Goal: Task Accomplishment & Management: Use online tool/utility

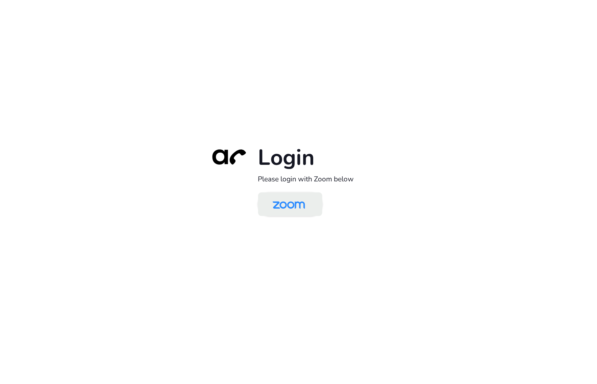
click at [302, 205] on img at bounding box center [288, 205] width 47 height 22
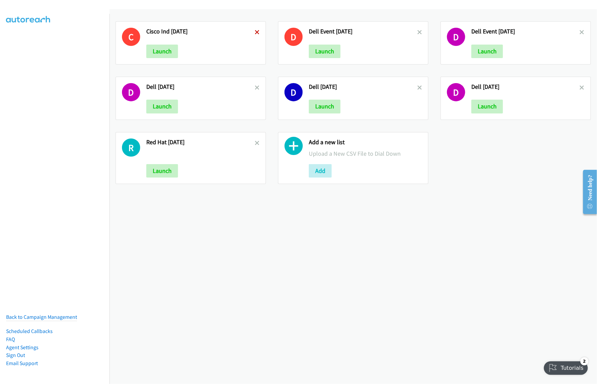
click at [255, 32] on icon at bounding box center [257, 32] width 5 height 5
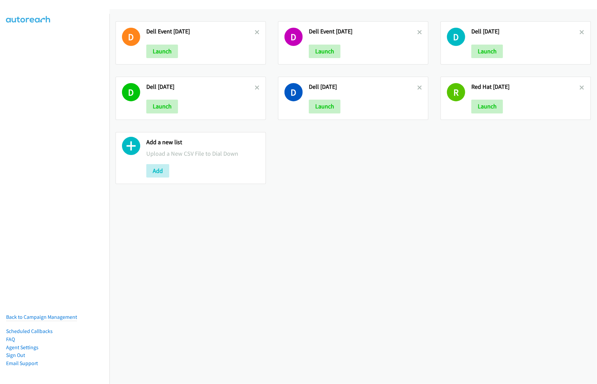
click at [255, 32] on icon at bounding box center [257, 32] width 5 height 5
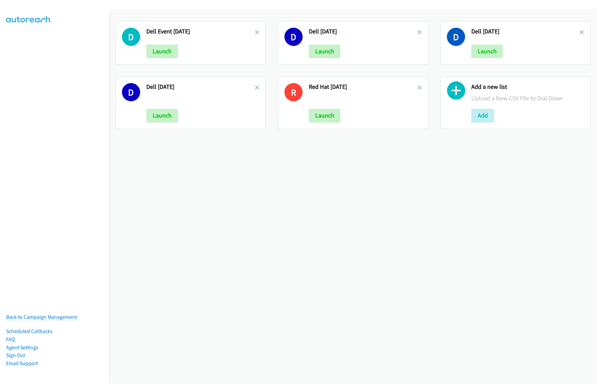
click at [255, 32] on icon at bounding box center [257, 32] width 5 height 5
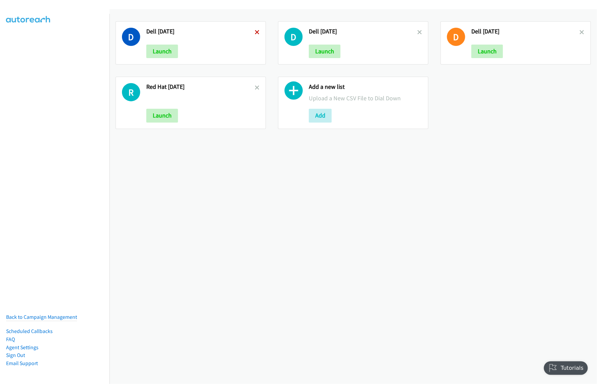
click at [255, 31] on icon at bounding box center [257, 32] width 5 height 5
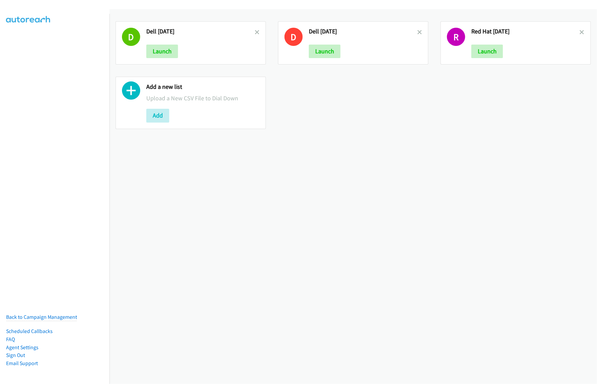
click at [255, 31] on icon at bounding box center [257, 32] width 5 height 5
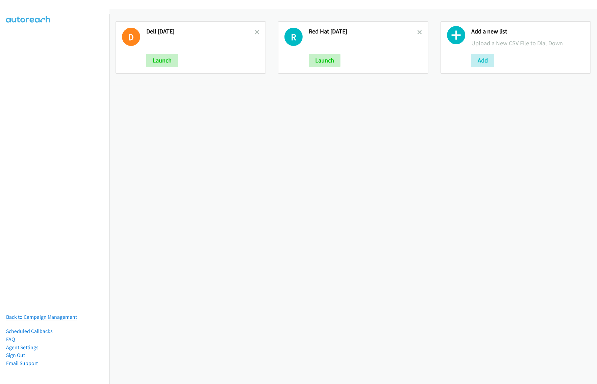
click at [255, 31] on icon at bounding box center [257, 32] width 5 height 5
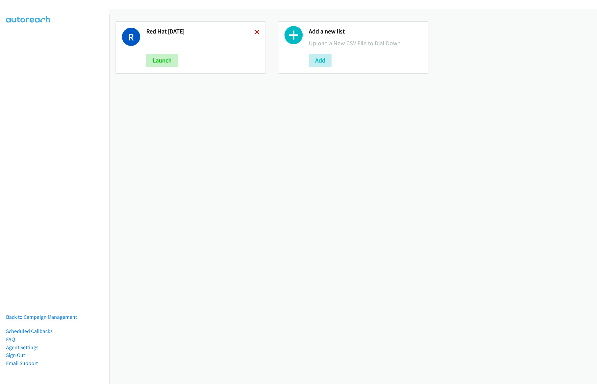
click at [255, 32] on icon at bounding box center [257, 32] width 5 height 5
click at [165, 61] on button "Add" at bounding box center [157, 61] width 23 height 14
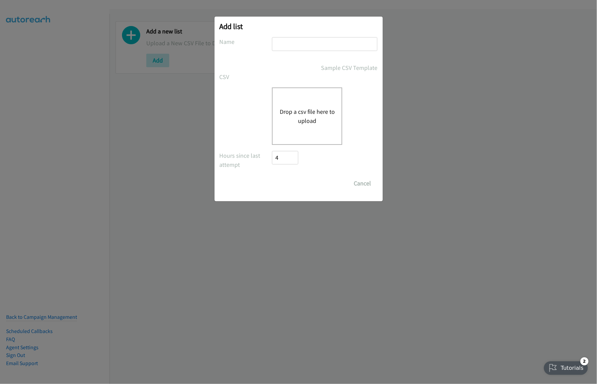
click at [306, 37] on input "text" at bounding box center [324, 44] width 105 height 14
type input "Dell oct6"
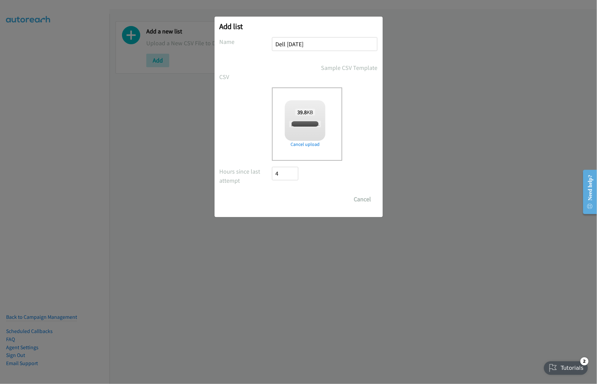
checkbox input "true"
click at [285, 198] on input "Save List" at bounding box center [289, 200] width 35 height 14
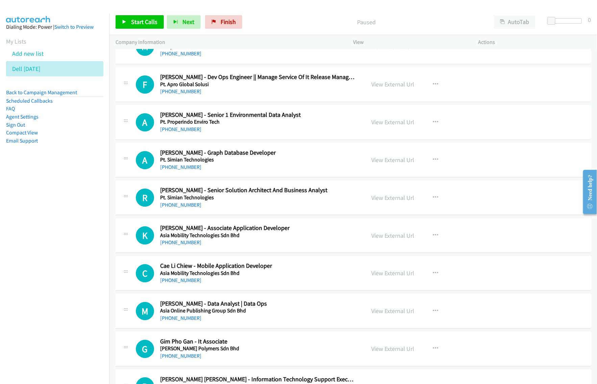
scroll to position [1098, 0]
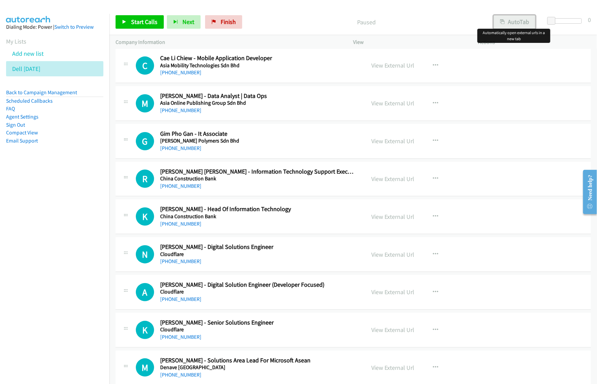
click at [503, 21] on icon "button" at bounding box center [502, 22] width 5 height 5
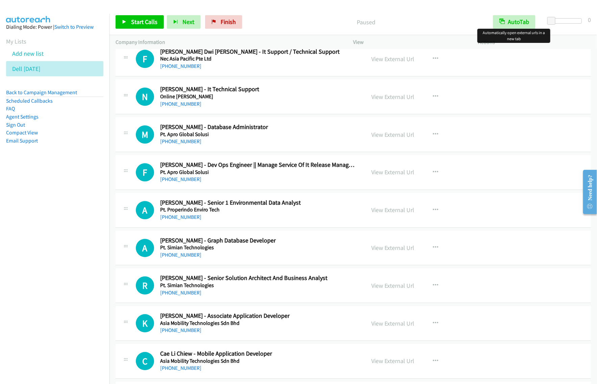
scroll to position [929, 0]
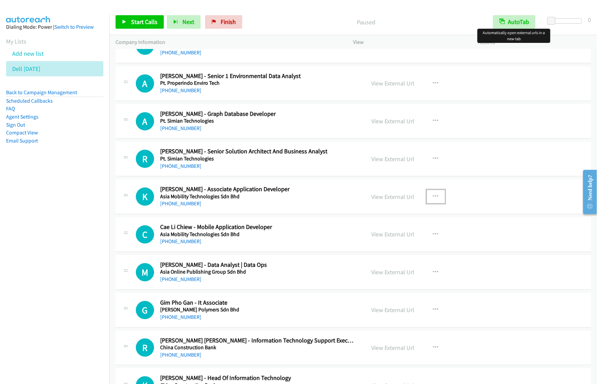
click at [433, 195] on icon "button" at bounding box center [435, 196] width 5 height 5
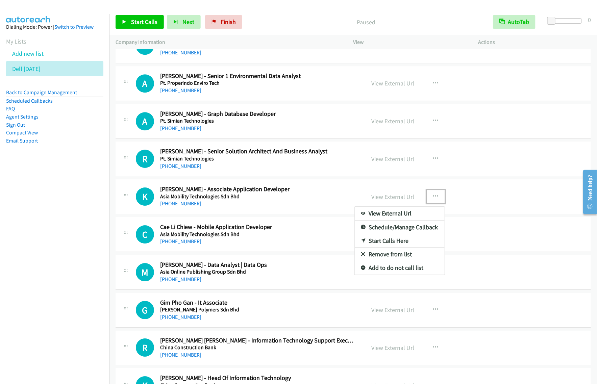
click at [401, 212] on link "View External Url" at bounding box center [400, 214] width 90 height 14
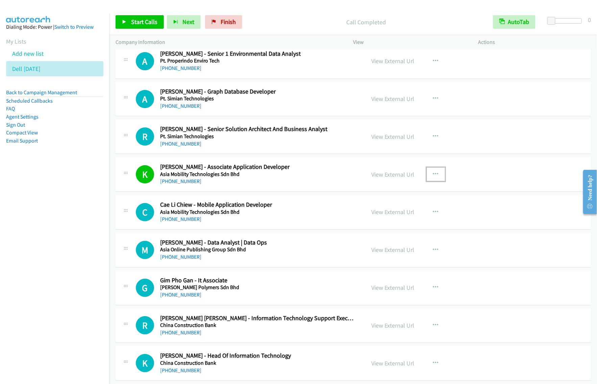
scroll to position [971, 0]
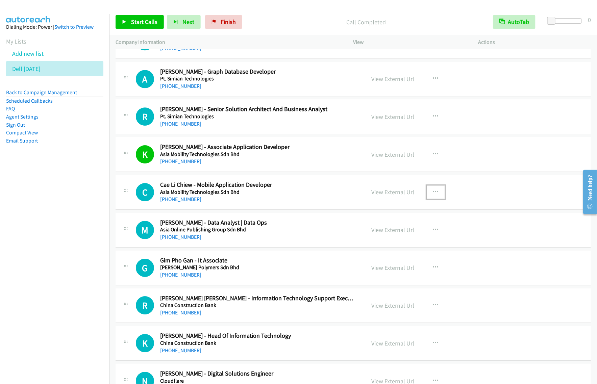
click at [435, 193] on button "button" at bounding box center [436, 192] width 18 height 14
click at [398, 236] on link "Start Calls Here" at bounding box center [400, 237] width 90 height 14
click at [432, 189] on button "button" at bounding box center [436, 192] width 18 height 14
click at [414, 237] on link "Start Calls Here" at bounding box center [400, 237] width 90 height 14
drag, startPoint x: 132, startPoint y: 21, endPoint x: 141, endPoint y: 21, distance: 8.1
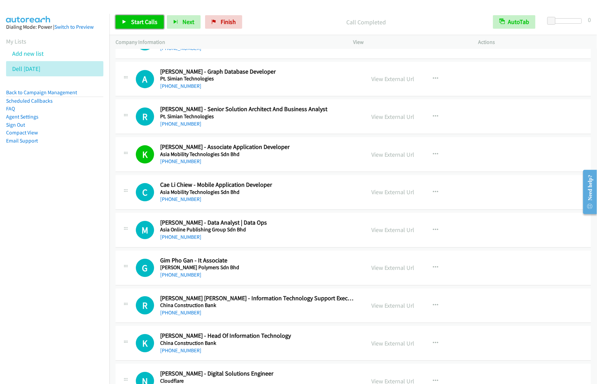
click at [133, 21] on span "Start Calls" at bounding box center [144, 22] width 26 height 8
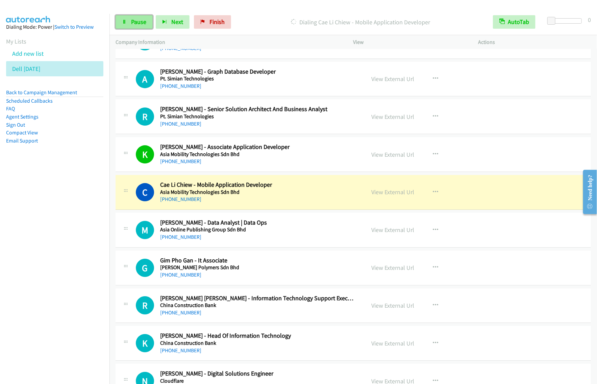
click at [136, 28] on link "Pause" at bounding box center [134, 22] width 37 height 14
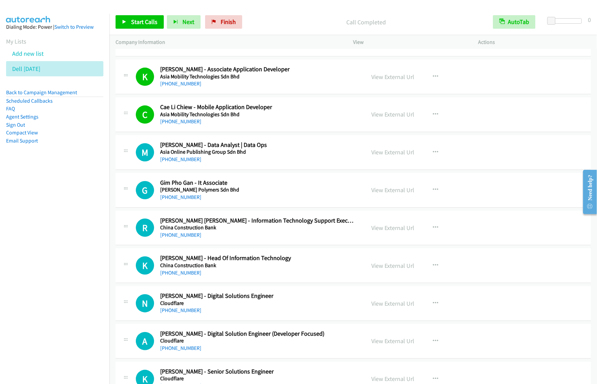
scroll to position [1055, 0]
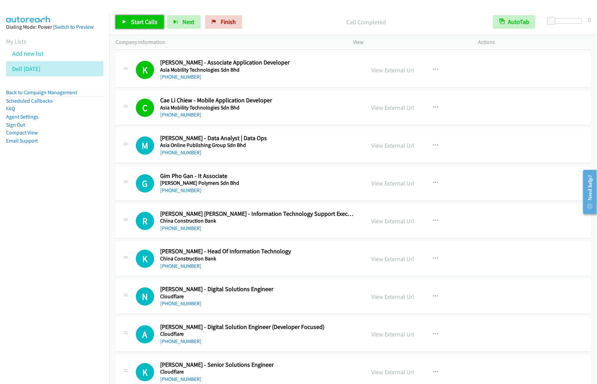
click at [146, 23] on span "Start Calls" at bounding box center [144, 22] width 26 height 8
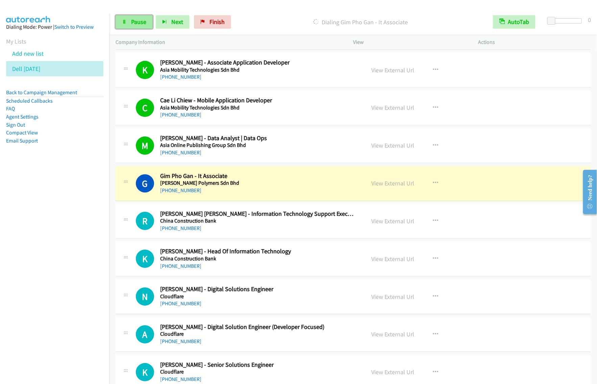
click at [130, 19] on link "Pause" at bounding box center [134, 22] width 37 height 14
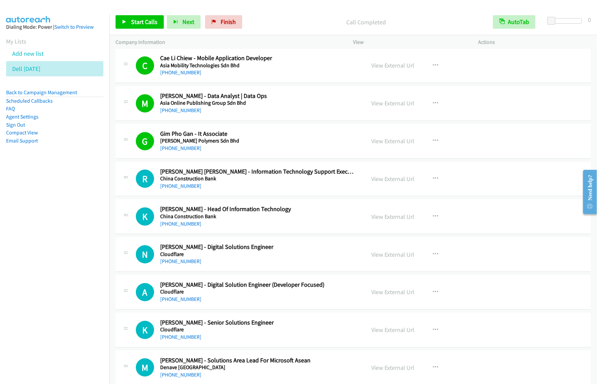
scroll to position [1140, 0]
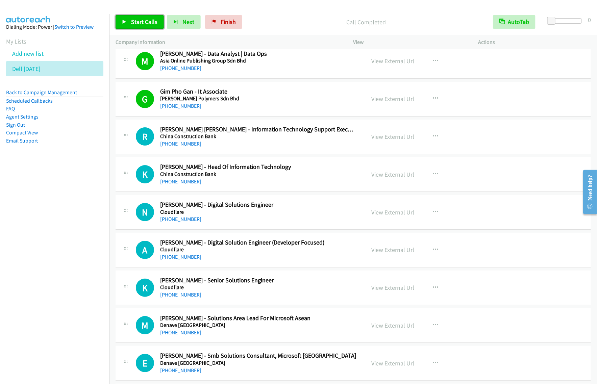
click at [145, 24] on span "Start Calls" at bounding box center [144, 22] width 26 height 8
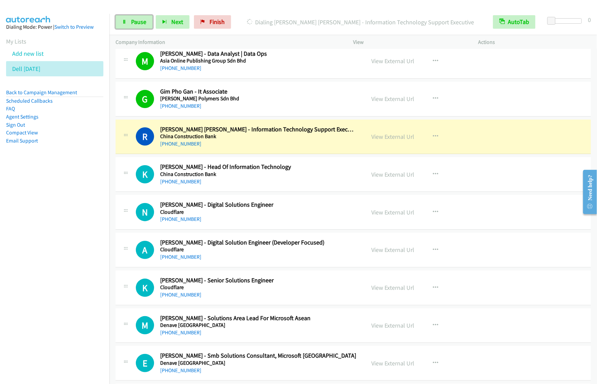
drag, startPoint x: 138, startPoint y: 19, endPoint x: 161, endPoint y: 14, distance: 22.7
click at [138, 19] on span "Pause" at bounding box center [138, 22] width 15 height 8
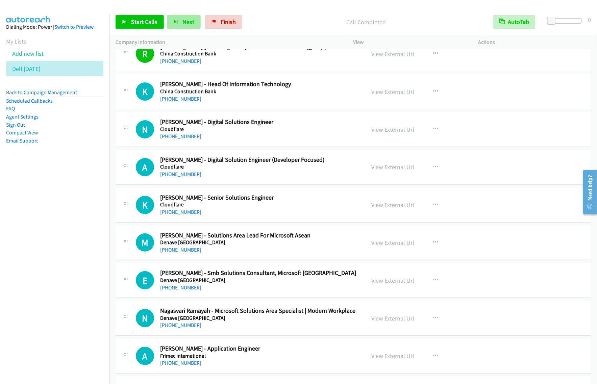
scroll to position [1224, 0]
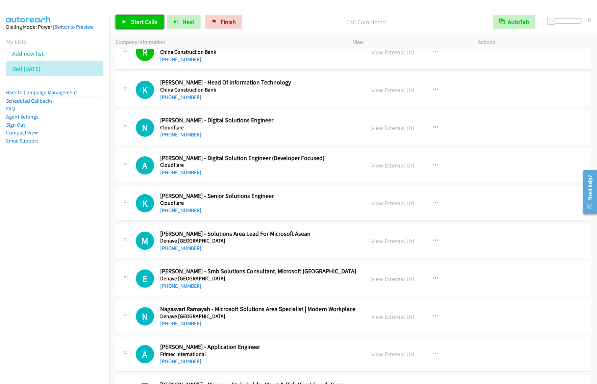
drag, startPoint x: 155, startPoint y: 20, endPoint x: 165, endPoint y: 23, distance: 11.1
click at [155, 20] on span "Start Calls" at bounding box center [144, 22] width 26 height 8
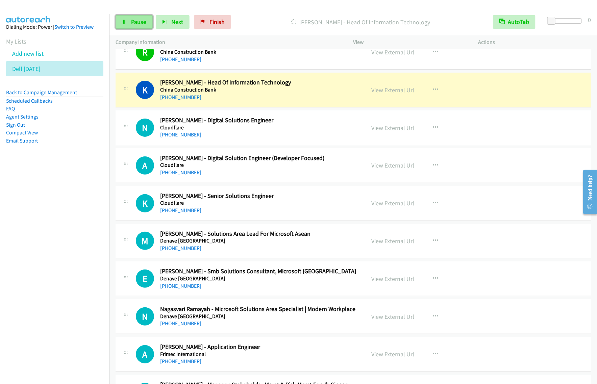
click at [134, 29] on link "Pause" at bounding box center [134, 22] width 37 height 14
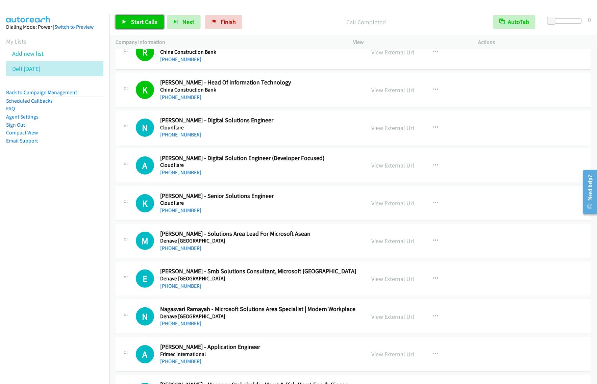
drag, startPoint x: 141, startPoint y: 23, endPoint x: 151, endPoint y: 29, distance: 11.4
click at [141, 23] on span "Start Calls" at bounding box center [144, 22] width 26 height 8
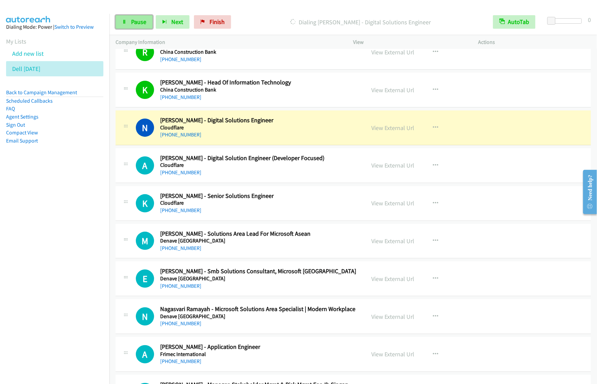
click at [137, 21] on span "Pause" at bounding box center [138, 22] width 15 height 8
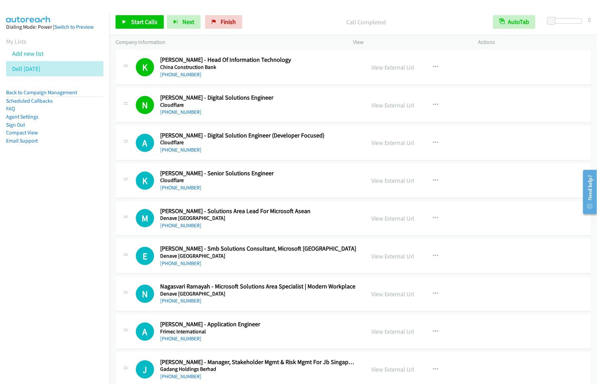
scroll to position [1267, 0]
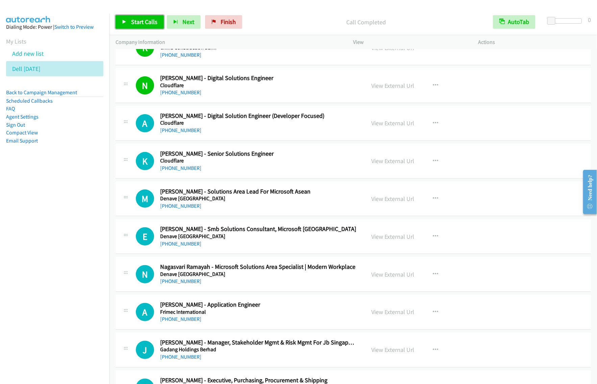
click at [132, 24] on span "Start Calls" at bounding box center [144, 22] width 26 height 8
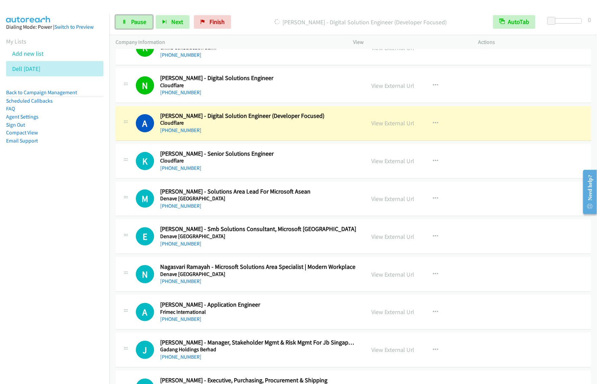
drag, startPoint x: 128, startPoint y: 22, endPoint x: 188, endPoint y: 3, distance: 63.1
click at [128, 22] on link "Pause" at bounding box center [134, 22] width 37 height 14
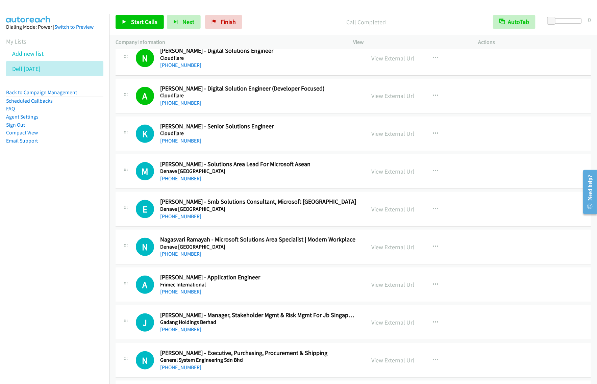
scroll to position [1309, 0]
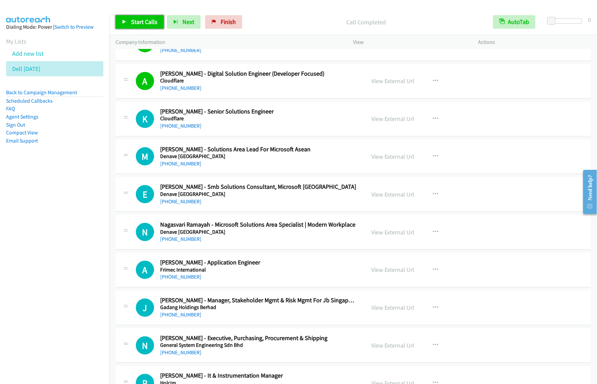
drag, startPoint x: 139, startPoint y: 19, endPoint x: 158, endPoint y: 25, distance: 19.2
click at [139, 19] on span "Start Calls" at bounding box center [144, 22] width 26 height 8
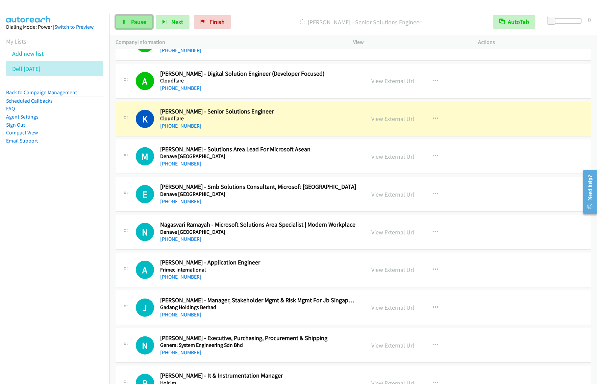
click at [128, 24] on link "Pause" at bounding box center [134, 22] width 37 height 14
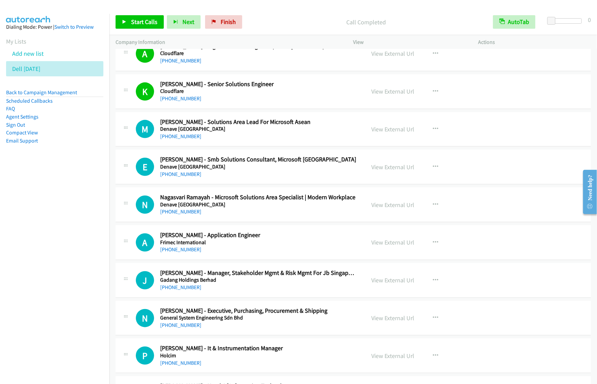
scroll to position [1351, 0]
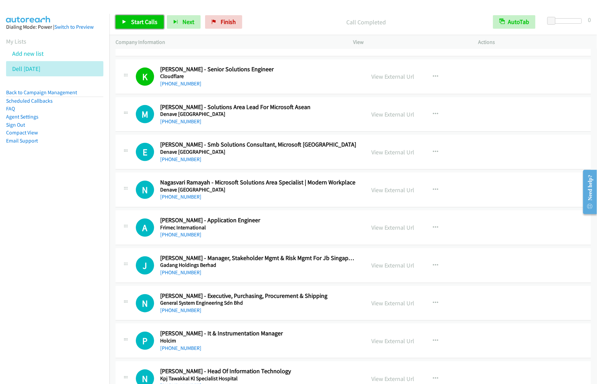
click at [149, 26] on link "Start Calls" at bounding box center [140, 22] width 48 height 14
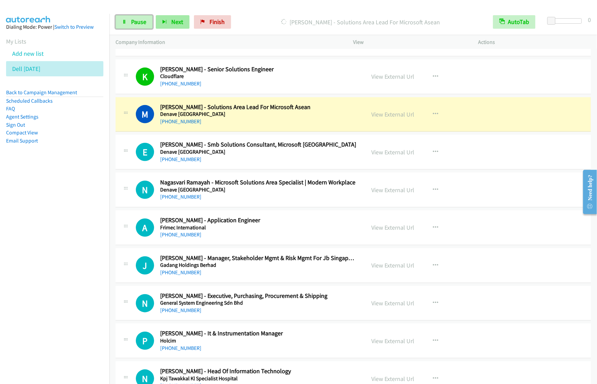
drag, startPoint x: 141, startPoint y: 25, endPoint x: 158, endPoint y: 21, distance: 17.7
click at [141, 25] on span "Pause" at bounding box center [138, 22] width 15 height 8
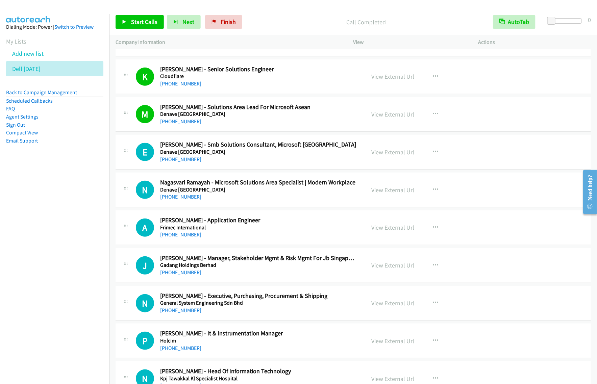
scroll to position [1393, 0]
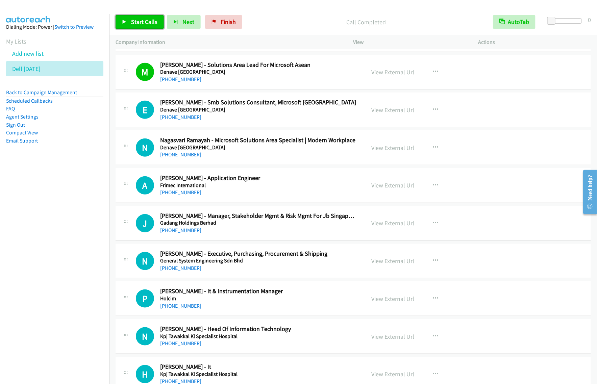
click at [154, 24] on span "Start Calls" at bounding box center [144, 22] width 26 height 8
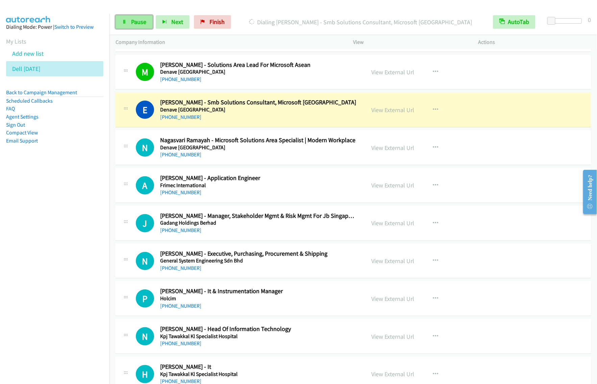
click at [133, 28] on link "Pause" at bounding box center [134, 22] width 37 height 14
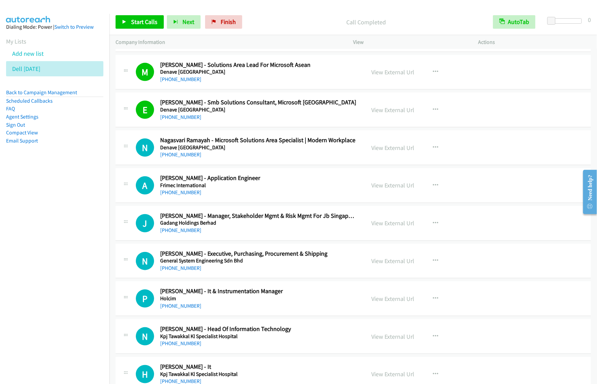
click at [59, 253] on nav "Dialing Mode: Power | Switch to Preview My Lists Add new list Dell [DATE] Back …" at bounding box center [55, 206] width 110 height 384
click at [285, 184] on h5 "Frimec International" at bounding box center [258, 185] width 196 height 7
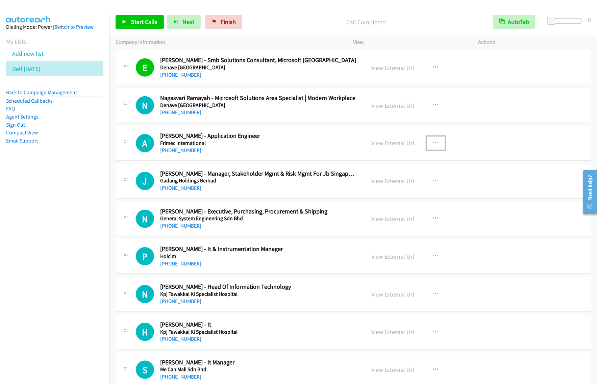
click at [433, 146] on icon "button" at bounding box center [435, 143] width 5 height 5
click at [409, 190] on link "Start Calls Here" at bounding box center [400, 188] width 90 height 14
click at [433, 146] on icon "button" at bounding box center [435, 143] width 5 height 5
click at [401, 188] on link "Start Calls Here" at bounding box center [400, 188] width 90 height 14
click at [154, 28] on link "Start Calls" at bounding box center [140, 22] width 48 height 14
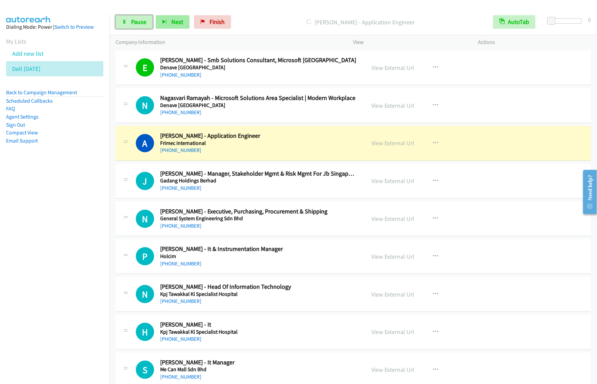
drag, startPoint x: 133, startPoint y: 26, endPoint x: 175, endPoint y: 25, distance: 41.9
click at [133, 26] on link "Pause" at bounding box center [134, 22] width 37 height 14
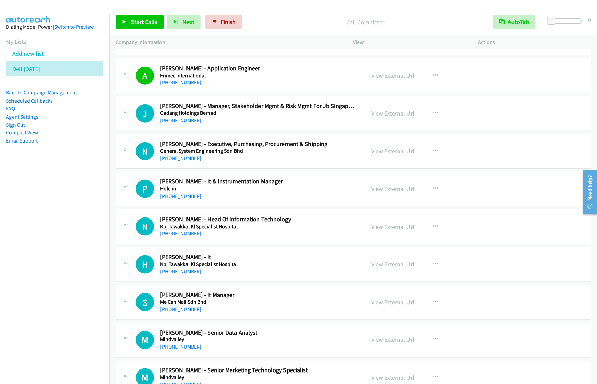
scroll to position [1520, 0]
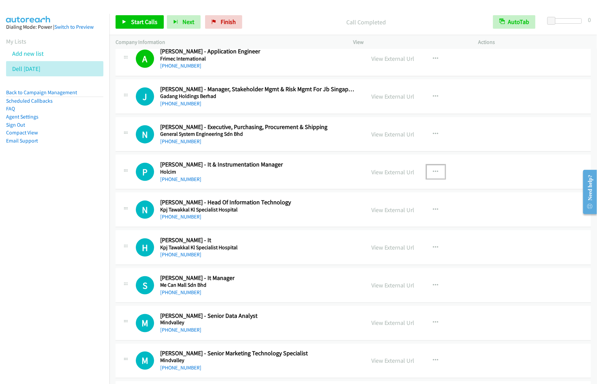
click at [441, 173] on button "button" at bounding box center [436, 172] width 18 height 14
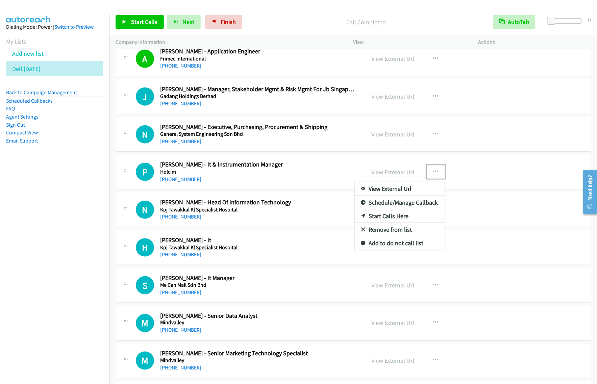
click at [411, 221] on link "Start Calls Here" at bounding box center [400, 216] width 90 height 14
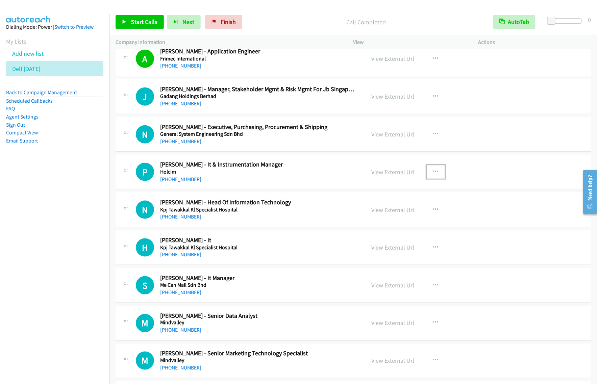
click at [433, 172] on icon "button" at bounding box center [435, 171] width 5 height 5
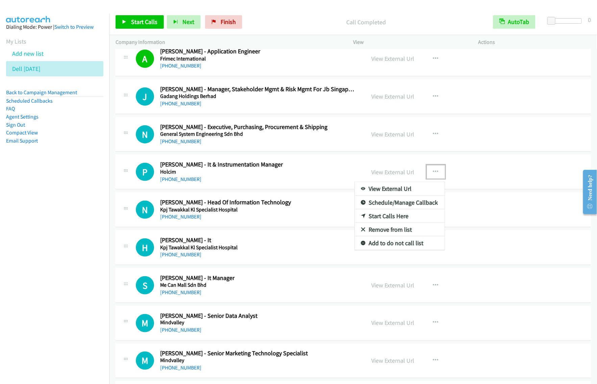
click at [405, 217] on link "Start Calls Here" at bounding box center [400, 216] width 90 height 14
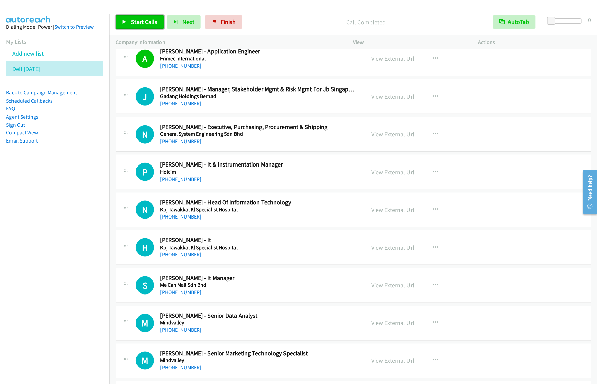
click at [131, 19] on span "Start Calls" at bounding box center [144, 22] width 26 height 8
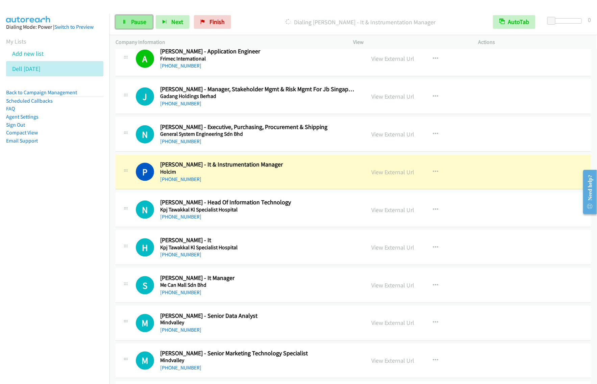
click at [131, 23] on span "Pause" at bounding box center [138, 22] width 15 height 8
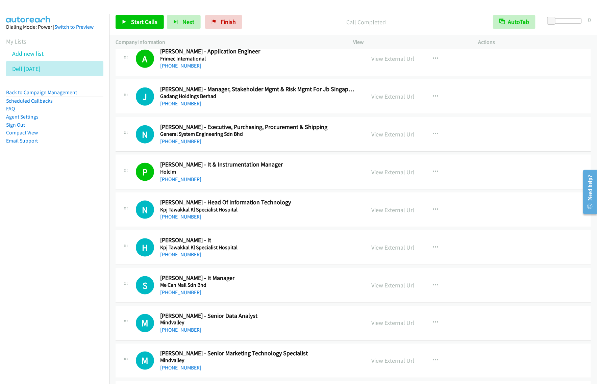
drag, startPoint x: 52, startPoint y: 261, endPoint x: 78, endPoint y: 257, distance: 26.0
click at [53, 261] on nav "Dialing Mode: Power | Switch to Preview My Lists Add new list Dell [DATE] Back …" at bounding box center [55, 206] width 110 height 384
click at [135, 27] on link "Start Calls" at bounding box center [140, 22] width 48 height 14
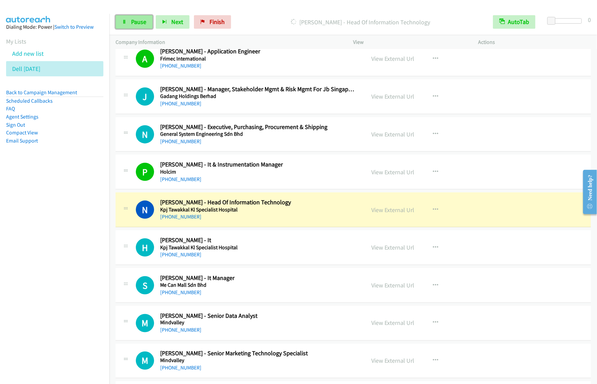
click at [139, 15] on link "Pause" at bounding box center [134, 22] width 37 height 14
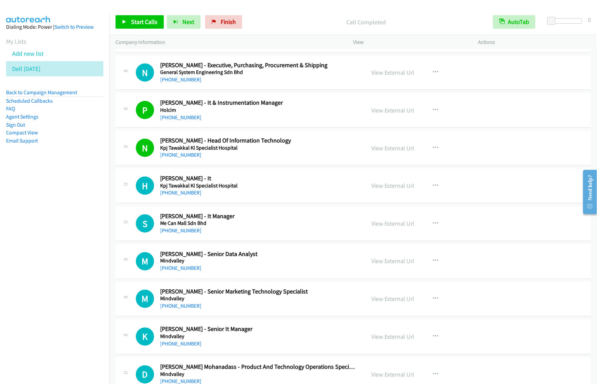
scroll to position [1604, 0]
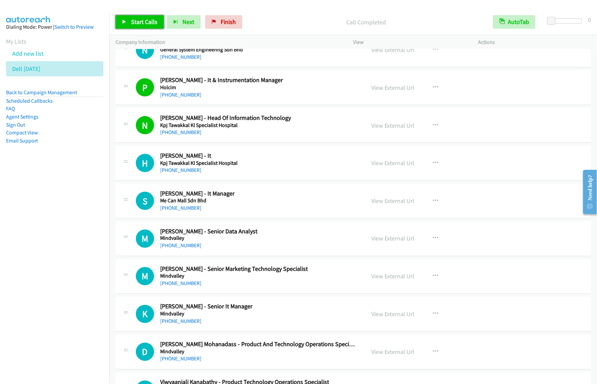
click at [132, 23] on span "Start Calls" at bounding box center [144, 22] width 26 height 8
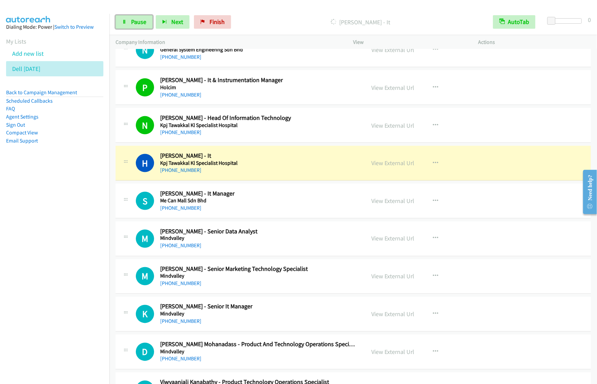
drag, startPoint x: 144, startPoint y: 24, endPoint x: 232, endPoint y: 3, distance: 90.5
click at [144, 23] on span "Pause" at bounding box center [138, 22] width 15 height 8
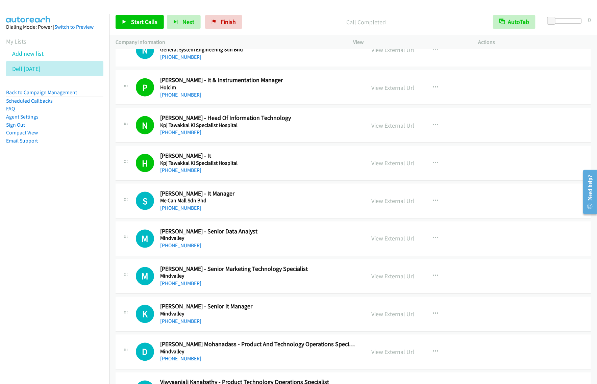
drag, startPoint x: 59, startPoint y: 262, endPoint x: 77, endPoint y: 261, distance: 18.0
click at [59, 262] on nav "Dialing Mode: Power | Switch to Preview My Lists Add new list Dell [DATE] Back …" at bounding box center [55, 206] width 110 height 384
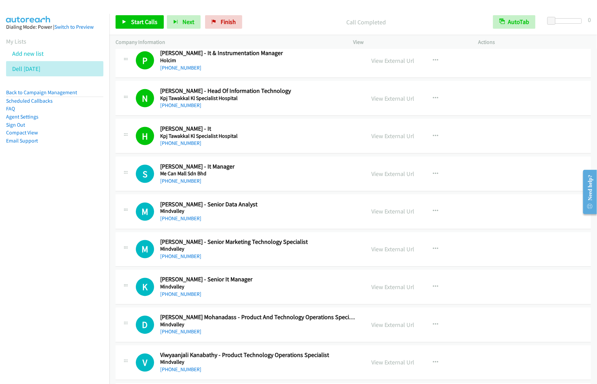
scroll to position [1647, 0]
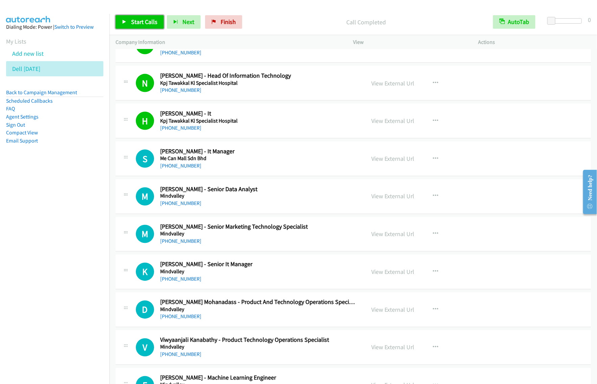
click at [147, 22] on span "Start Calls" at bounding box center [144, 22] width 26 height 8
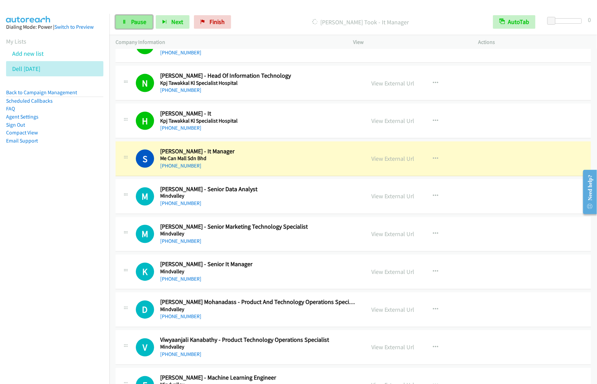
click at [134, 23] on span "Pause" at bounding box center [138, 22] width 15 height 8
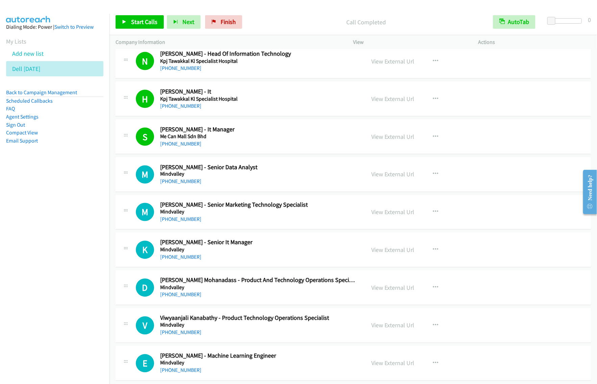
scroll to position [1689, 0]
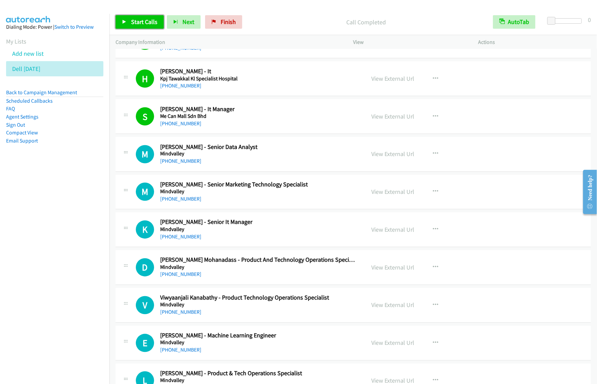
click at [155, 20] on span "Start Calls" at bounding box center [144, 22] width 26 height 8
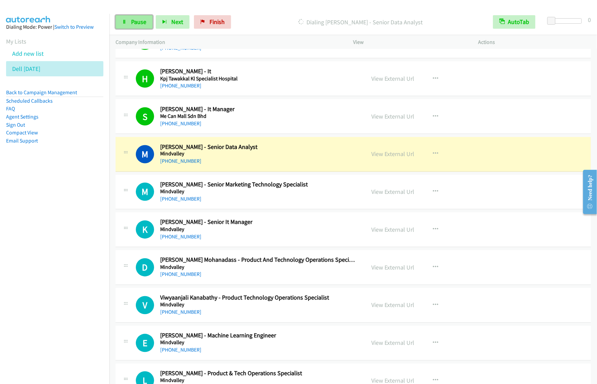
click at [146, 27] on link "Pause" at bounding box center [134, 22] width 37 height 14
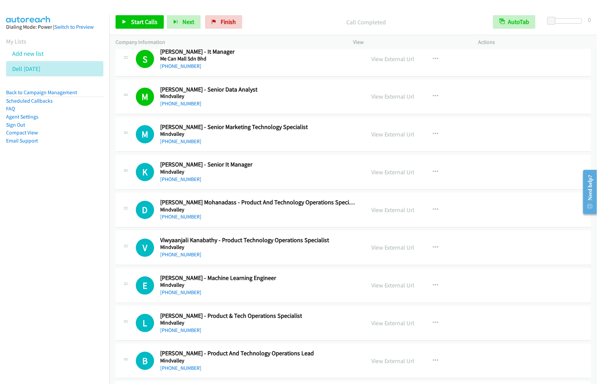
scroll to position [1773, 0]
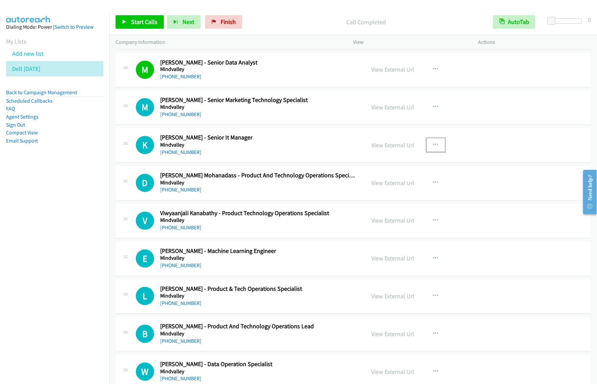
click at [438, 146] on button "button" at bounding box center [436, 145] width 18 height 14
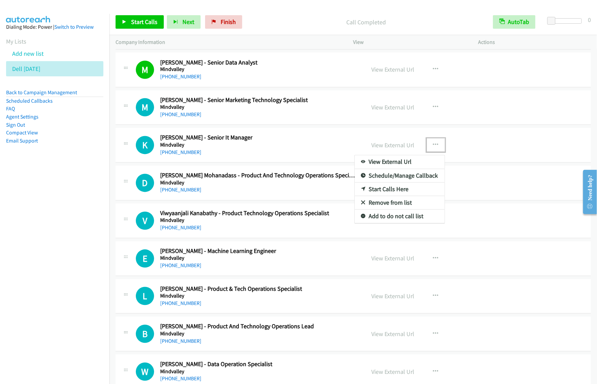
click at [383, 194] on link "Start Calls Here" at bounding box center [400, 190] width 90 height 14
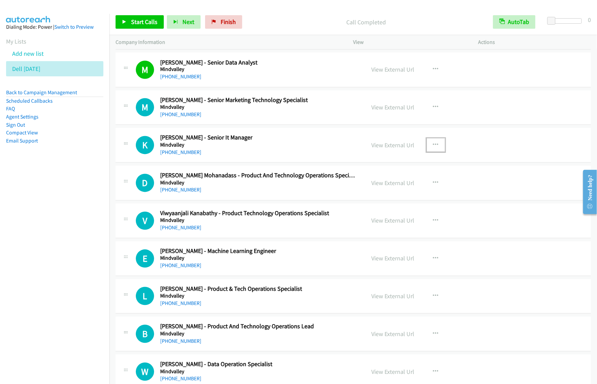
click at [442, 150] on div "View External Url View External Url Schedule/Manage Callback Start Calls Here R…" at bounding box center [430, 145] width 131 height 22
click at [427, 151] on button "button" at bounding box center [436, 145] width 18 height 14
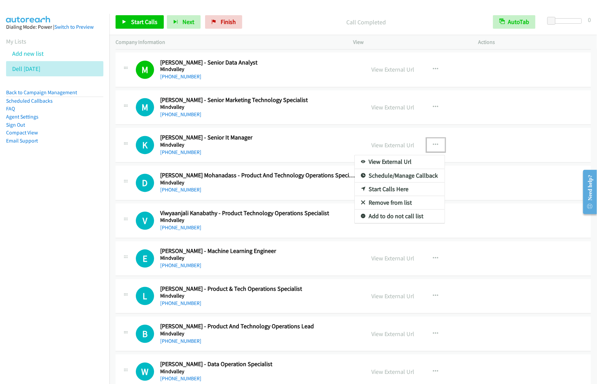
click at [398, 196] on link "Start Calls Here" at bounding box center [400, 190] width 90 height 14
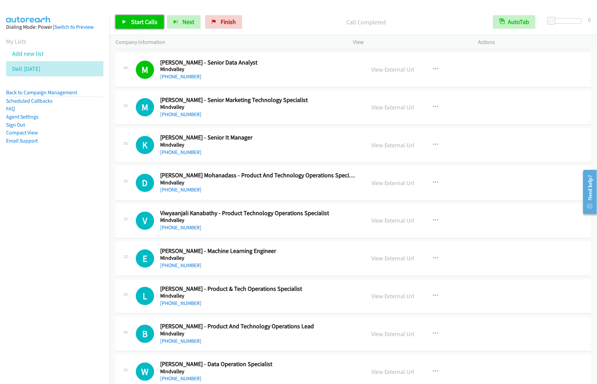
click at [144, 24] on span "Start Calls" at bounding box center [144, 22] width 26 height 8
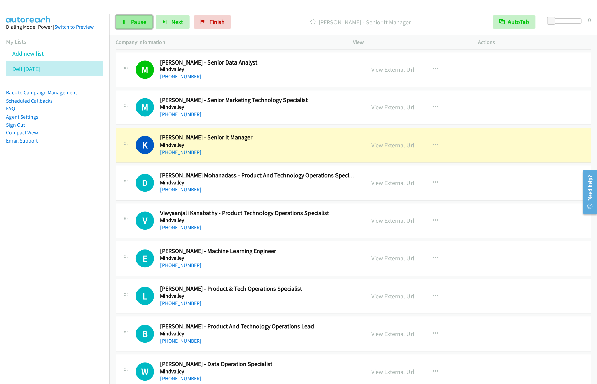
click at [131, 26] on span "Pause" at bounding box center [138, 22] width 15 height 8
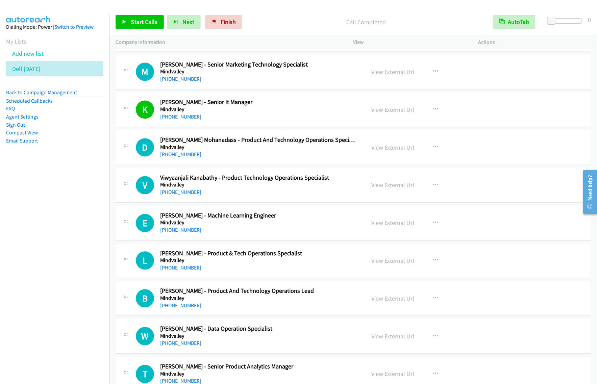
scroll to position [1858, 0]
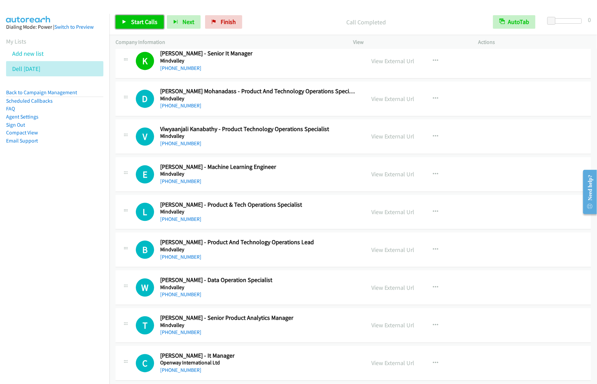
click at [143, 19] on span "Start Calls" at bounding box center [144, 22] width 26 height 8
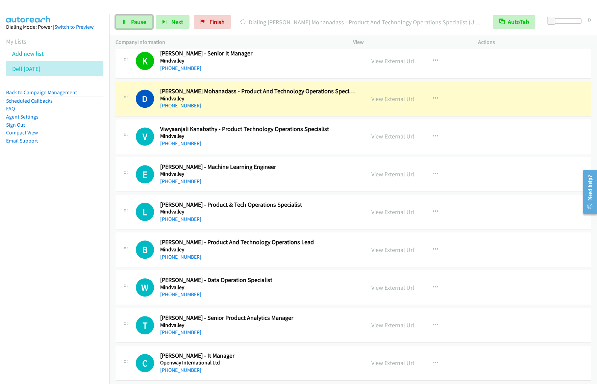
drag, startPoint x: 129, startPoint y: 20, endPoint x: 186, endPoint y: 0, distance: 60.3
click at [129, 20] on link "Pause" at bounding box center [134, 22] width 37 height 14
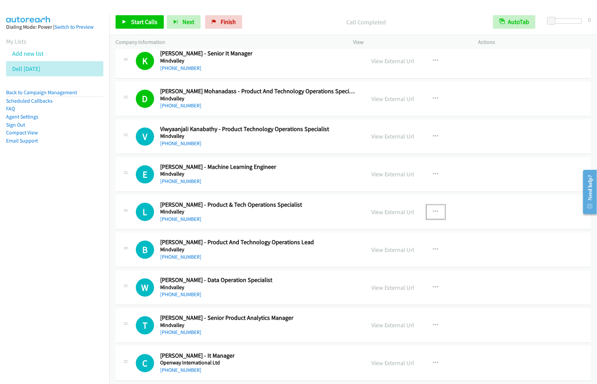
click at [433, 214] on icon "button" at bounding box center [435, 211] width 5 height 5
click at [391, 259] on link "Start Calls Here" at bounding box center [400, 256] width 90 height 14
click at [433, 213] on icon "button" at bounding box center [435, 211] width 5 height 5
click at [401, 259] on link "Start Calls Here" at bounding box center [400, 256] width 90 height 14
click at [134, 22] on span "Start Calls" at bounding box center [144, 22] width 26 height 8
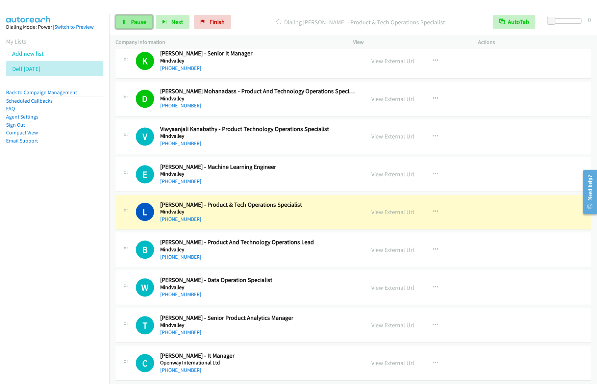
click at [137, 24] on span "Pause" at bounding box center [138, 22] width 15 height 8
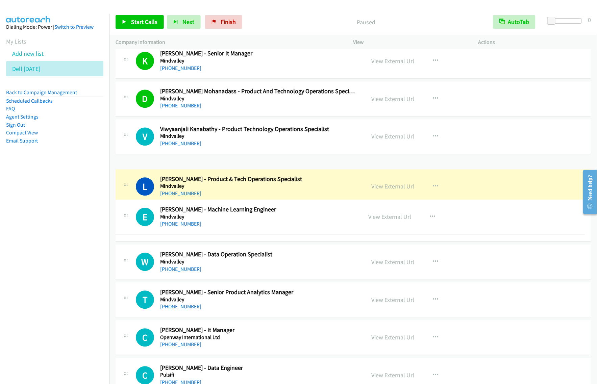
drag, startPoint x: 313, startPoint y: 174, endPoint x: 312, endPoint y: 214, distance: 39.6
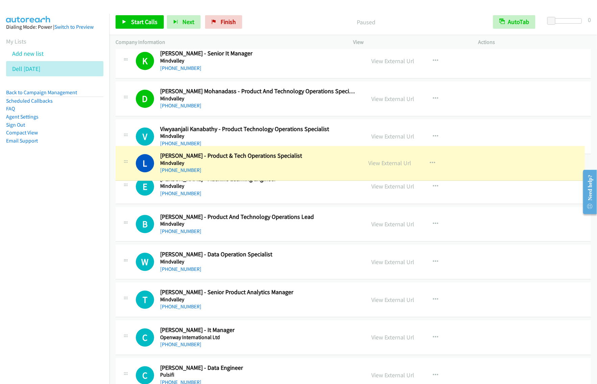
drag, startPoint x: 314, startPoint y: 179, endPoint x: 317, endPoint y: 159, distance: 20.2
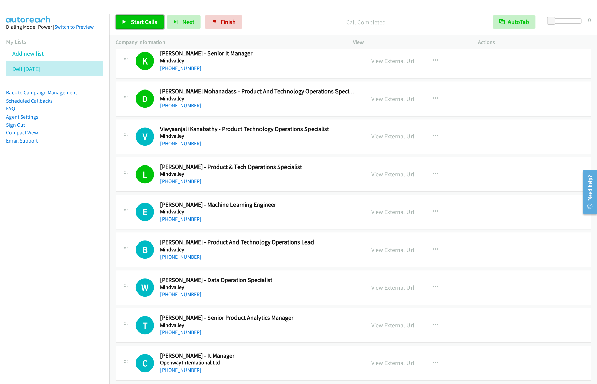
drag, startPoint x: 144, startPoint y: 19, endPoint x: 150, endPoint y: 22, distance: 6.2
click at [144, 19] on span "Start Calls" at bounding box center [144, 22] width 26 height 8
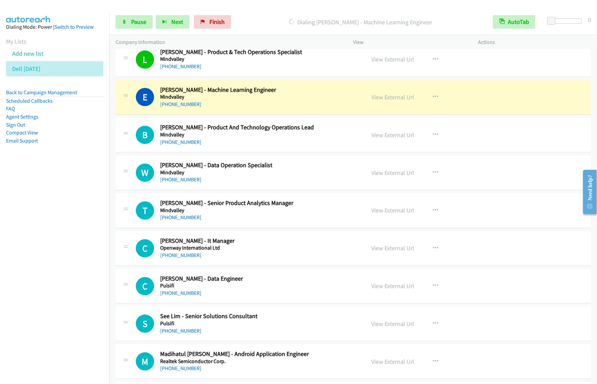
scroll to position [1984, 0]
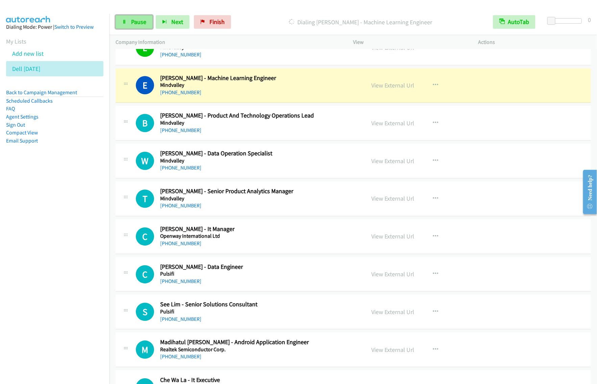
click at [135, 17] on link "Pause" at bounding box center [134, 22] width 37 height 14
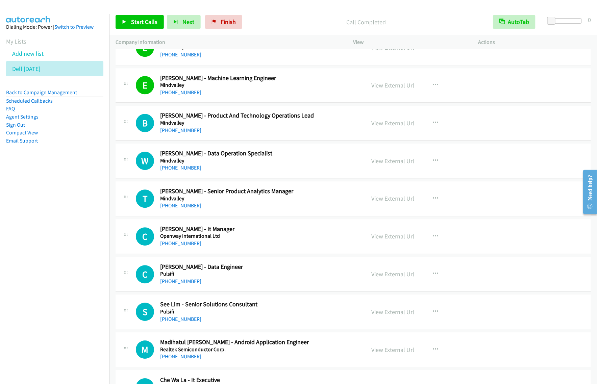
scroll to position [2026, 0]
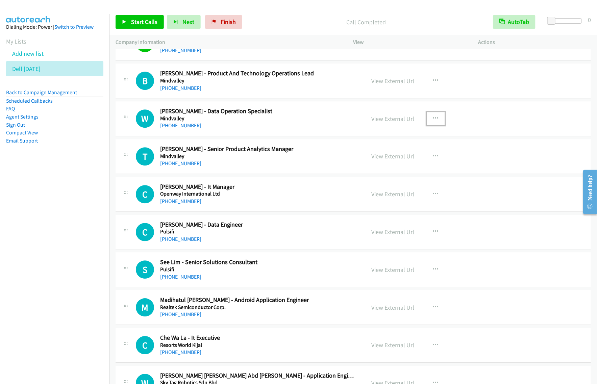
click at [434, 121] on icon "button" at bounding box center [435, 118] width 5 height 5
click at [387, 164] on link "Start Calls Here" at bounding box center [400, 163] width 90 height 14
drag, startPoint x: 431, startPoint y: 124, endPoint x: 416, endPoint y: 144, distance: 25.1
click at [433, 121] on icon "button" at bounding box center [435, 118] width 5 height 5
click at [399, 163] on link "Start Calls Here" at bounding box center [400, 163] width 90 height 14
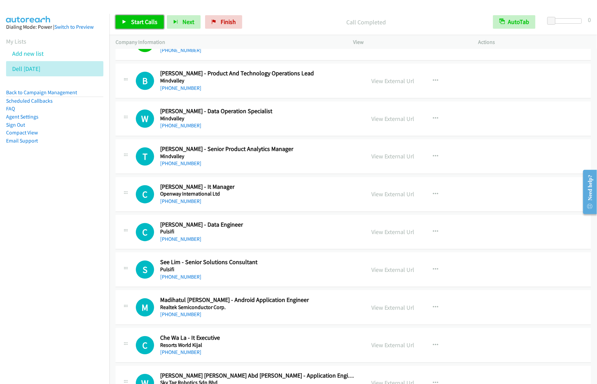
click at [137, 23] on span "Start Calls" at bounding box center [144, 22] width 26 height 8
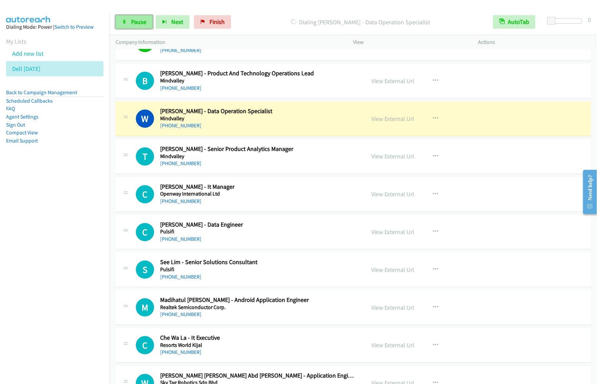
click at [126, 21] on icon at bounding box center [124, 22] width 5 height 5
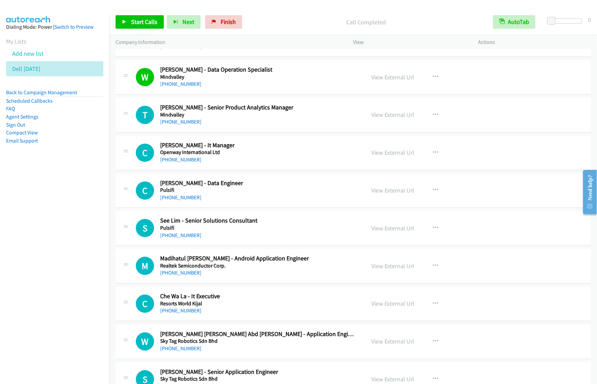
scroll to position [2069, 0]
click at [436, 158] on button "button" at bounding box center [436, 152] width 18 height 14
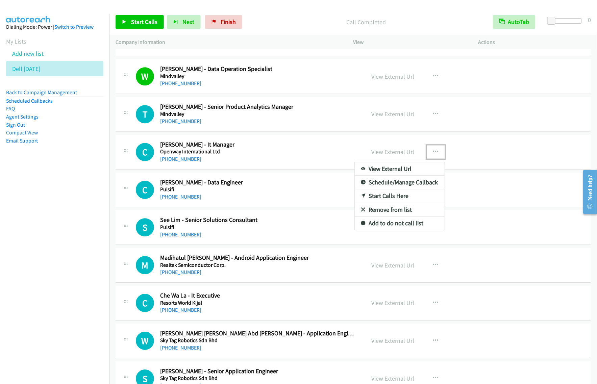
click at [404, 201] on link "Start Calls Here" at bounding box center [400, 196] width 90 height 14
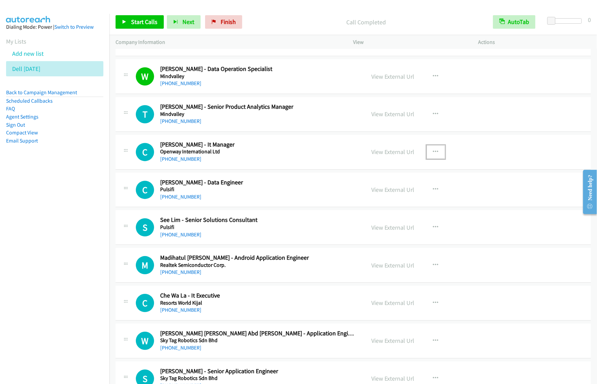
click at [431, 163] on div "View External Url View External Url Schedule/Manage Callback Start Calls Here R…" at bounding box center [430, 152] width 131 height 22
click at [434, 155] on icon "button" at bounding box center [435, 151] width 5 height 5
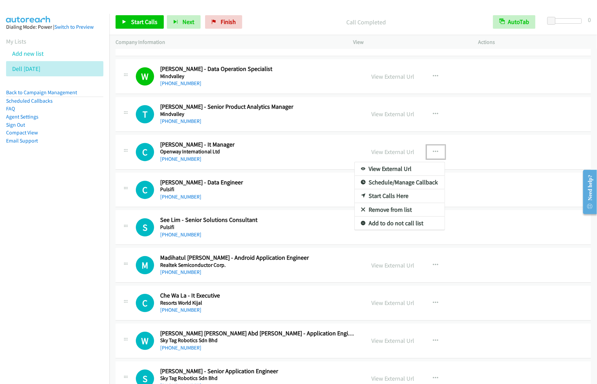
click at [411, 202] on link "Start Calls Here" at bounding box center [400, 196] width 90 height 14
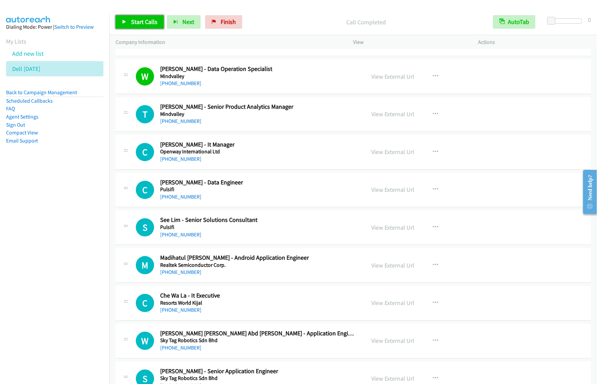
click at [154, 27] on link "Start Calls" at bounding box center [140, 22] width 48 height 14
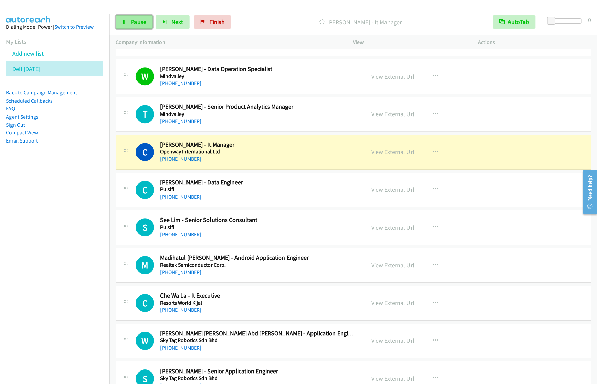
drag, startPoint x: 141, startPoint y: 20, endPoint x: 148, endPoint y: 18, distance: 7.6
click at [141, 20] on span "Pause" at bounding box center [138, 22] width 15 height 8
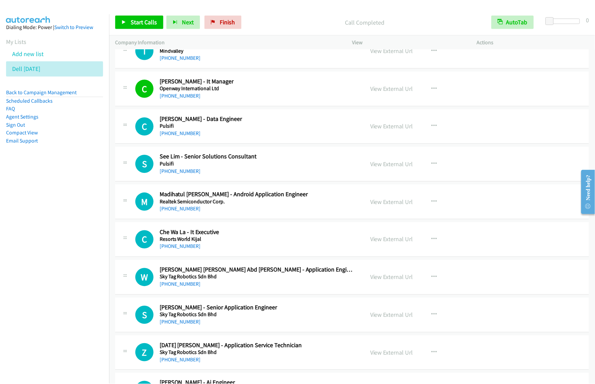
scroll to position [2153, 0]
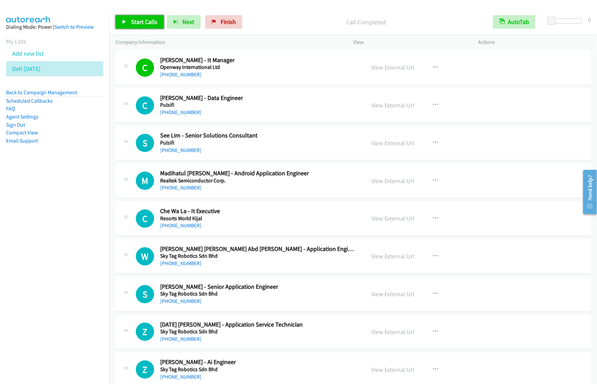
click at [141, 19] on span "Start Calls" at bounding box center [144, 22] width 26 height 8
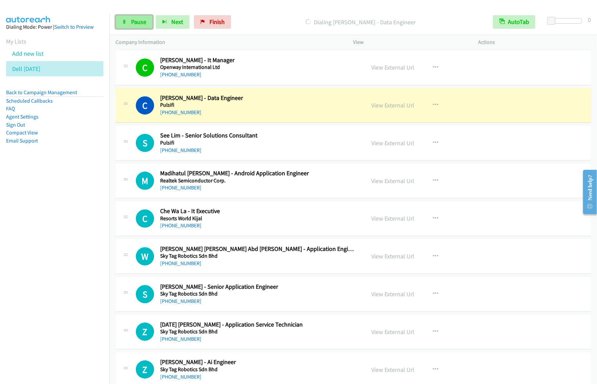
click at [139, 18] on link "Pause" at bounding box center [134, 22] width 37 height 14
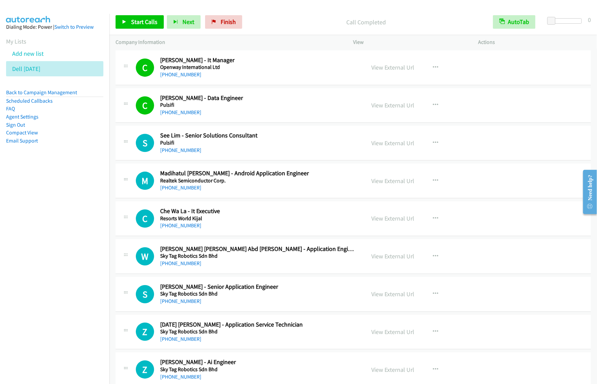
click at [147, 30] on div "Start Calls Pause Next Finish Call Completed AutoTab AutoTab 0" at bounding box center [352, 22] width 487 height 26
click at [150, 24] on span "Start Calls" at bounding box center [144, 22] width 26 height 8
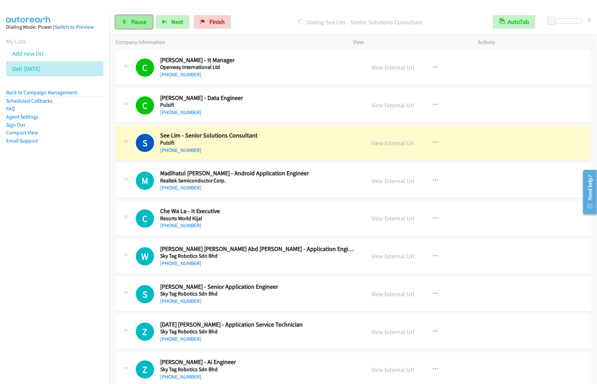
drag, startPoint x: 131, startPoint y: 22, endPoint x: 135, endPoint y: 19, distance: 4.9
click at [132, 21] on span "Pause" at bounding box center [138, 22] width 15 height 8
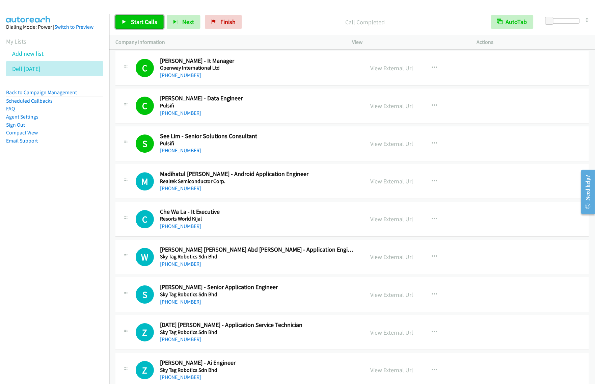
click at [129, 27] on link "Start Calls" at bounding box center [140, 22] width 48 height 14
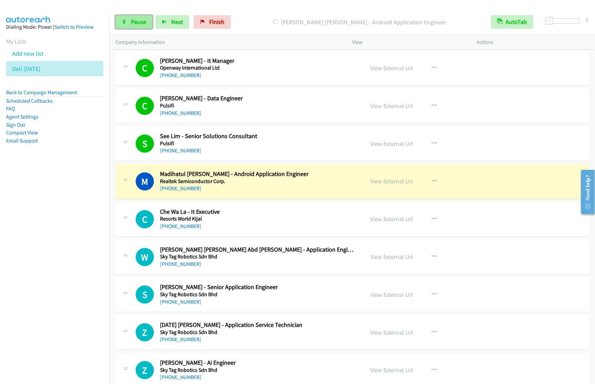
drag, startPoint x: 133, startPoint y: 19, endPoint x: 138, endPoint y: 17, distance: 4.8
click at [133, 19] on span "Pause" at bounding box center [138, 22] width 15 height 8
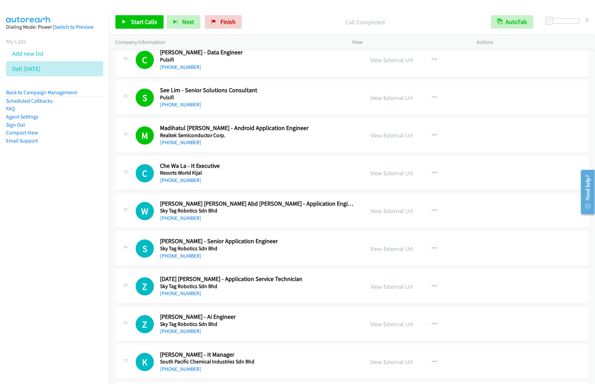
scroll to position [2238, 0]
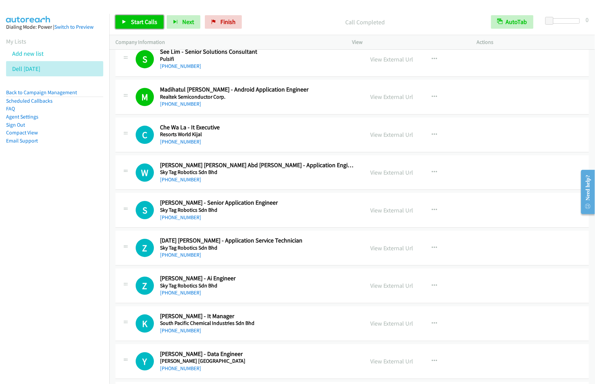
click at [151, 20] on span "Start Calls" at bounding box center [144, 22] width 26 height 8
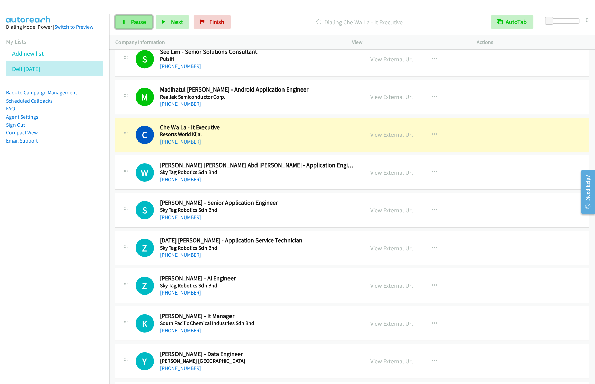
click at [133, 24] on span "Pause" at bounding box center [138, 22] width 15 height 8
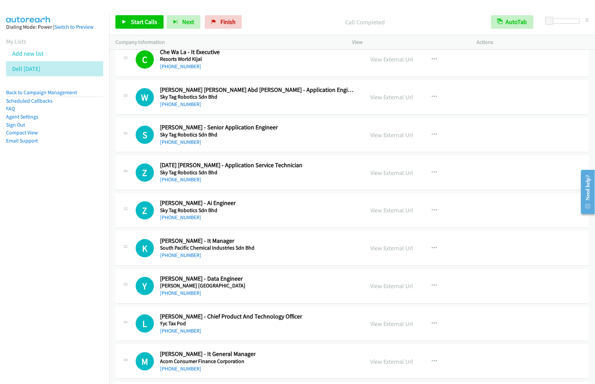
scroll to position [2322, 0]
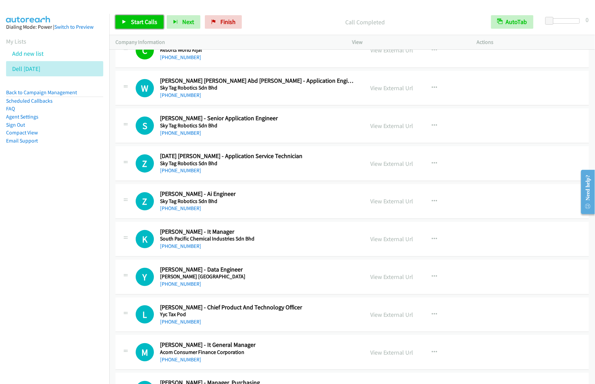
click at [151, 21] on span "Start Calls" at bounding box center [144, 22] width 26 height 8
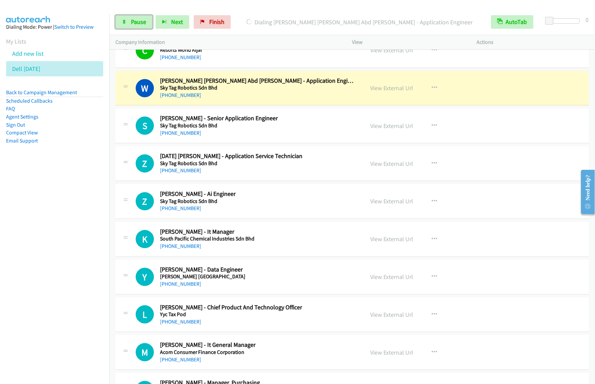
drag, startPoint x: 134, startPoint y: 25, endPoint x: 203, endPoint y: 1, distance: 73.1
click at [134, 25] on span "Pause" at bounding box center [138, 22] width 15 height 8
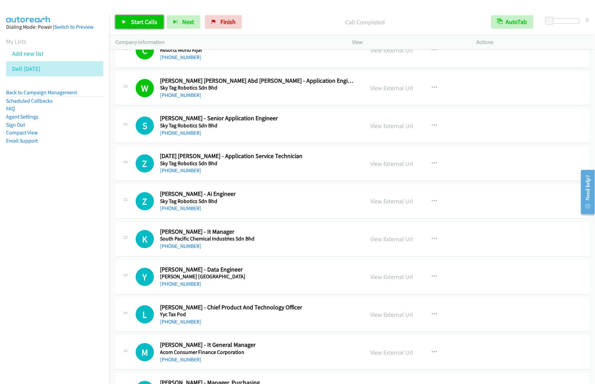
drag, startPoint x: 139, startPoint y: 24, endPoint x: 150, endPoint y: 25, distance: 11.2
click at [139, 24] on span "Start Calls" at bounding box center [144, 22] width 26 height 8
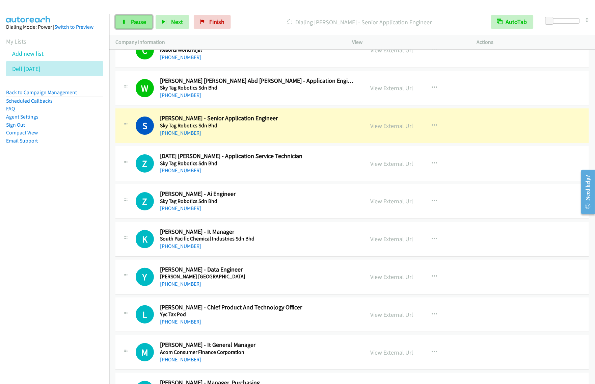
click at [131, 26] on link "Pause" at bounding box center [134, 22] width 37 height 14
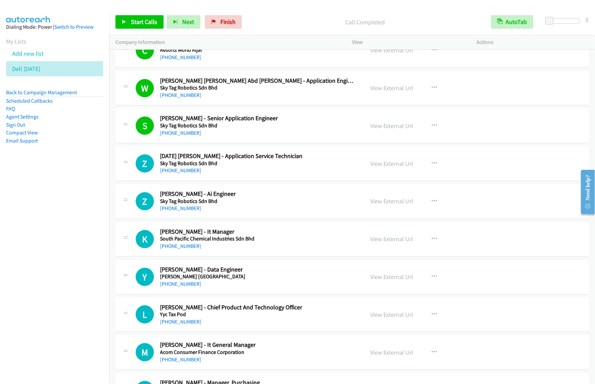
click at [343, 167] on h5 "Sky Tag Robotics Sdn Bhd" at bounding box center [258, 163] width 196 height 7
click at [433, 166] on icon "button" at bounding box center [434, 163] width 5 height 5
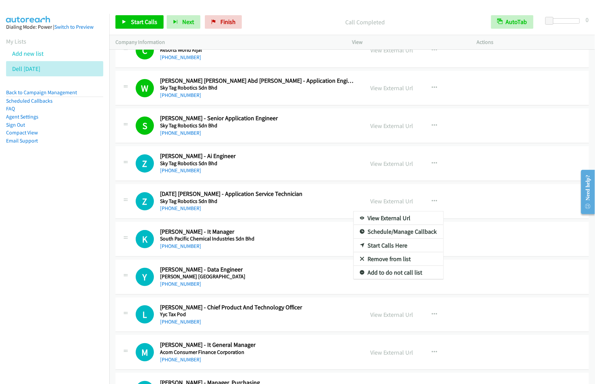
click at [432, 169] on div at bounding box center [297, 192] width 595 height 384
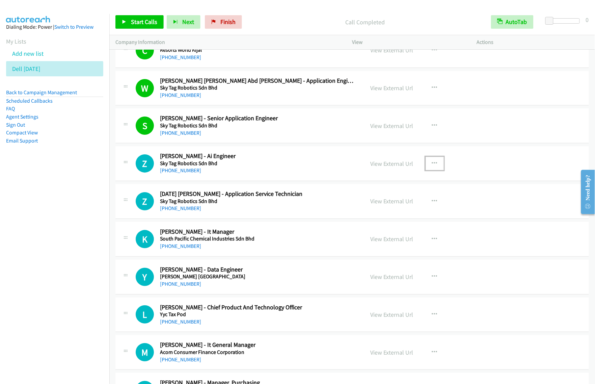
click at [432, 166] on icon "button" at bounding box center [434, 163] width 5 height 5
click at [387, 208] on link "Start Calls Here" at bounding box center [399, 208] width 90 height 14
click at [154, 21] on span "Start Calls" at bounding box center [144, 22] width 26 height 8
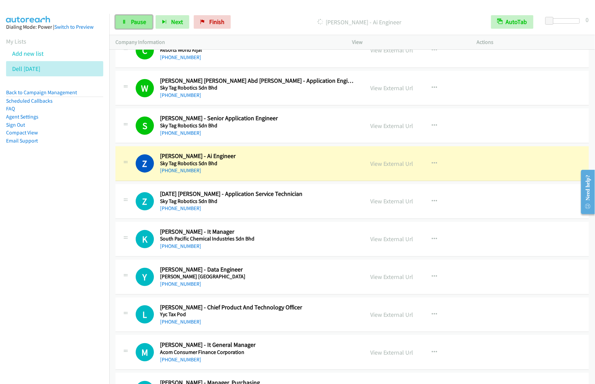
click at [124, 17] on link "Pause" at bounding box center [134, 22] width 37 height 14
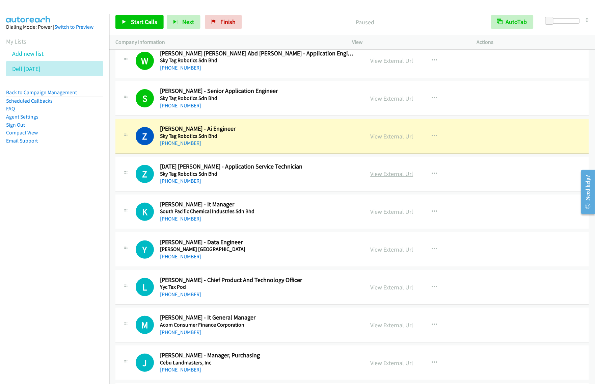
scroll to position [2364, 0]
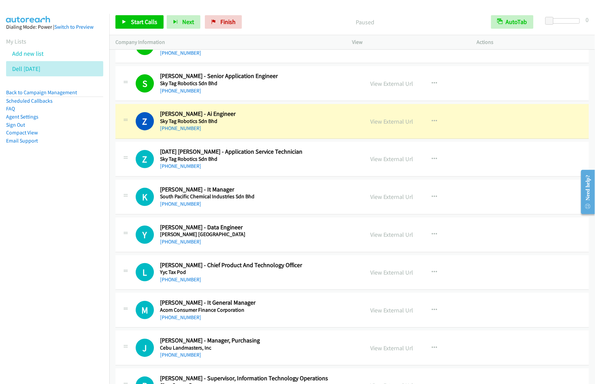
click at [61, 252] on nav "Dialing Mode: Power | Switch to Preview My Lists Add new list Dell [DATE] Back …" at bounding box center [55, 206] width 110 height 384
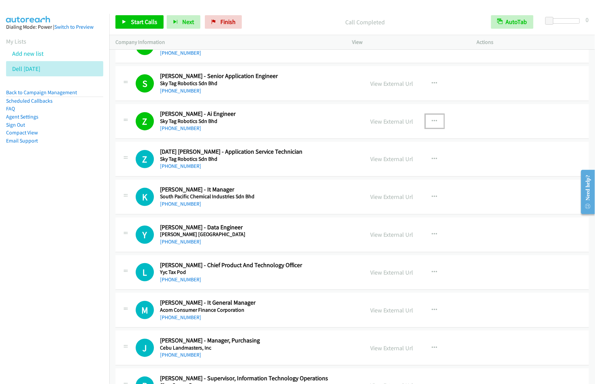
click at [434, 123] on icon "button" at bounding box center [434, 121] width 5 height 5
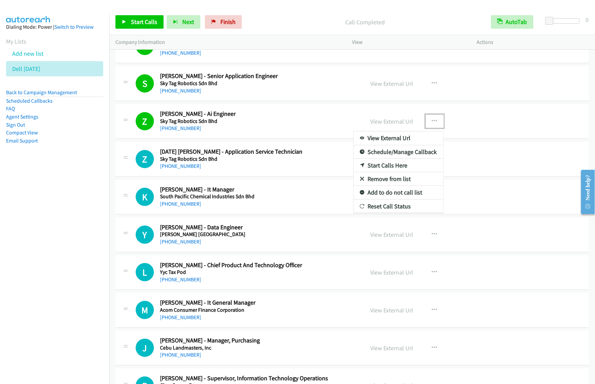
click at [395, 143] on link "View External Url" at bounding box center [399, 138] width 90 height 14
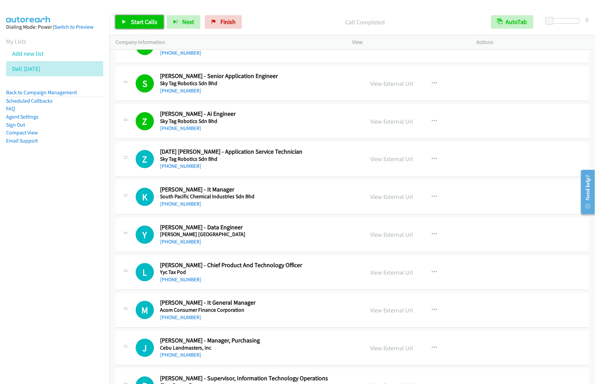
click at [148, 27] on link "Start Calls" at bounding box center [140, 22] width 48 height 14
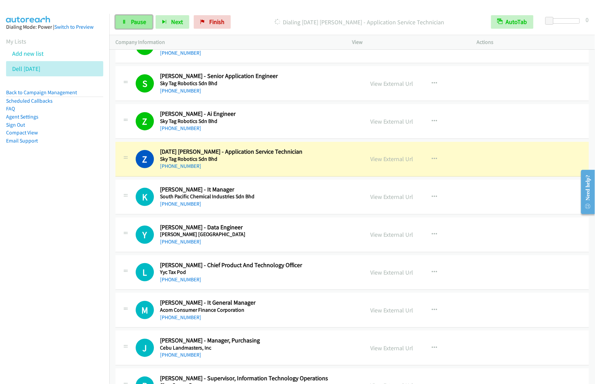
click at [123, 24] on icon at bounding box center [124, 22] width 5 height 5
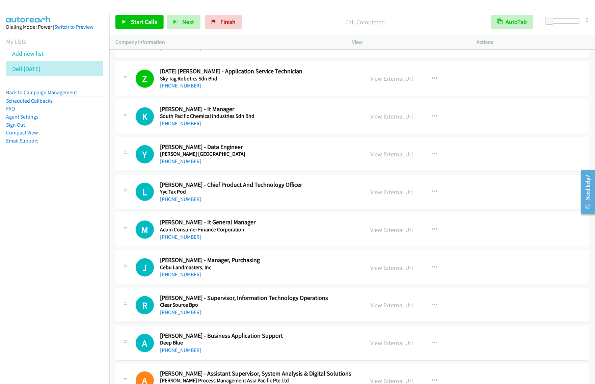
scroll to position [2449, 0]
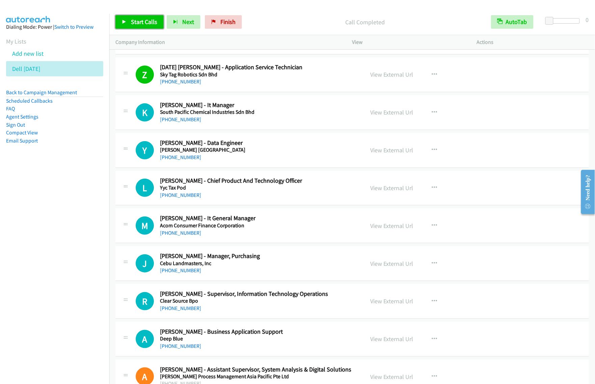
click at [135, 21] on span "Start Calls" at bounding box center [144, 22] width 26 height 8
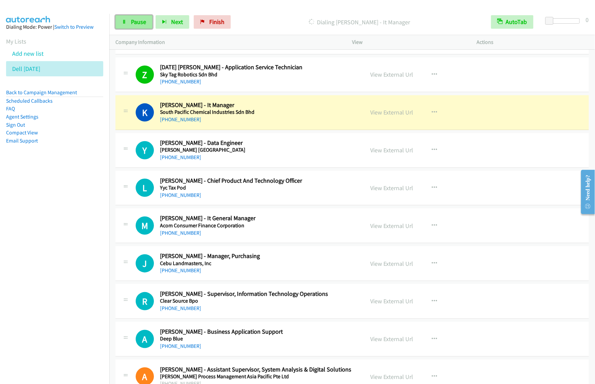
click at [142, 23] on span "Pause" at bounding box center [138, 22] width 15 height 8
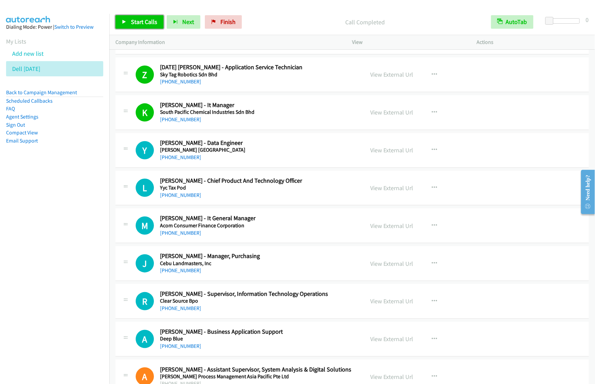
drag, startPoint x: 143, startPoint y: 24, endPoint x: 262, endPoint y: 75, distance: 130.4
click at [143, 24] on span "Start Calls" at bounding box center [144, 22] width 26 height 8
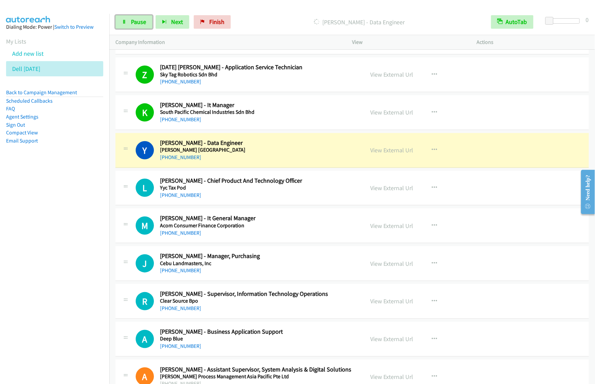
drag, startPoint x: 145, startPoint y: 27, endPoint x: 151, endPoint y: 30, distance: 7.0
click at [145, 27] on link "Pause" at bounding box center [134, 22] width 37 height 14
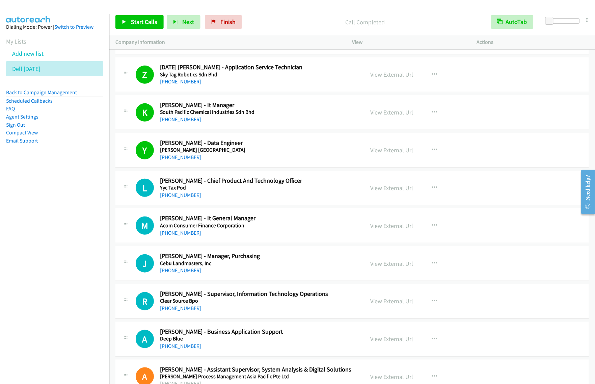
click at [92, 208] on nav "Dialing Mode: Power | Switch to Preview My Lists Add new list Dell [DATE] Back …" at bounding box center [55, 206] width 110 height 384
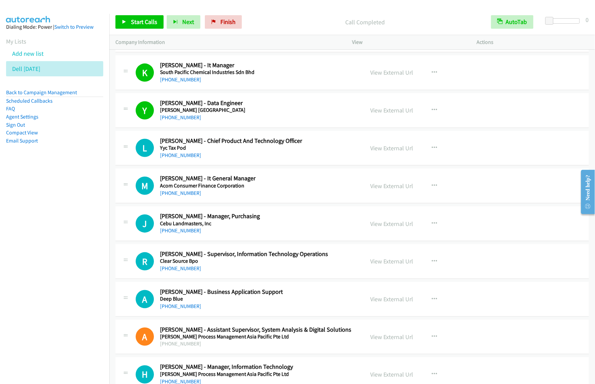
scroll to position [2533, 0]
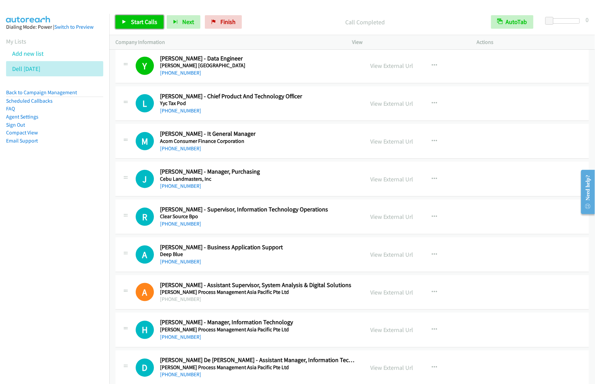
click at [144, 27] on link "Start Calls" at bounding box center [140, 22] width 48 height 14
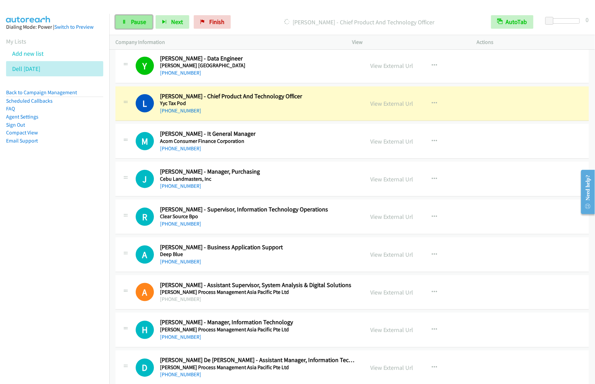
click at [128, 20] on link "Pause" at bounding box center [134, 22] width 37 height 14
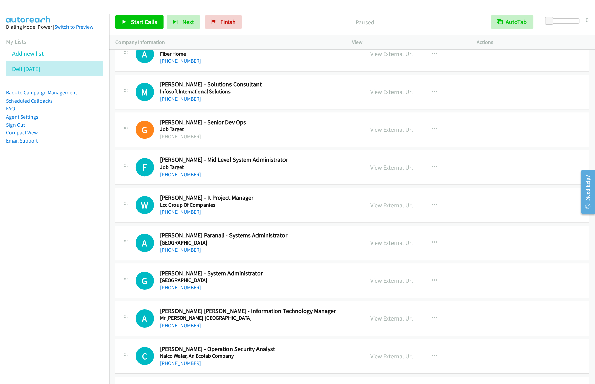
scroll to position [2913, 0]
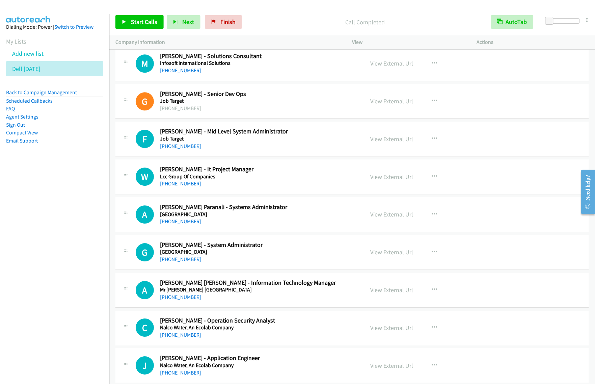
click at [80, 206] on nav "Dialing Mode: Power | Switch to Preview My Lists Add new list Dell [DATE] Back …" at bounding box center [55, 206] width 110 height 384
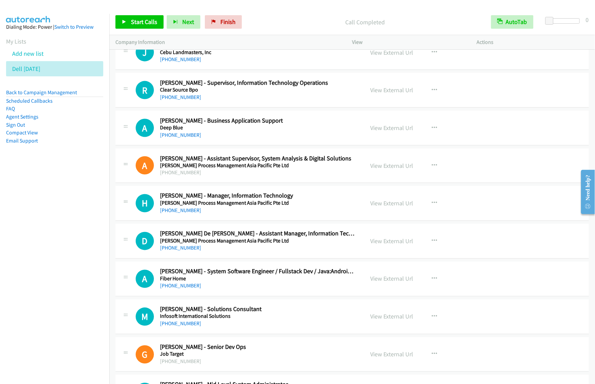
scroll to position [2419, 0]
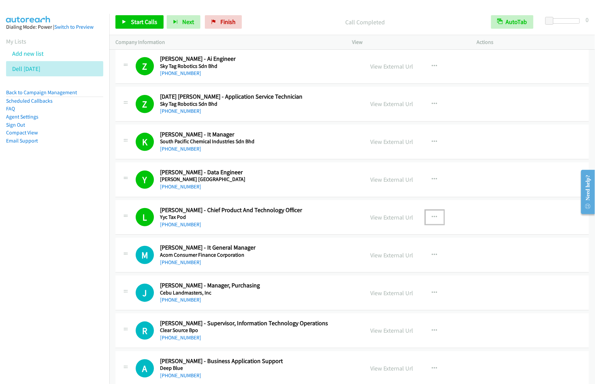
click at [436, 218] on button "button" at bounding box center [435, 217] width 18 height 14
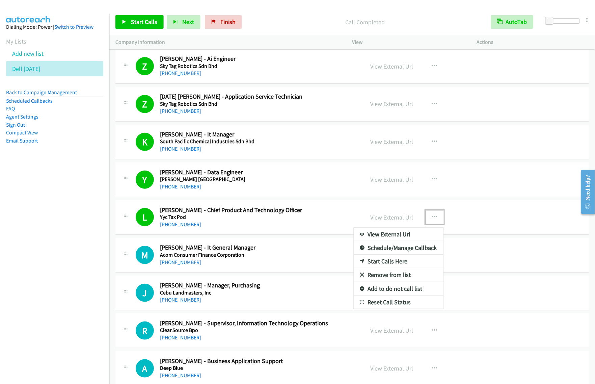
click at [409, 240] on link "View External Url" at bounding box center [399, 235] width 90 height 14
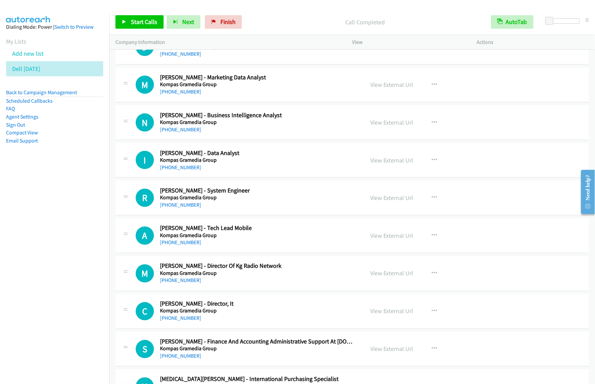
scroll to position [0, 0]
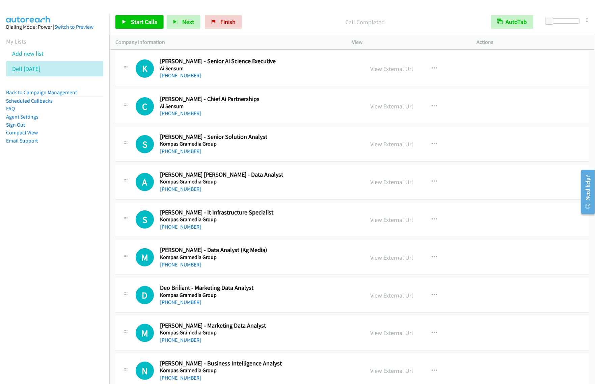
drag, startPoint x: 470, startPoint y: 75, endPoint x: 448, endPoint y: 72, distance: 22.5
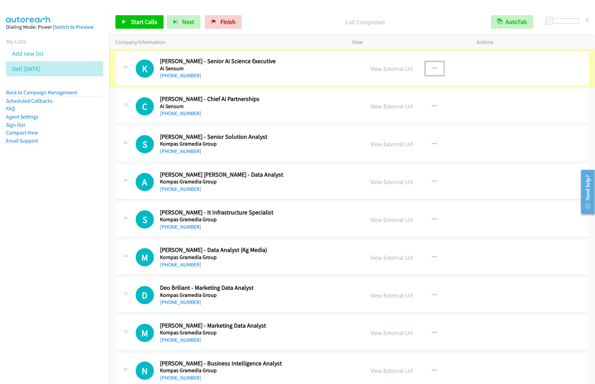
click at [432, 68] on icon "button" at bounding box center [434, 68] width 5 height 5
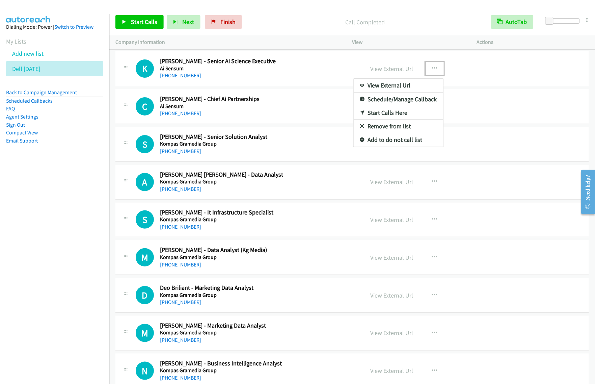
click at [404, 86] on link "View External Url" at bounding box center [399, 86] width 90 height 14
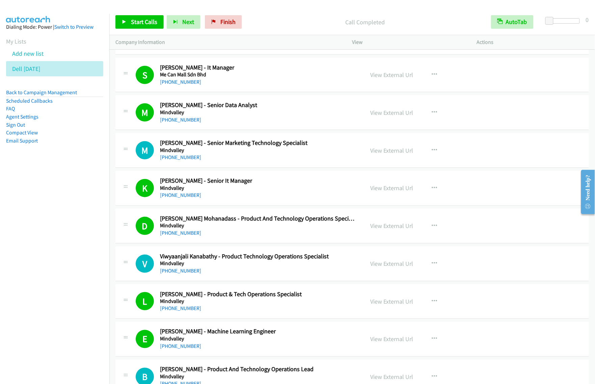
scroll to position [1773, 0]
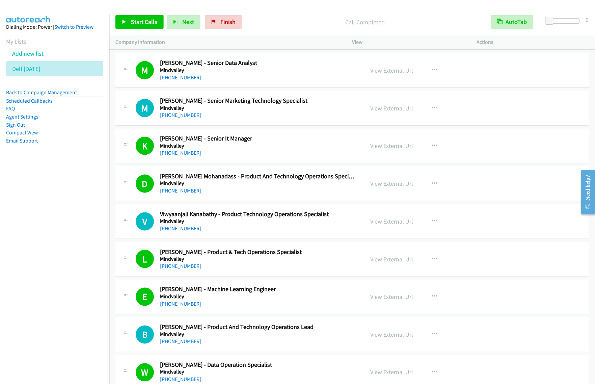
drag, startPoint x: 51, startPoint y: 269, endPoint x: 255, endPoint y: 195, distance: 217.5
click at [53, 264] on nav "Dialing Mode: Power | Switch to Preview My Lists Add new list Dell [DATE] Back …" at bounding box center [55, 206] width 110 height 384
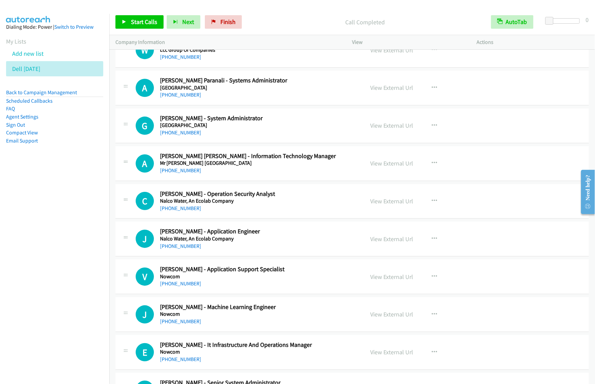
scroll to position [3209, 0]
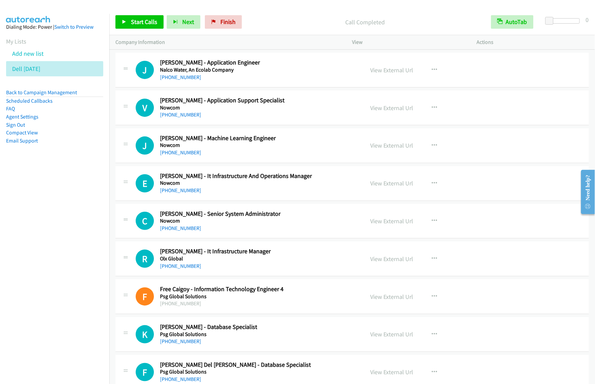
drag, startPoint x: 71, startPoint y: 264, endPoint x: 93, endPoint y: 252, distance: 24.9
click at [71, 264] on nav "Dialing Mode: Power | Switch to Preview My Lists Add new list Dell [DATE] Back …" at bounding box center [55, 206] width 110 height 384
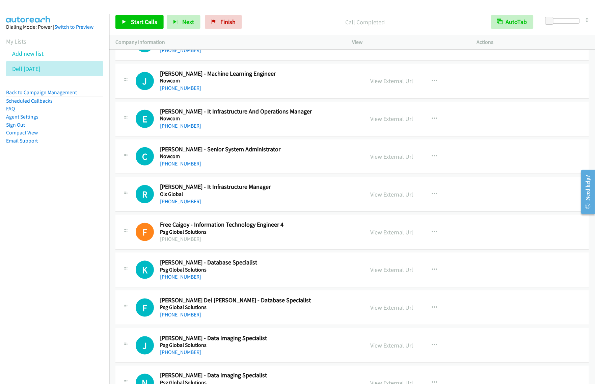
scroll to position [3377, 0]
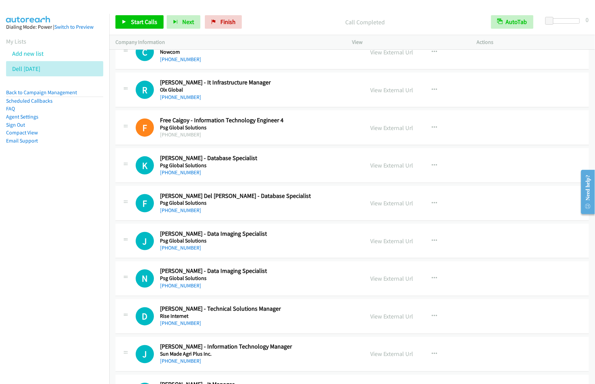
drag, startPoint x: 72, startPoint y: 236, endPoint x: 256, endPoint y: 135, distance: 209.9
click at [73, 234] on nav "Dialing Mode: Power | Switch to Preview My Lists Add new list Dell [DATE] Back …" at bounding box center [55, 206] width 110 height 384
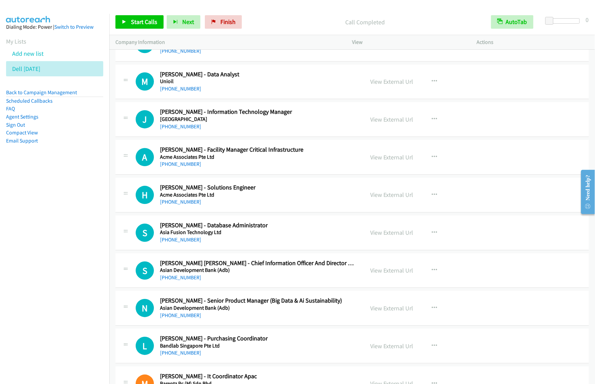
scroll to position [4602, 0]
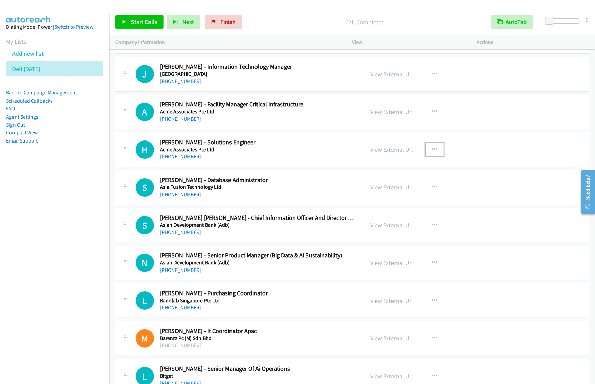
click at [433, 152] on icon "button" at bounding box center [434, 149] width 5 height 5
click at [432, 117] on div at bounding box center [297, 192] width 595 height 384
click at [432, 114] on icon "button" at bounding box center [434, 111] width 5 height 5
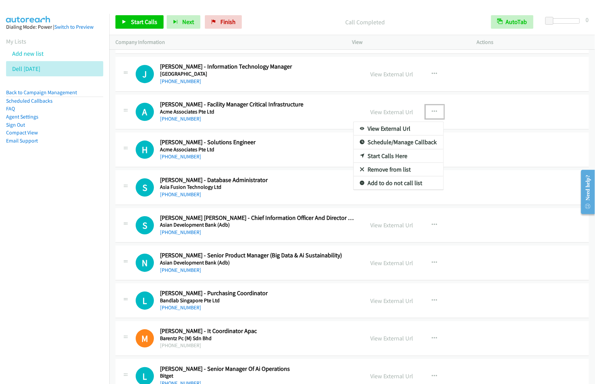
drag, startPoint x: 284, startPoint y: 163, endPoint x: 321, endPoint y: 157, distance: 37.6
click at [284, 163] on div at bounding box center [297, 192] width 595 height 384
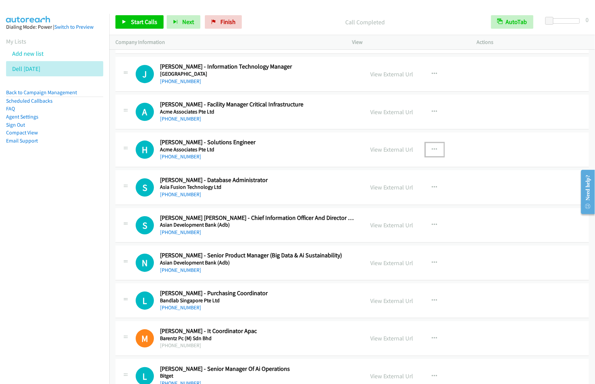
click at [432, 152] on icon "button" at bounding box center [434, 149] width 5 height 5
click at [387, 201] on link "Start Calls Here" at bounding box center [399, 194] width 90 height 14
click at [428, 156] on button "button" at bounding box center [435, 150] width 18 height 14
click at [410, 200] on link "Start Calls Here" at bounding box center [399, 194] width 90 height 14
click at [144, 30] on div "Start Calls Pause Next Finish Call Completed AutoTab AutoTab 0" at bounding box center [352, 22] width 486 height 26
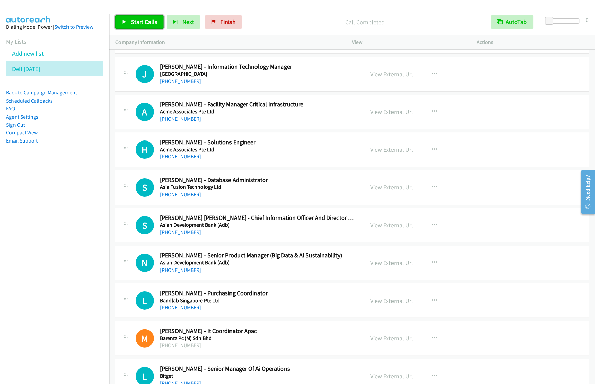
click at [145, 25] on span "Start Calls" at bounding box center [144, 22] width 26 height 8
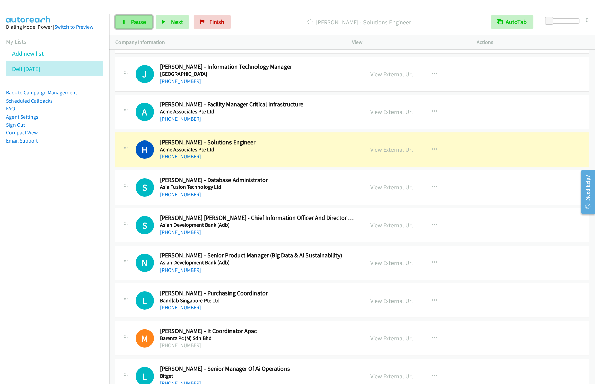
click at [145, 24] on span "Pause" at bounding box center [138, 22] width 15 height 8
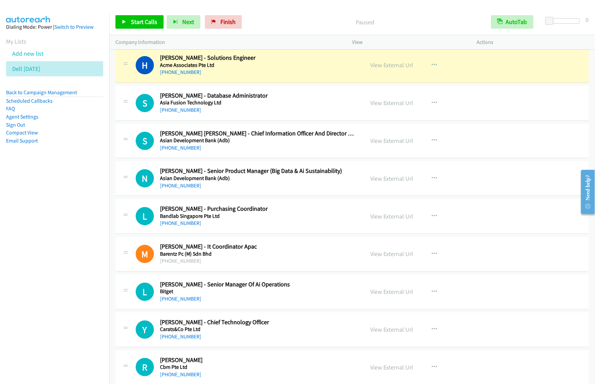
scroll to position [4644, 0]
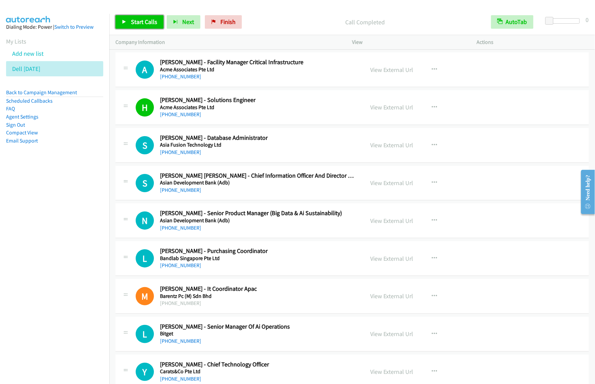
click at [129, 25] on link "Start Calls" at bounding box center [140, 22] width 48 height 14
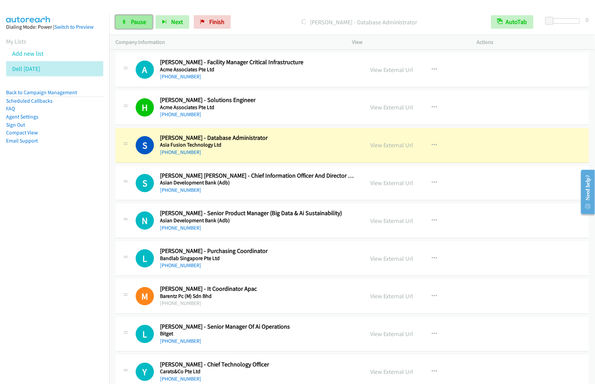
click at [139, 20] on span "Pause" at bounding box center [138, 22] width 15 height 8
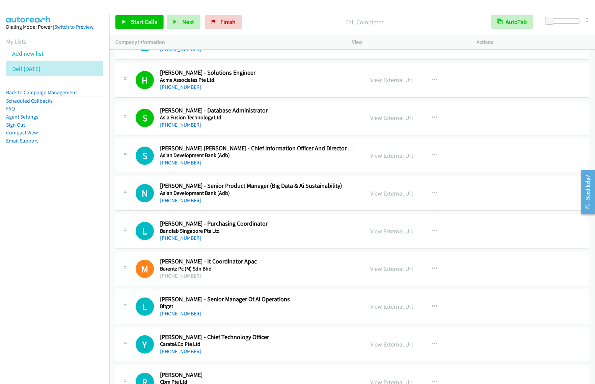
scroll to position [4686, 0]
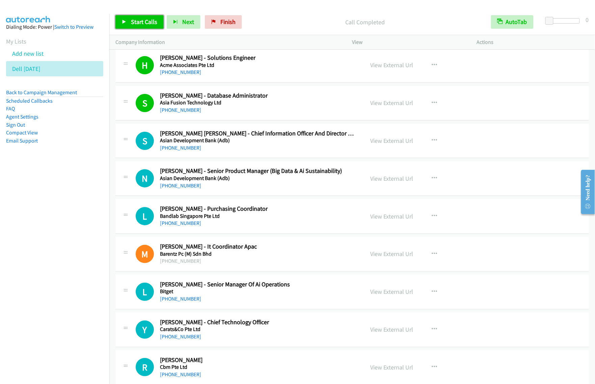
click at [132, 20] on span "Start Calls" at bounding box center [144, 22] width 26 height 8
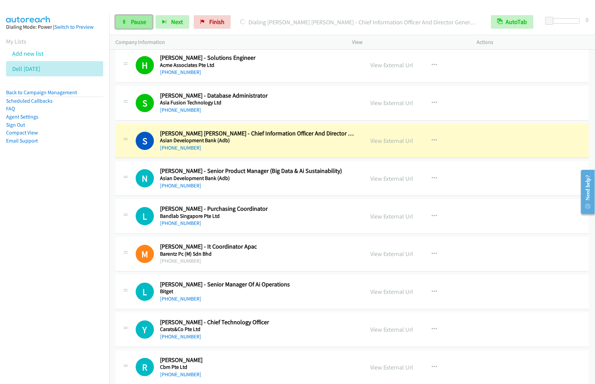
click at [127, 16] on link "Pause" at bounding box center [134, 22] width 37 height 14
click at [278, 17] on div "Paused" at bounding box center [365, 22] width 240 height 14
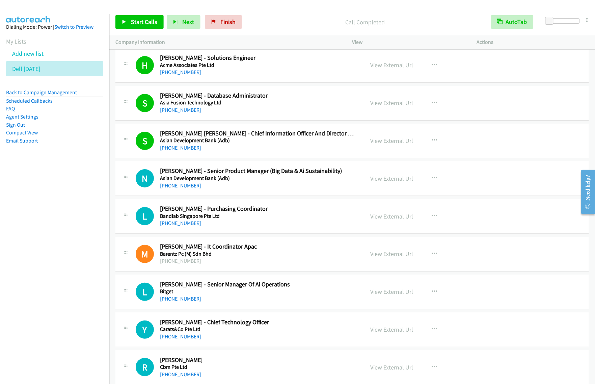
click at [77, 228] on nav "Dialing Mode: Power | Switch to Preview My Lists Add new list Dell [DATE] Back …" at bounding box center [55, 206] width 110 height 384
click at [148, 20] on span "Start Calls" at bounding box center [144, 22] width 26 height 8
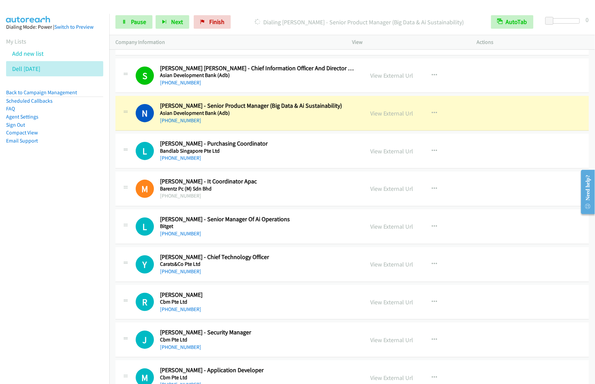
scroll to position [4771, 0]
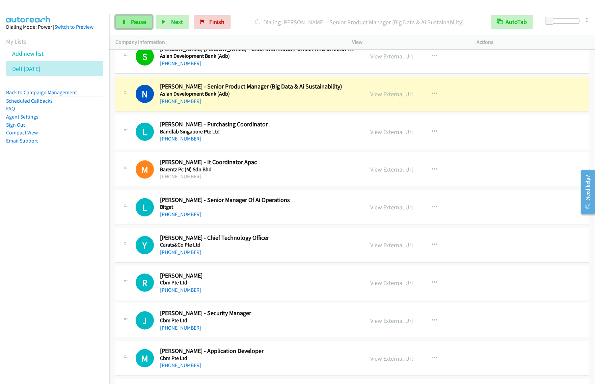
drag, startPoint x: 131, startPoint y: 20, endPoint x: 137, endPoint y: 19, distance: 5.9
click at [131, 20] on span "Pause" at bounding box center [138, 22] width 15 height 8
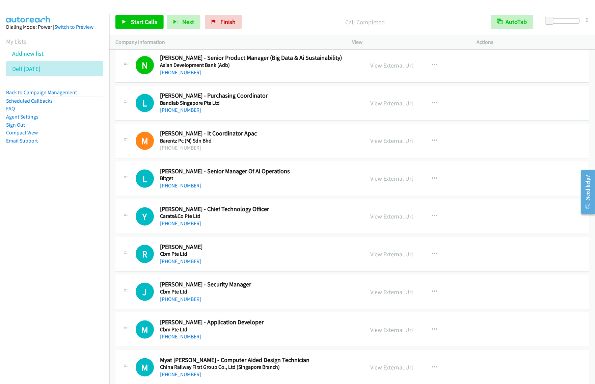
scroll to position [4855, 0]
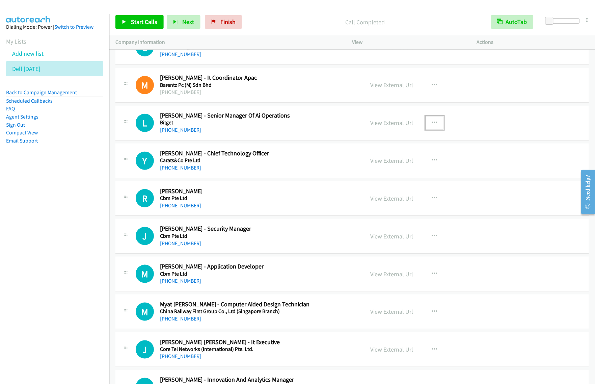
click at [437, 130] on button "button" at bounding box center [435, 123] width 18 height 14
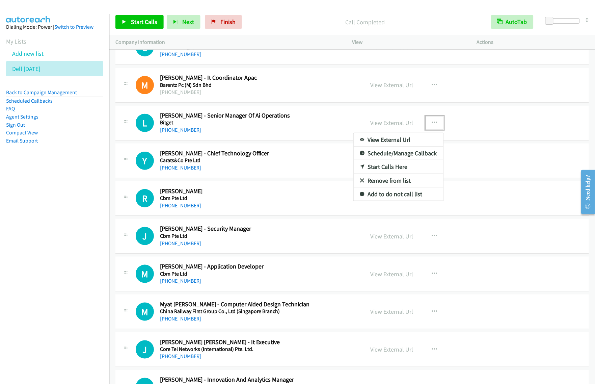
click at [415, 174] on link "Start Calls Here" at bounding box center [399, 167] width 90 height 14
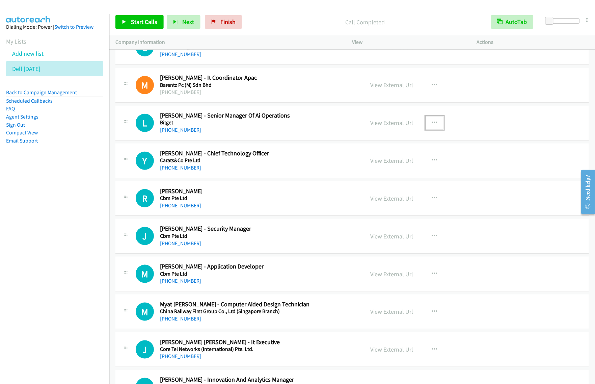
click at [428, 129] on button "button" at bounding box center [435, 123] width 18 height 14
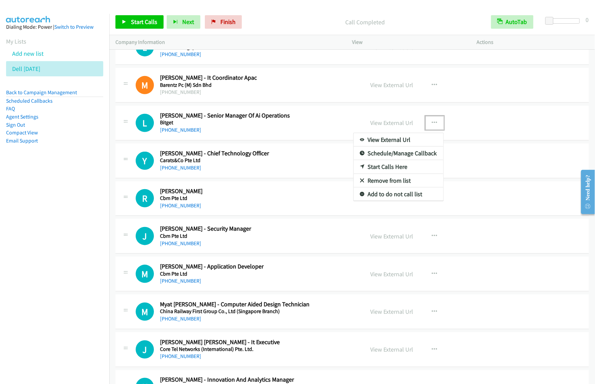
click at [409, 173] on link "Start Calls Here" at bounding box center [399, 167] width 90 height 14
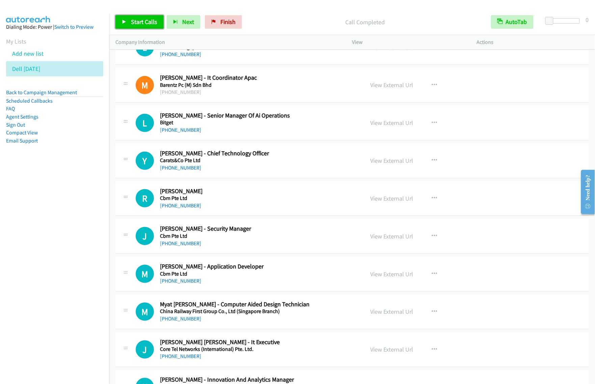
click at [141, 26] on span "Start Calls" at bounding box center [144, 22] width 26 height 8
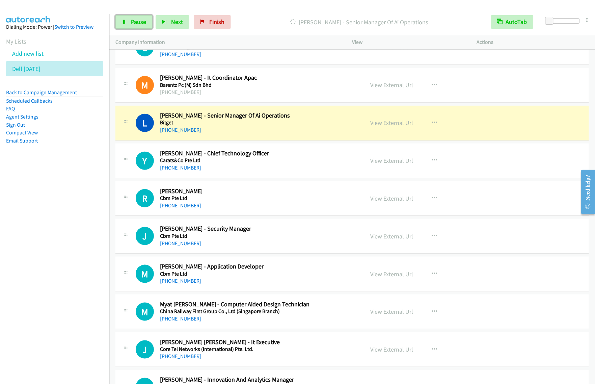
drag, startPoint x: 137, startPoint y: 25, endPoint x: 140, endPoint y: 31, distance: 6.7
click at [137, 25] on span "Pause" at bounding box center [138, 22] width 15 height 8
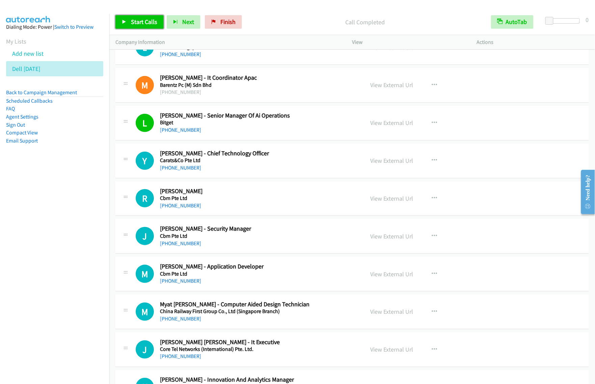
click at [138, 21] on span "Start Calls" at bounding box center [144, 22] width 26 height 8
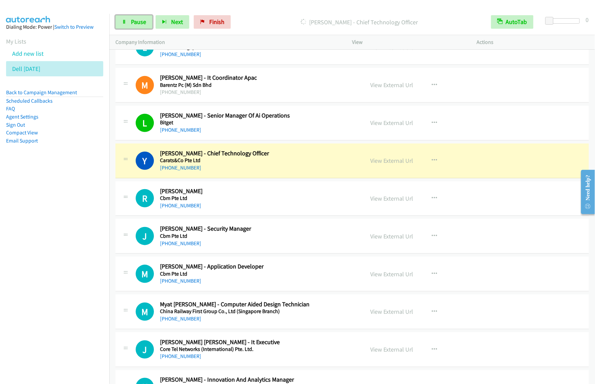
drag, startPoint x: 139, startPoint y: 19, endPoint x: 158, endPoint y: 33, distance: 23.2
click at [139, 19] on span "Pause" at bounding box center [138, 22] width 15 height 8
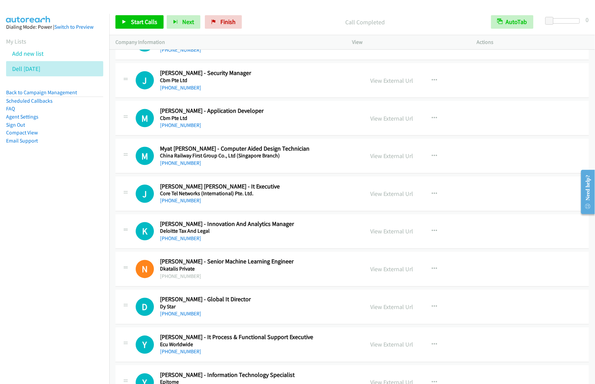
scroll to position [5024, 0]
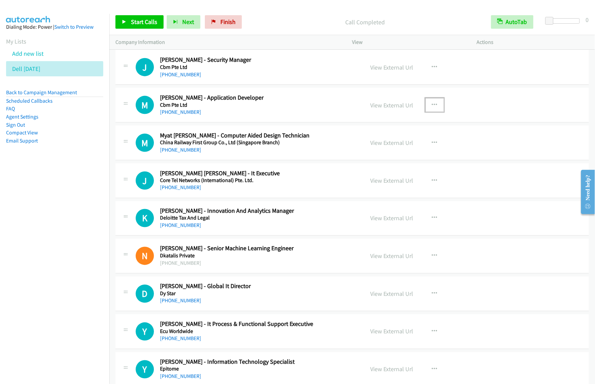
click at [432, 112] on button "button" at bounding box center [435, 105] width 18 height 14
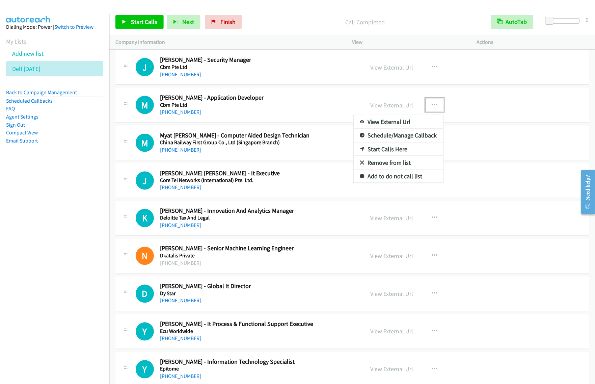
click at [398, 156] on link "Start Calls Here" at bounding box center [399, 150] width 90 height 14
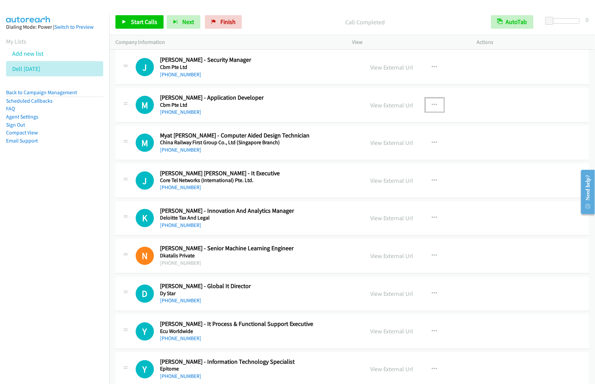
click at [436, 112] on button "button" at bounding box center [435, 105] width 18 height 14
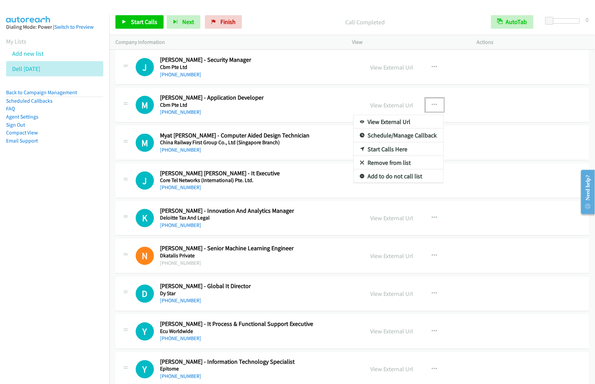
click at [396, 156] on link "Start Calls Here" at bounding box center [399, 150] width 90 height 14
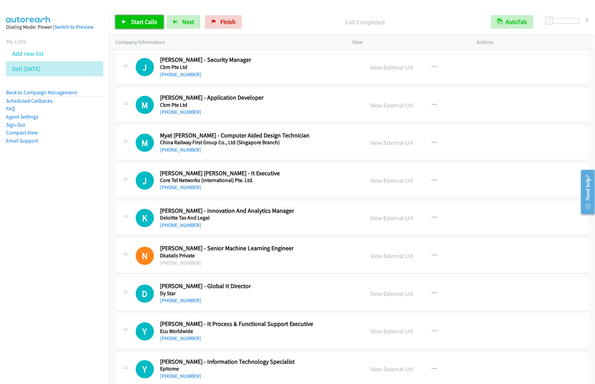
click at [138, 17] on link "Start Calls" at bounding box center [140, 22] width 48 height 14
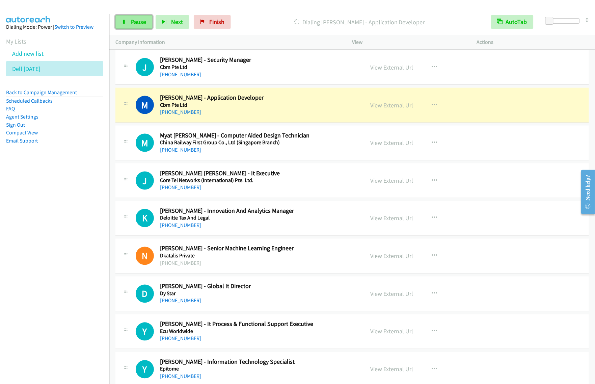
click at [138, 19] on span "Pause" at bounding box center [138, 22] width 15 height 8
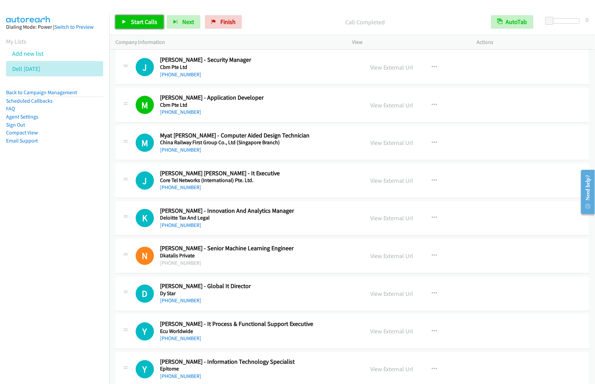
click at [142, 26] on link "Start Calls" at bounding box center [140, 22] width 48 height 14
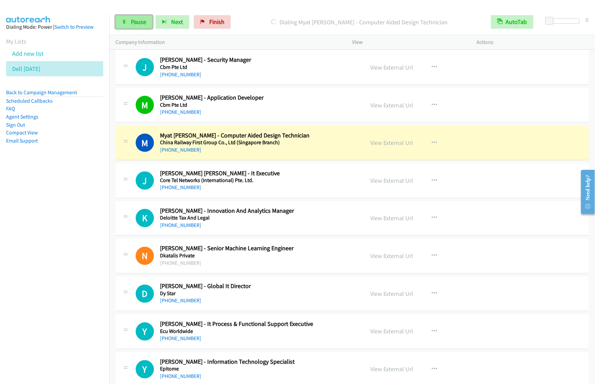
click at [140, 24] on span "Pause" at bounding box center [138, 22] width 15 height 8
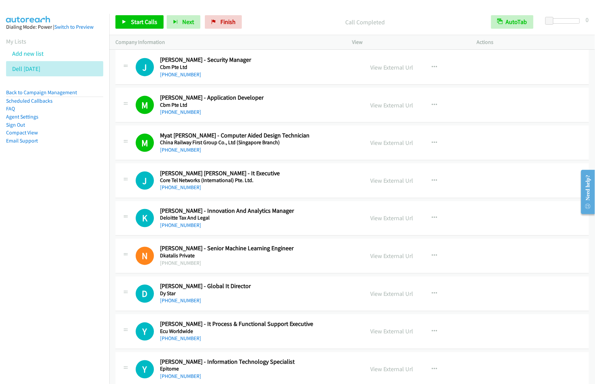
scroll to position [5151, 0]
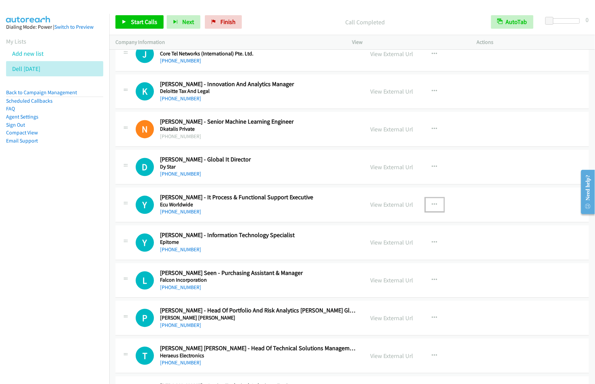
click at [432, 208] on icon "button" at bounding box center [434, 204] width 5 height 5
click at [404, 256] on link "Start Calls Here" at bounding box center [399, 250] width 90 height 14
click at [432, 208] on icon "button" at bounding box center [434, 204] width 5 height 5
click at [388, 256] on link "Start Calls Here" at bounding box center [399, 250] width 90 height 14
click at [150, 22] on span "Start Calls" at bounding box center [144, 22] width 26 height 8
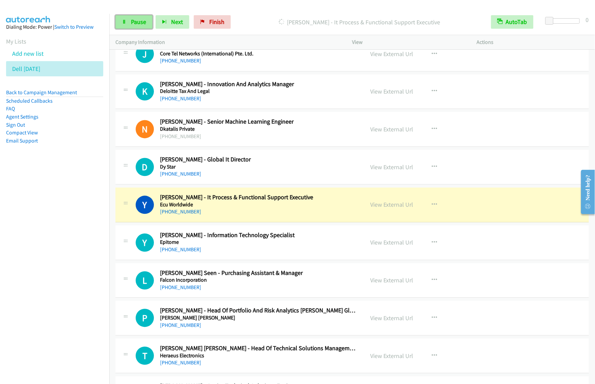
click at [140, 26] on link "Pause" at bounding box center [134, 22] width 37 height 14
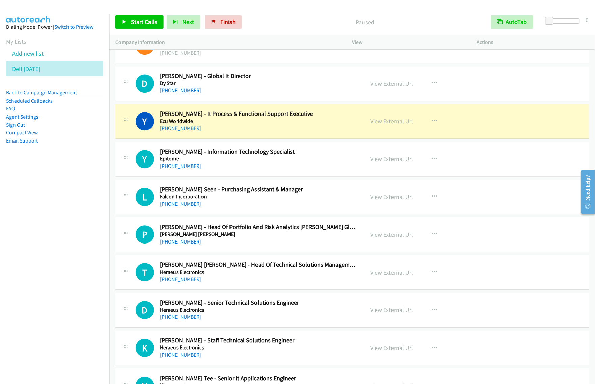
scroll to position [5235, 0]
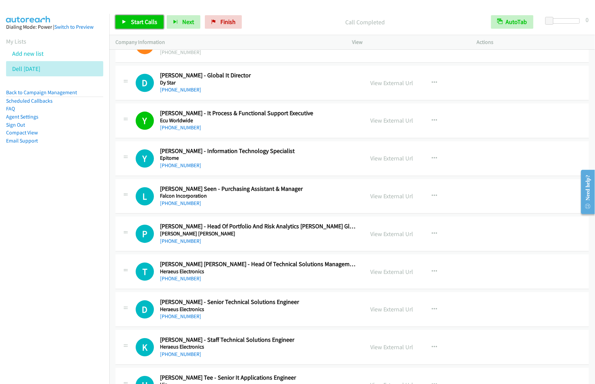
click at [133, 21] on span "Start Calls" at bounding box center [144, 22] width 26 height 8
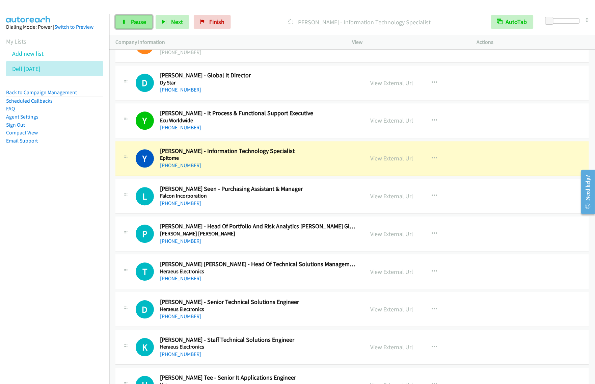
click at [127, 24] on link "Pause" at bounding box center [134, 22] width 37 height 14
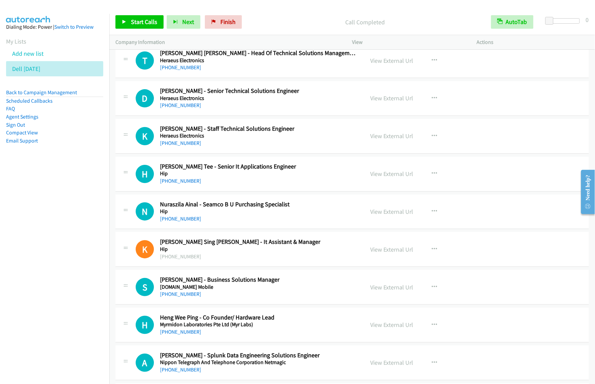
scroll to position [5404, 0]
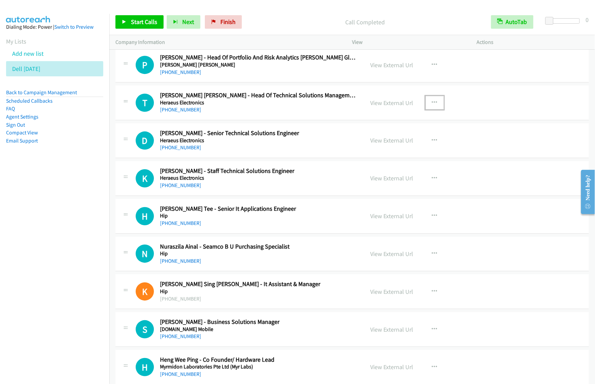
click at [428, 109] on button "button" at bounding box center [435, 103] width 18 height 14
click at [399, 154] on link "Start Calls Here" at bounding box center [399, 147] width 90 height 14
click at [430, 109] on button "button" at bounding box center [435, 103] width 18 height 14
click at [400, 154] on link "Start Calls Here" at bounding box center [399, 147] width 90 height 14
click at [151, 22] on span "Start Calls" at bounding box center [144, 22] width 26 height 8
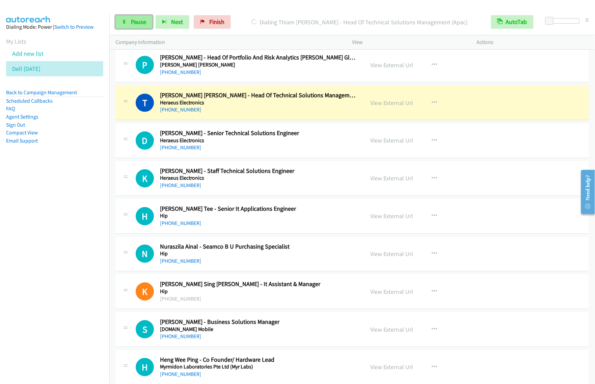
click at [138, 24] on span "Pause" at bounding box center [138, 22] width 15 height 8
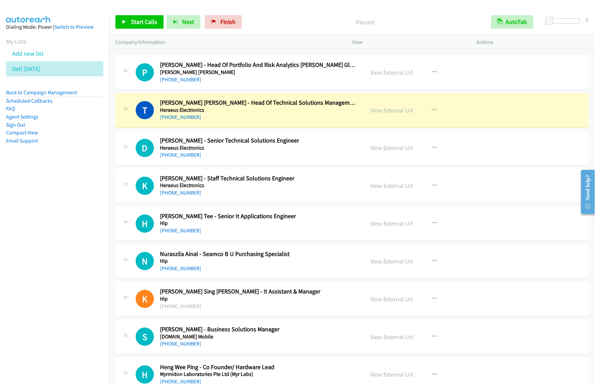
scroll to position [5398, 0]
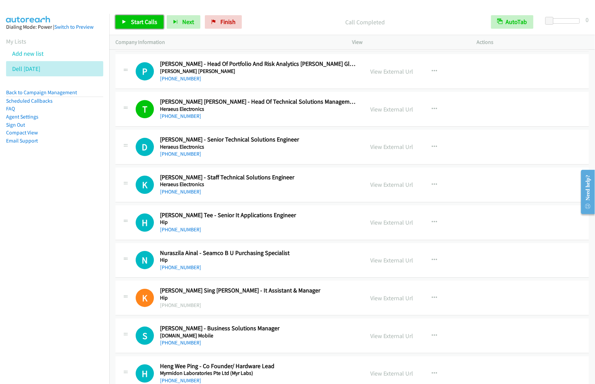
click at [146, 18] on span "Start Calls" at bounding box center [144, 22] width 26 height 8
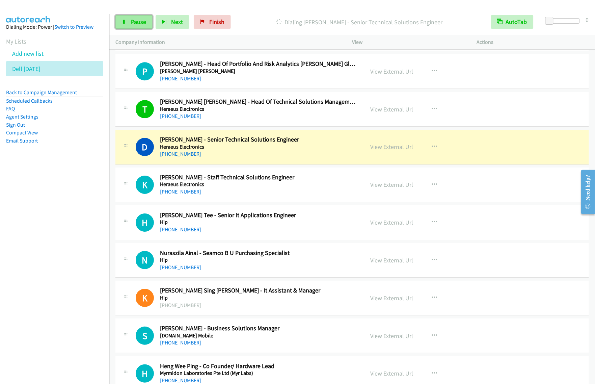
click at [141, 20] on span "Pause" at bounding box center [138, 22] width 15 height 8
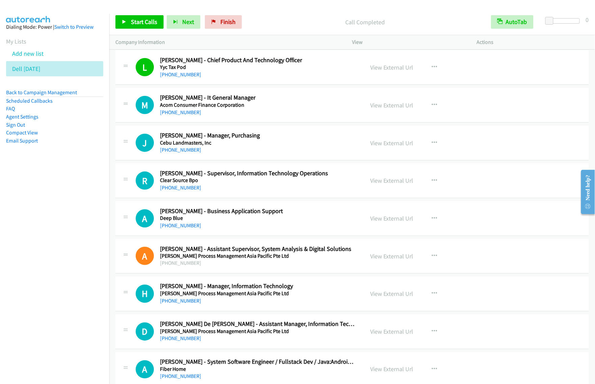
scroll to position [2569, 0]
click at [433, 106] on icon "button" at bounding box center [434, 105] width 5 height 5
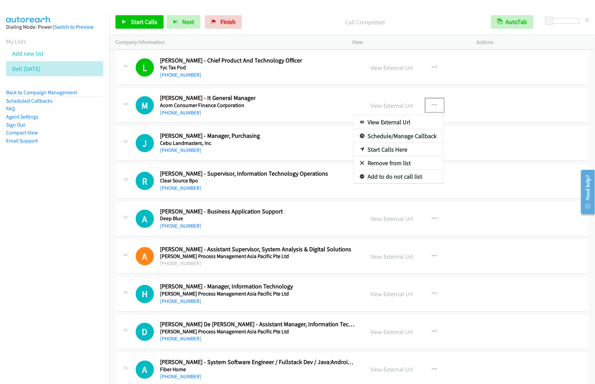
click at [408, 154] on link "Start Calls Here" at bounding box center [399, 150] width 90 height 14
click at [435, 111] on button "button" at bounding box center [435, 106] width 18 height 14
click at [395, 152] on link "Start Calls Here" at bounding box center [399, 150] width 90 height 14
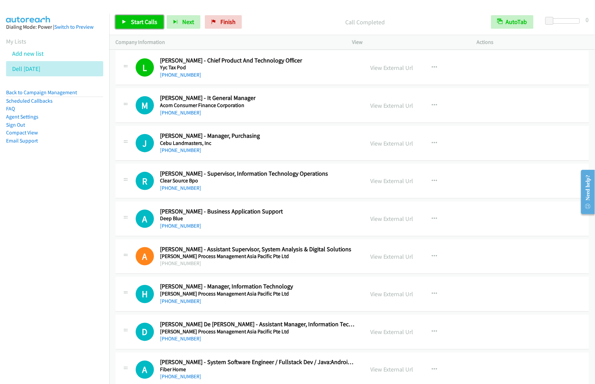
click at [141, 23] on span "Start Calls" at bounding box center [144, 22] width 26 height 8
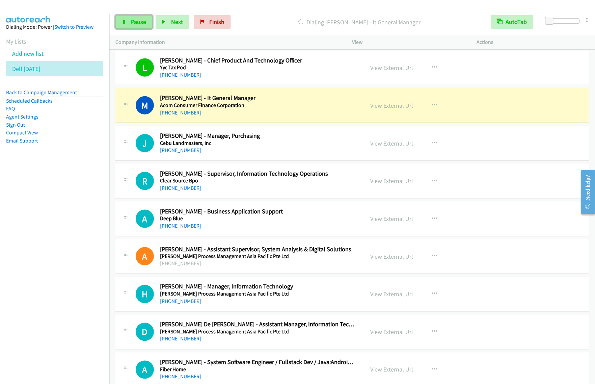
click at [142, 29] on link "Pause" at bounding box center [134, 22] width 37 height 14
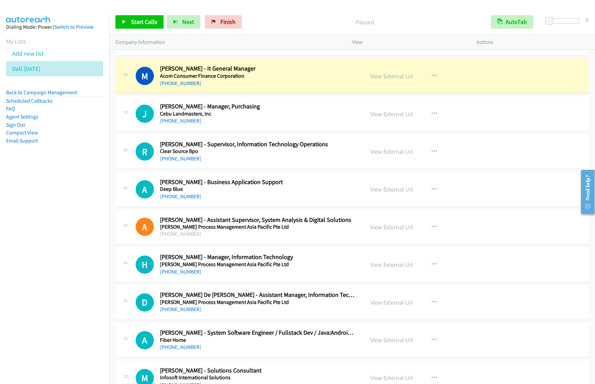
scroll to position [2611, 0]
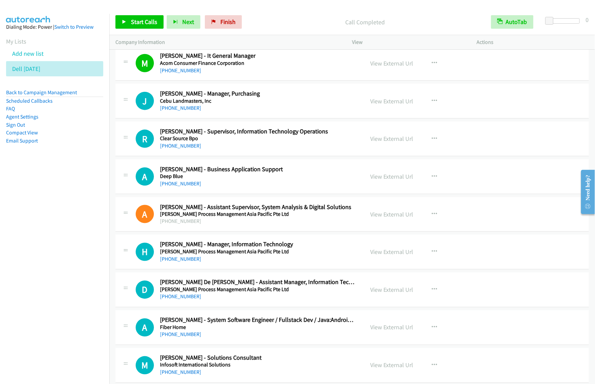
drag, startPoint x: 78, startPoint y: 210, endPoint x: 88, endPoint y: 206, distance: 10.4
click at [80, 210] on nav "Dialing Mode: Power | Switch to Preview My Lists Add new list Dell [DATE] Back …" at bounding box center [55, 206] width 110 height 384
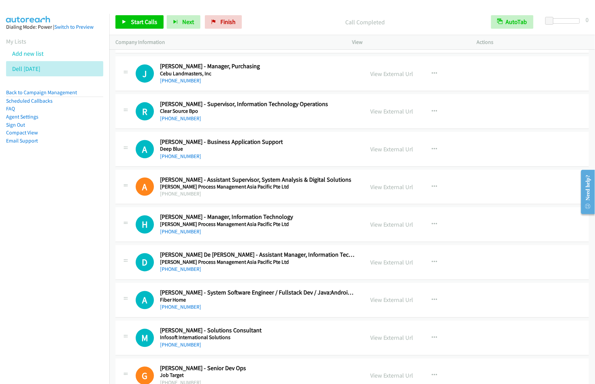
scroll to position [2653, 0]
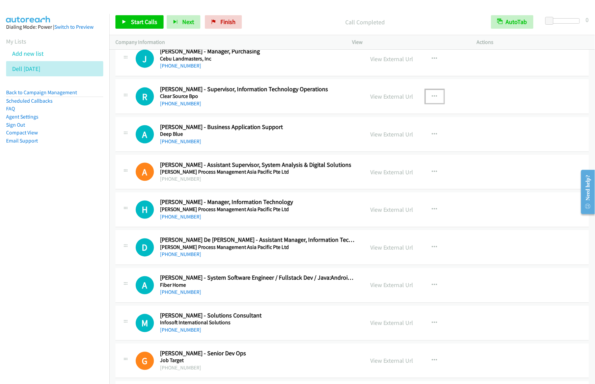
click at [432, 99] on icon "button" at bounding box center [434, 96] width 5 height 5
click at [396, 145] on link "Start Calls Here" at bounding box center [399, 141] width 90 height 14
click at [435, 93] on div "View External Url View External Url Schedule/Manage Callback Start Calls Here R…" at bounding box center [430, 96] width 131 height 22
click at [432, 97] on button "button" at bounding box center [435, 97] width 18 height 14
click at [408, 144] on link "Start Calls Here" at bounding box center [399, 141] width 90 height 14
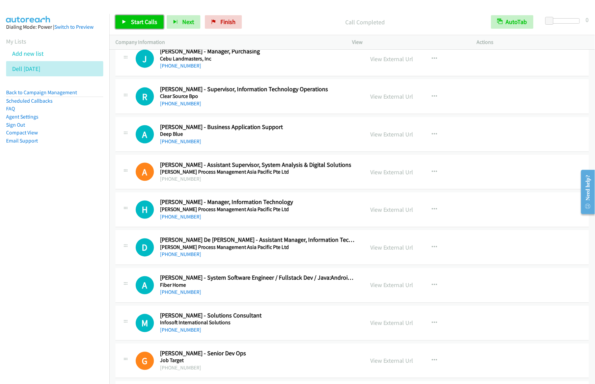
click at [131, 21] on span "Start Calls" at bounding box center [144, 22] width 26 height 8
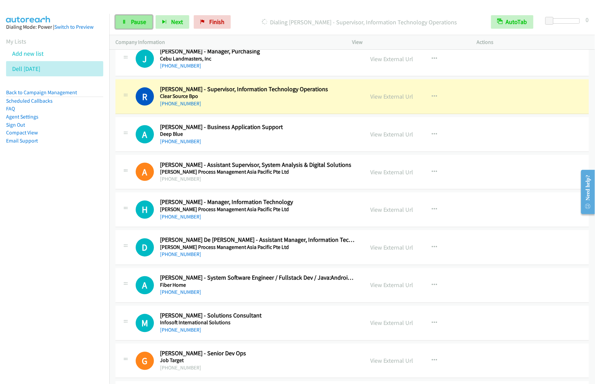
click at [133, 21] on span "Pause" at bounding box center [138, 22] width 15 height 8
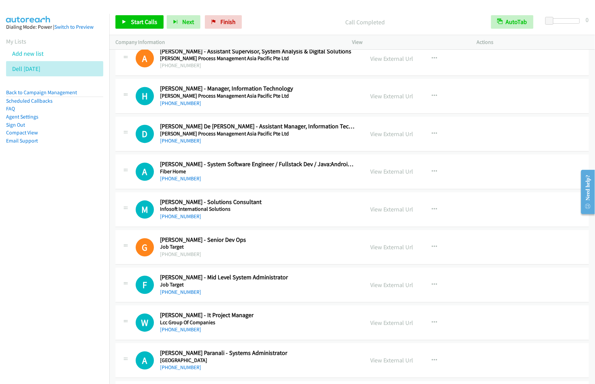
scroll to position [2780, 0]
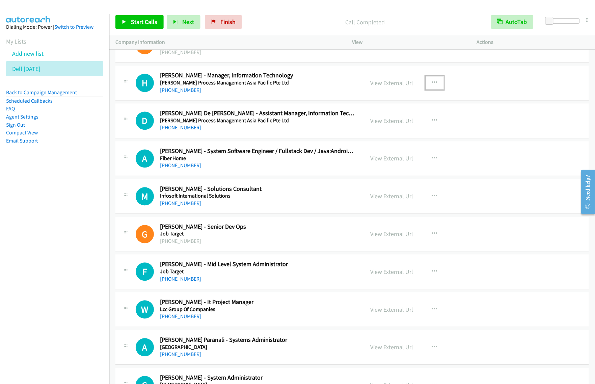
click at [426, 87] on button "button" at bounding box center [435, 83] width 18 height 14
click at [398, 134] on link "Start Calls Here" at bounding box center [399, 128] width 90 height 14
click at [436, 84] on button "button" at bounding box center [435, 83] width 18 height 14
click at [404, 134] on link "Start Calls Here" at bounding box center [399, 128] width 90 height 14
click at [142, 22] on span "Start Calls" at bounding box center [144, 22] width 26 height 8
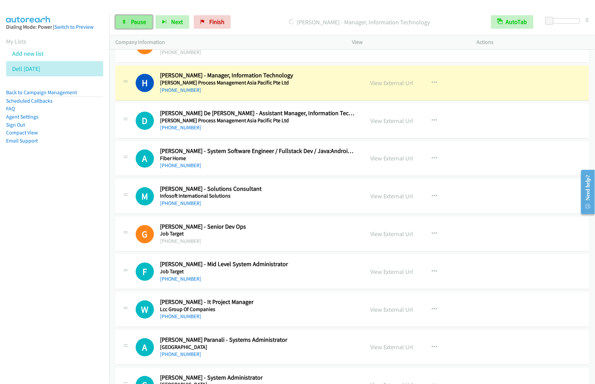
click at [150, 21] on link "Pause" at bounding box center [134, 22] width 37 height 14
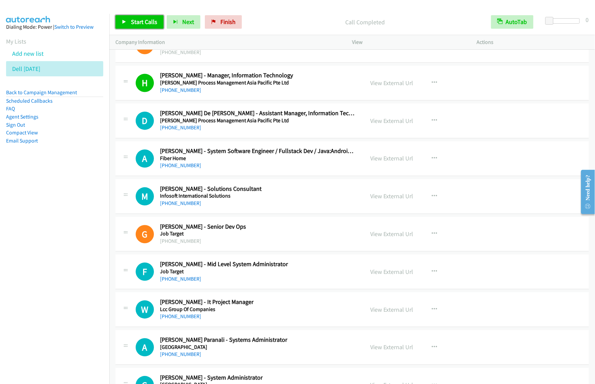
click at [144, 19] on span "Start Calls" at bounding box center [144, 22] width 26 height 8
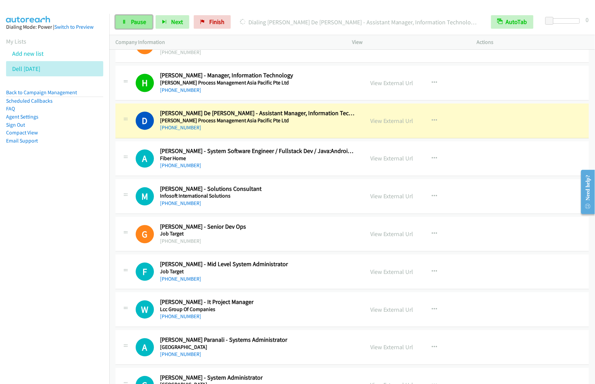
click at [149, 22] on link "Pause" at bounding box center [134, 22] width 37 height 14
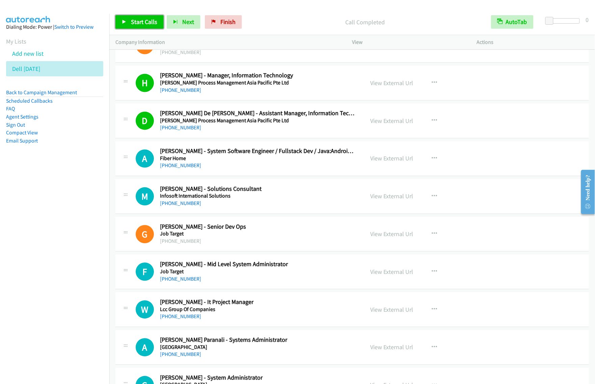
click at [142, 21] on span "Start Calls" at bounding box center [144, 22] width 26 height 8
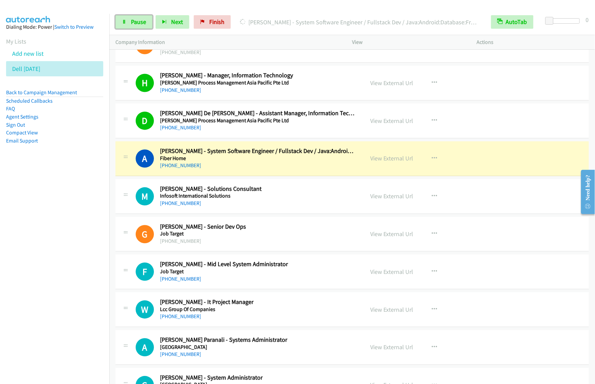
drag, startPoint x: 136, startPoint y: 24, endPoint x: 187, endPoint y: 6, distance: 54.3
click at [136, 24] on span "Pause" at bounding box center [138, 22] width 15 height 8
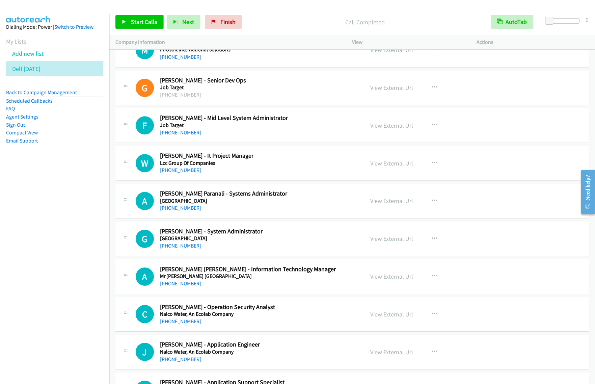
scroll to position [2949, 0]
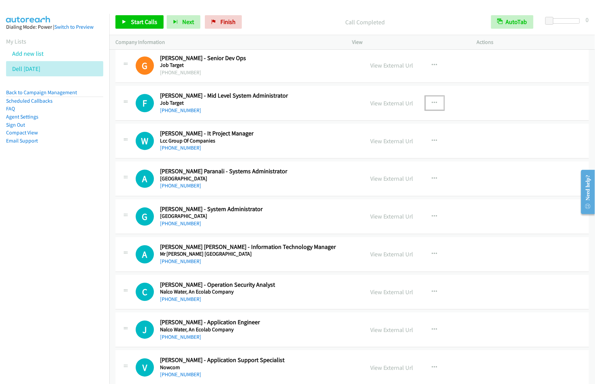
click at [433, 106] on icon "button" at bounding box center [434, 102] width 5 height 5
click at [414, 154] on link "Start Calls Here" at bounding box center [399, 148] width 90 height 14
click at [434, 107] on button "button" at bounding box center [435, 103] width 18 height 14
click at [412, 151] on link "Start Calls Here" at bounding box center [399, 148] width 90 height 14
click at [132, 19] on span "Start Calls" at bounding box center [144, 22] width 26 height 8
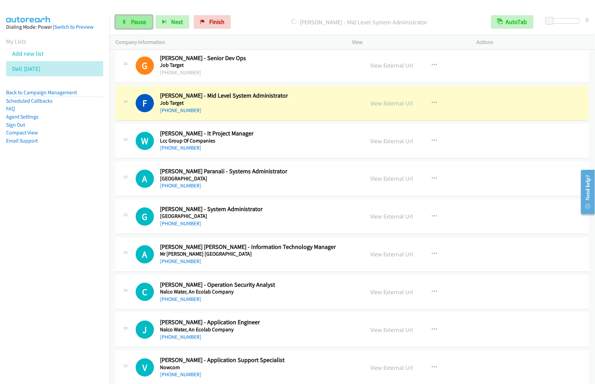
click at [137, 25] on span "Pause" at bounding box center [138, 22] width 15 height 8
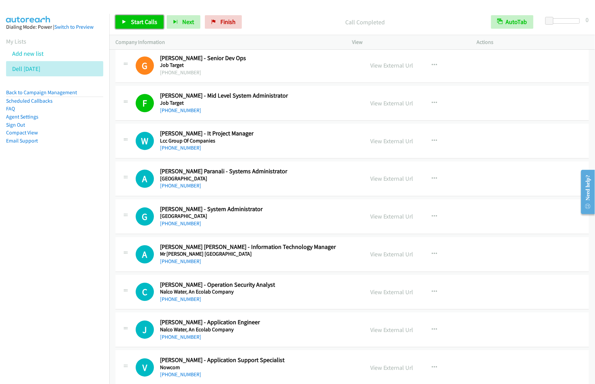
click at [149, 19] on span "Start Calls" at bounding box center [144, 22] width 26 height 8
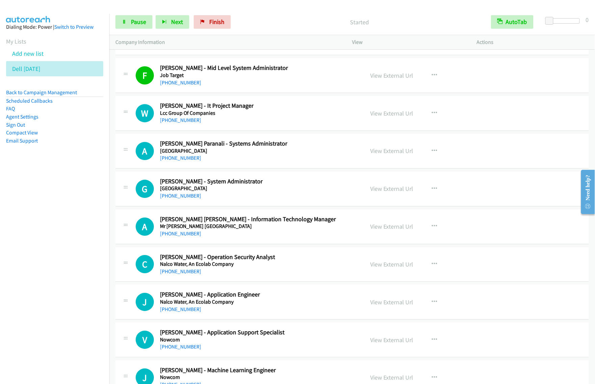
scroll to position [2991, 0]
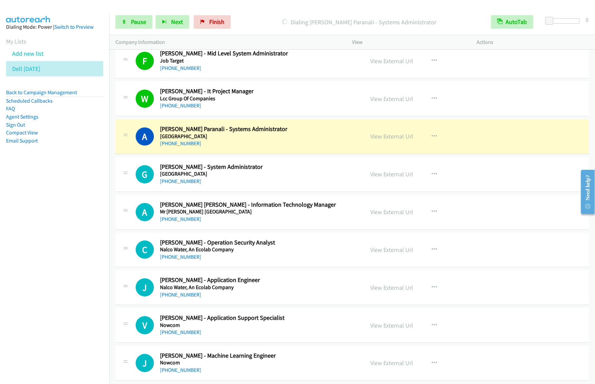
drag, startPoint x: 39, startPoint y: 256, endPoint x: 99, endPoint y: 204, distance: 79.0
click at [41, 254] on nav "Dialing Mode: Power | Switch to Preview My Lists Add new list Dell [DATE] Back …" at bounding box center [55, 206] width 110 height 384
click at [147, 28] on link "Pause" at bounding box center [134, 22] width 37 height 14
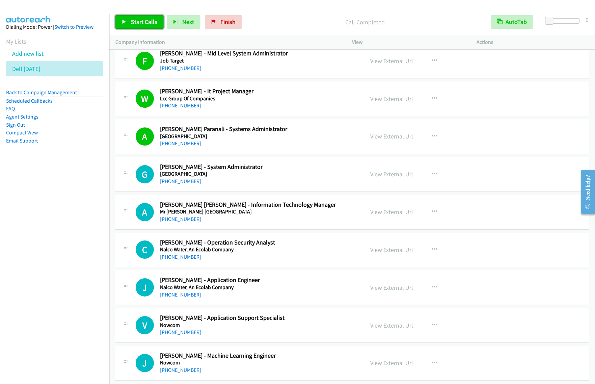
click at [148, 25] on span "Start Calls" at bounding box center [144, 22] width 26 height 8
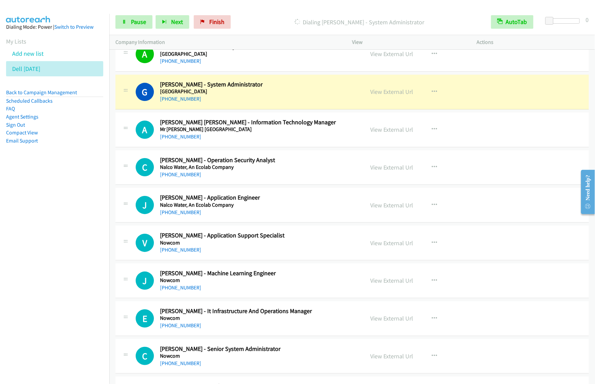
scroll to position [3076, 0]
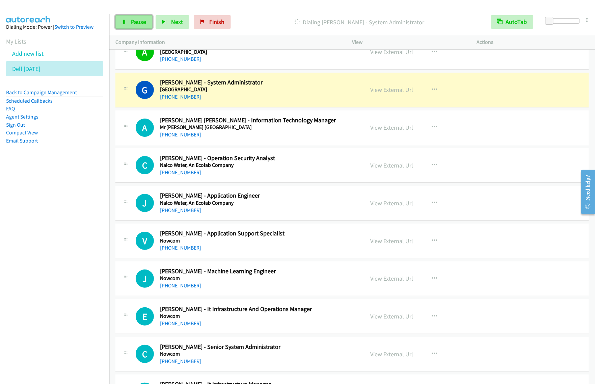
drag, startPoint x: 127, startPoint y: 16, endPoint x: 133, endPoint y: 16, distance: 6.4
click at [127, 16] on link "Pause" at bounding box center [134, 22] width 37 height 14
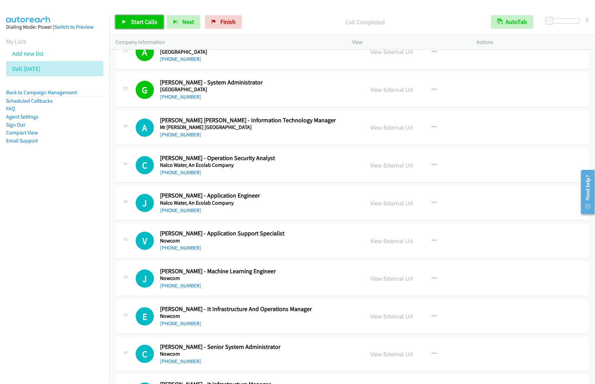
drag, startPoint x: 146, startPoint y: 20, endPoint x: 195, endPoint y: 31, distance: 50.0
click at [146, 20] on span "Start Calls" at bounding box center [144, 22] width 26 height 8
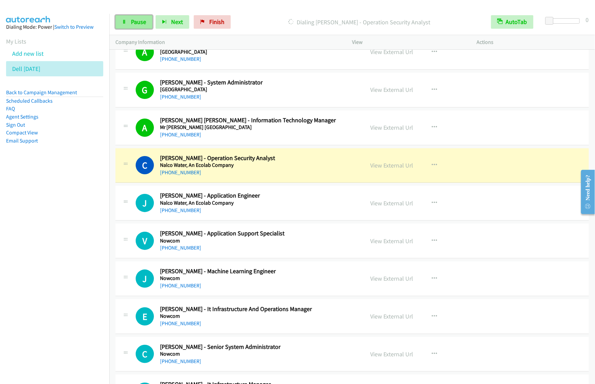
click at [137, 21] on span "Pause" at bounding box center [138, 22] width 15 height 8
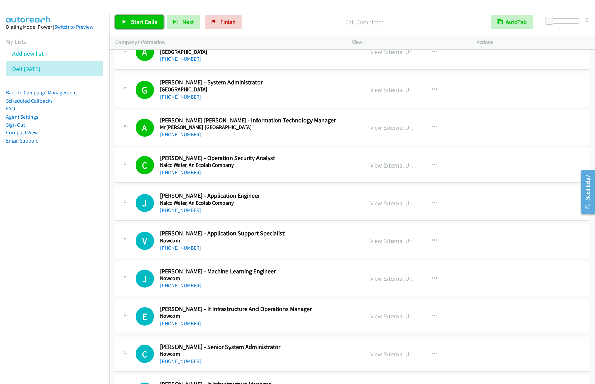
click at [155, 21] on span "Start Calls" at bounding box center [144, 22] width 26 height 8
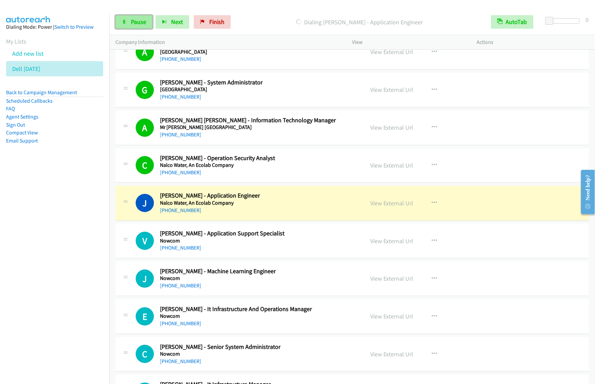
click at [132, 21] on span "Pause" at bounding box center [138, 22] width 15 height 8
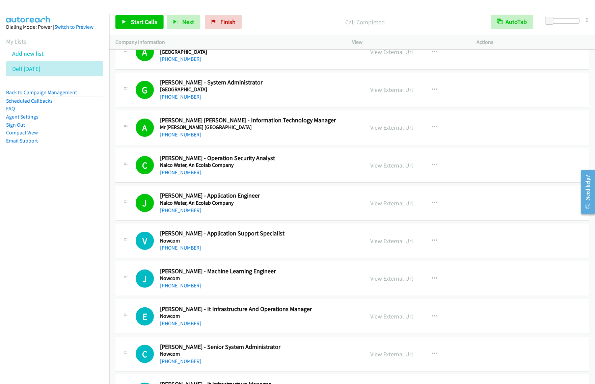
scroll to position [3118, 0]
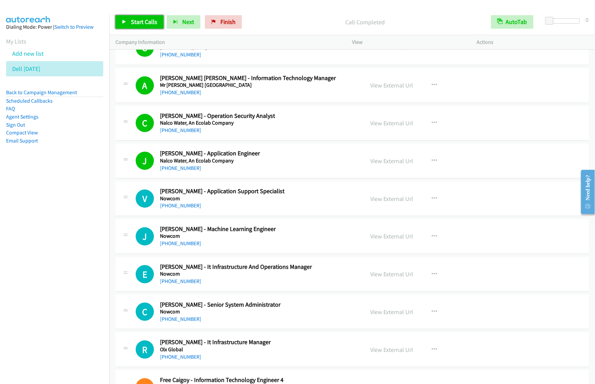
click at [150, 26] on link "Start Calls" at bounding box center [140, 22] width 48 height 14
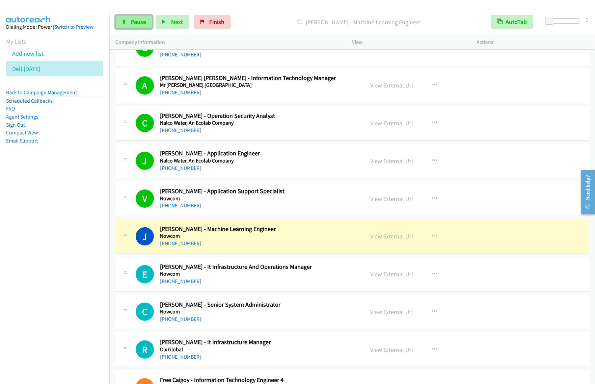
click at [140, 23] on span "Pause" at bounding box center [138, 22] width 15 height 8
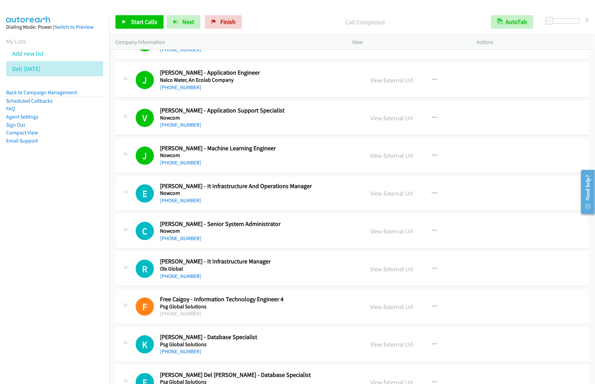
scroll to position [3202, 0]
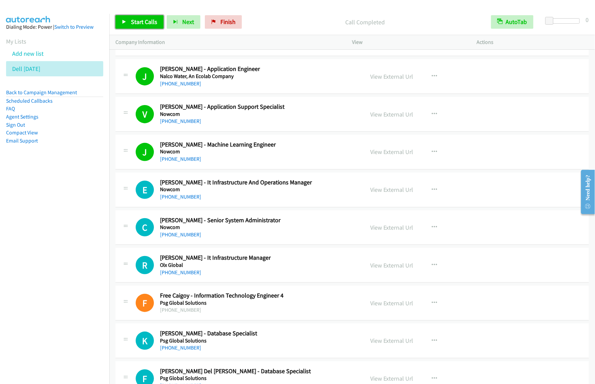
click at [151, 24] on span "Start Calls" at bounding box center [144, 22] width 26 height 8
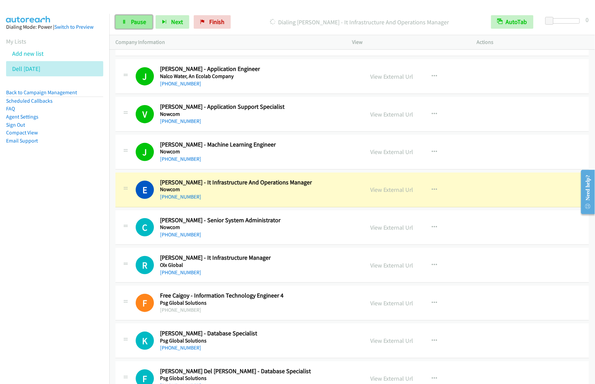
click at [131, 23] on span "Pause" at bounding box center [138, 22] width 15 height 8
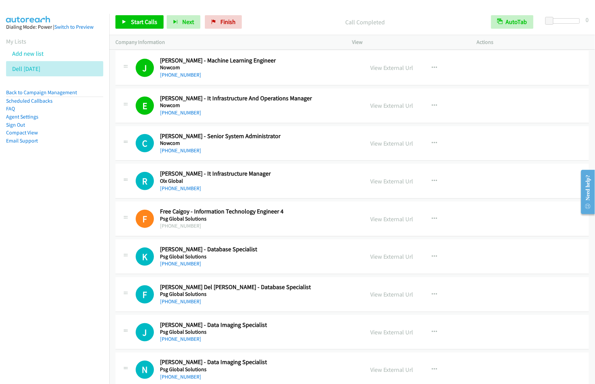
scroll to position [3287, 0]
click at [144, 22] on span "Start Calls" at bounding box center [144, 22] width 26 height 8
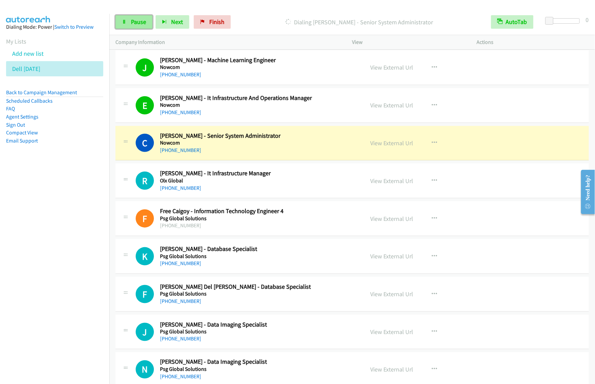
click at [145, 25] on span "Pause" at bounding box center [138, 22] width 15 height 8
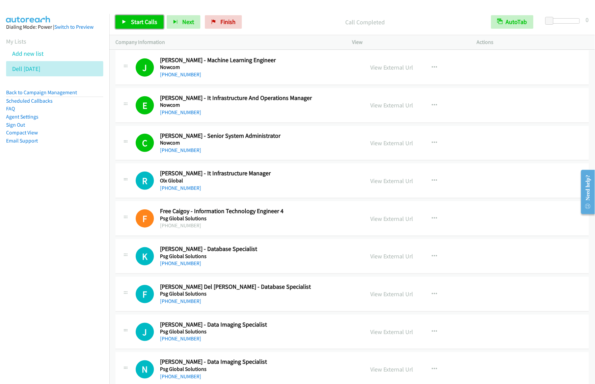
drag, startPoint x: 143, startPoint y: 23, endPoint x: 148, endPoint y: 27, distance: 6.7
click at [143, 23] on span "Start Calls" at bounding box center [144, 22] width 26 height 8
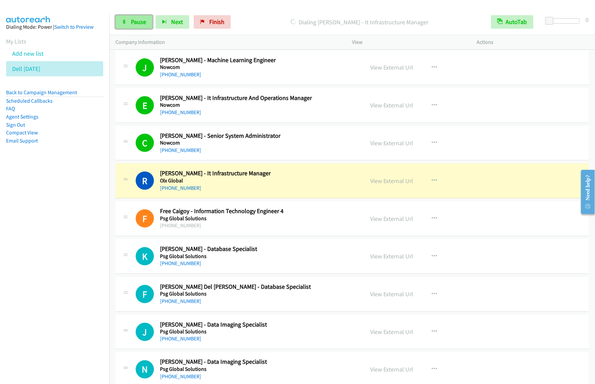
click at [134, 19] on span "Pause" at bounding box center [138, 22] width 15 height 8
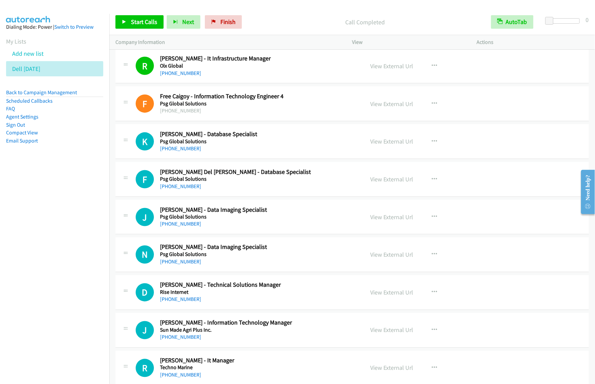
scroll to position [3413, 0]
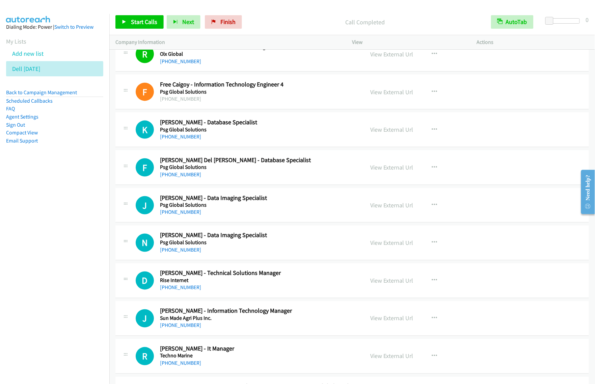
click at [328, 132] on h5 "Psg Global Solutions" at bounding box center [258, 129] width 196 height 7
click at [432, 132] on icon "button" at bounding box center [434, 129] width 5 height 5
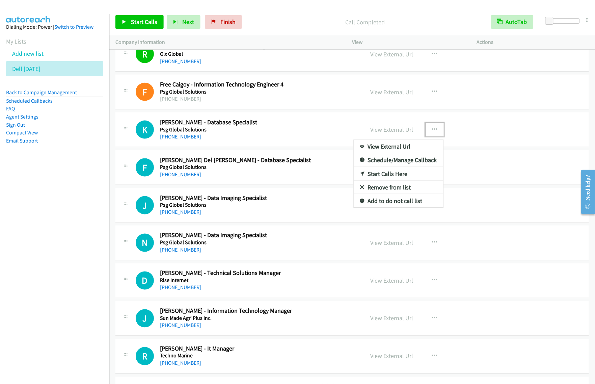
click at [394, 179] on link "Start Calls Here" at bounding box center [399, 174] width 90 height 14
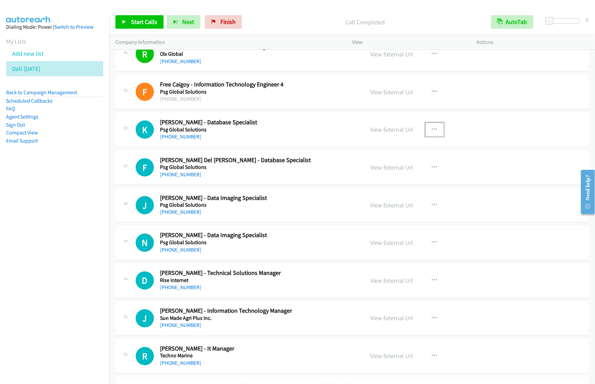
click at [436, 133] on button "button" at bounding box center [435, 130] width 18 height 14
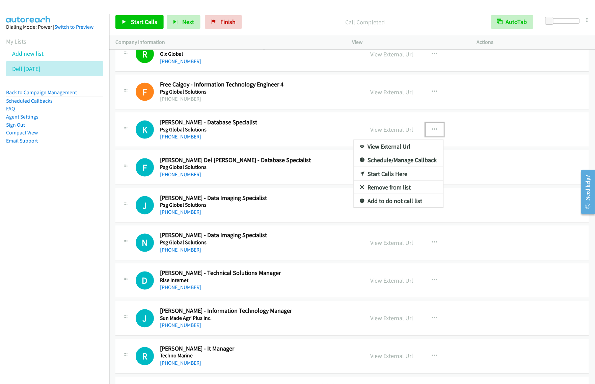
click at [403, 181] on link "Start Calls Here" at bounding box center [399, 174] width 90 height 14
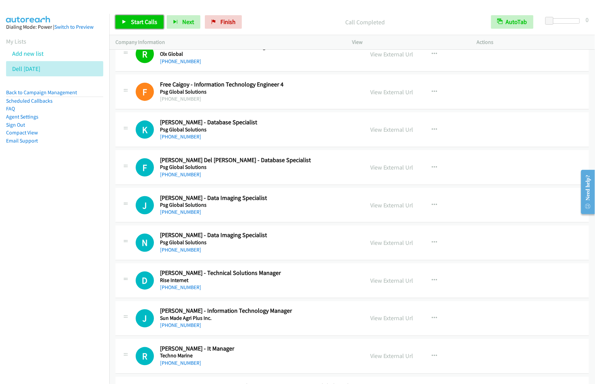
click at [152, 19] on span "Start Calls" at bounding box center [144, 22] width 26 height 8
drag, startPoint x: 130, startPoint y: 21, endPoint x: 137, endPoint y: 19, distance: 6.9
click at [130, 21] on link "Pause" at bounding box center [134, 22] width 37 height 14
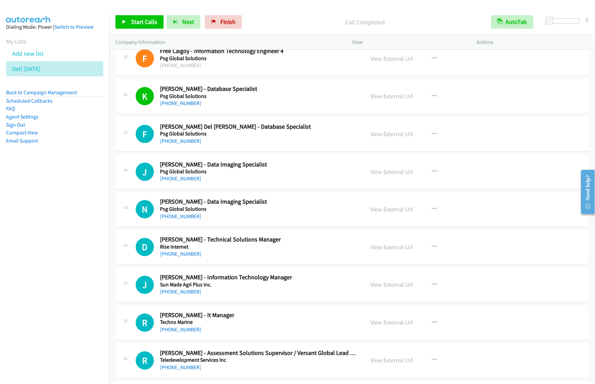
scroll to position [3498, 0]
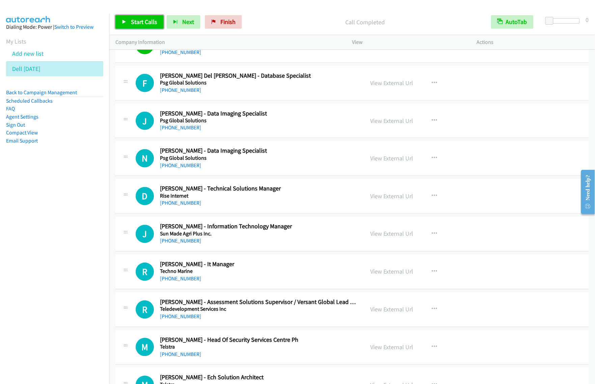
click at [137, 24] on span "Start Calls" at bounding box center [144, 22] width 26 height 8
click at [135, 23] on span "Pause" at bounding box center [138, 22] width 15 height 8
click at [142, 21] on span "Start Calls" at bounding box center [144, 22] width 26 height 8
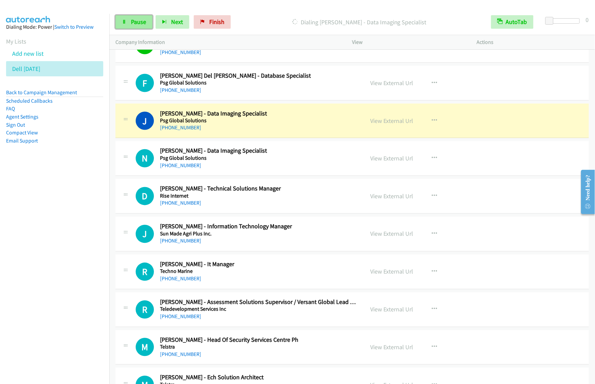
drag, startPoint x: 136, startPoint y: 26, endPoint x: 142, endPoint y: 26, distance: 6.4
click at [136, 26] on span "Pause" at bounding box center [138, 22] width 15 height 8
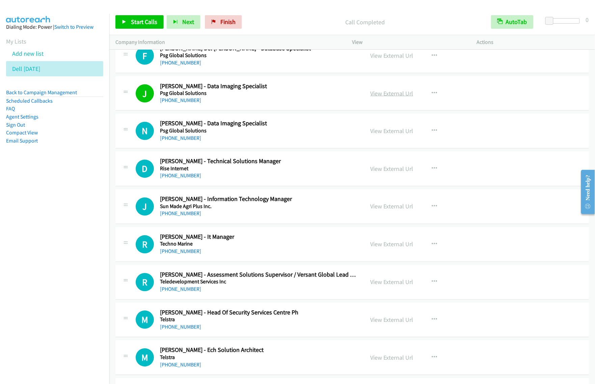
scroll to position [3540, 0]
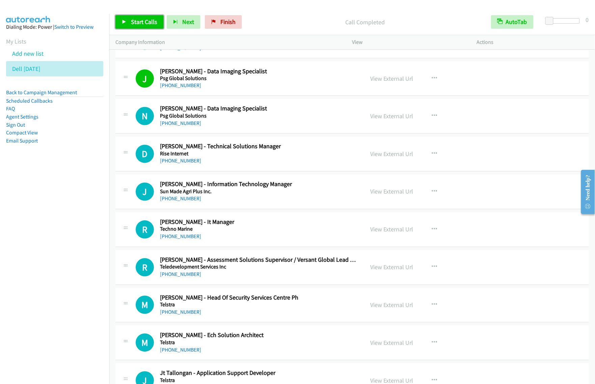
click at [148, 21] on span "Start Calls" at bounding box center [144, 22] width 26 height 8
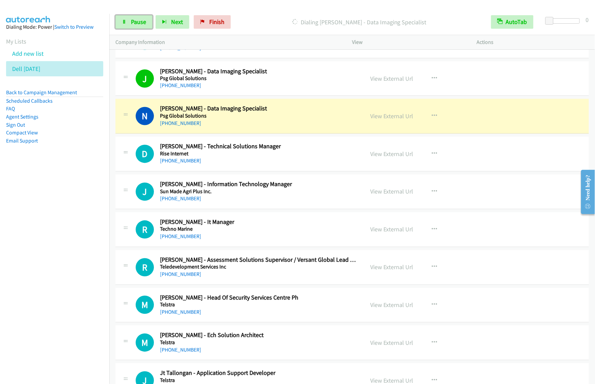
drag, startPoint x: 129, startPoint y: 25, endPoint x: 257, endPoint y: 39, distance: 128.4
click at [129, 26] on link "Pause" at bounding box center [134, 22] width 37 height 14
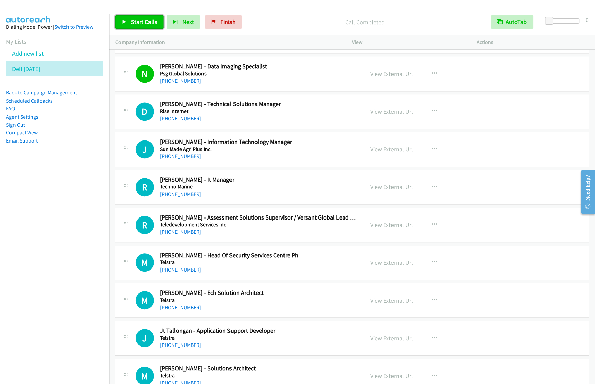
click at [145, 24] on span "Start Calls" at bounding box center [144, 22] width 26 height 8
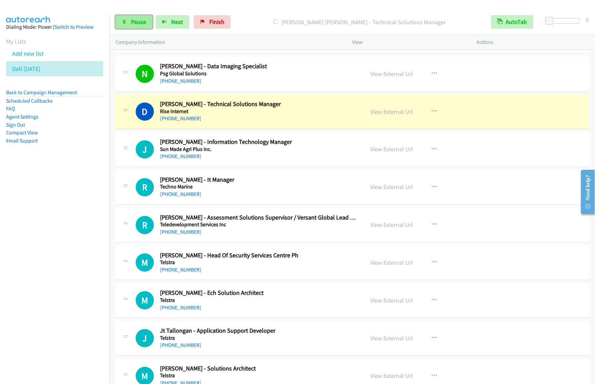
click at [141, 25] on span "Pause" at bounding box center [138, 22] width 15 height 8
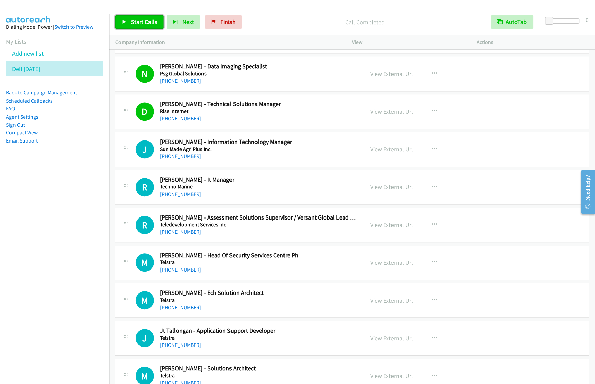
click at [143, 21] on span "Start Calls" at bounding box center [144, 22] width 26 height 8
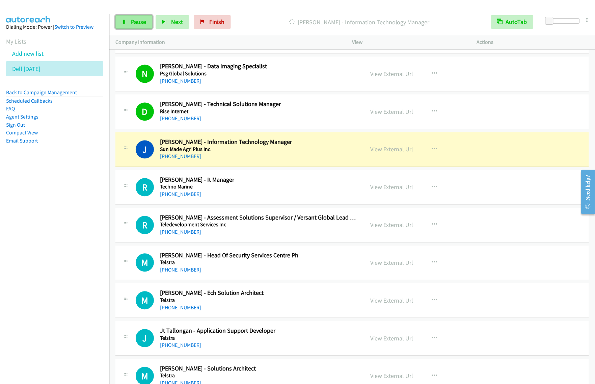
click at [143, 22] on span "Pause" at bounding box center [138, 22] width 15 height 8
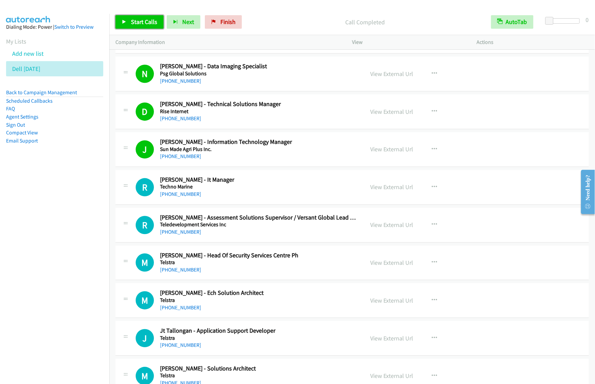
drag, startPoint x: 139, startPoint y: 21, endPoint x: 144, endPoint y: 22, distance: 4.6
click at [139, 21] on span "Start Calls" at bounding box center [144, 22] width 26 height 8
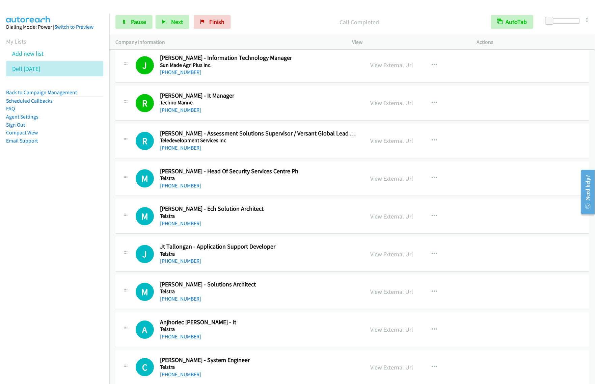
click at [80, 252] on nav "Dialing Mode: Power | Switch to Preview My Lists Add new list Dell [DATE] Back …" at bounding box center [55, 206] width 110 height 384
click at [63, 255] on nav "Dialing Mode: Power | Switch to Preview My Lists Add new list Dell [DATE] Back …" at bounding box center [55, 206] width 110 height 384
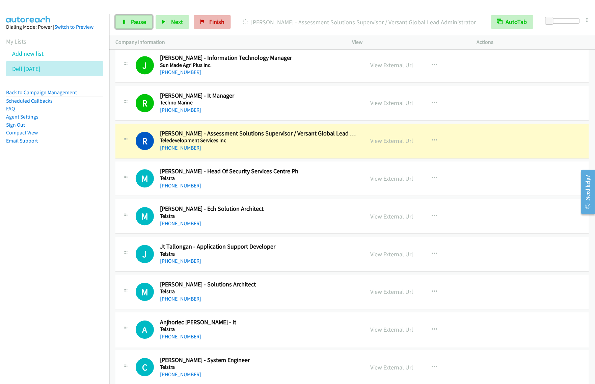
drag, startPoint x: 135, startPoint y: 21, endPoint x: 197, endPoint y: 29, distance: 61.6
click at [134, 23] on span "Pause" at bounding box center [138, 22] width 15 height 8
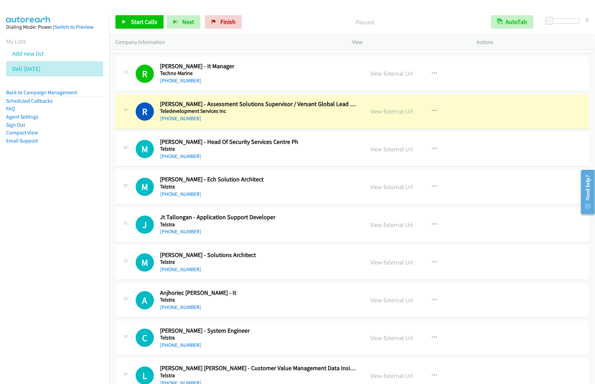
scroll to position [3709, 0]
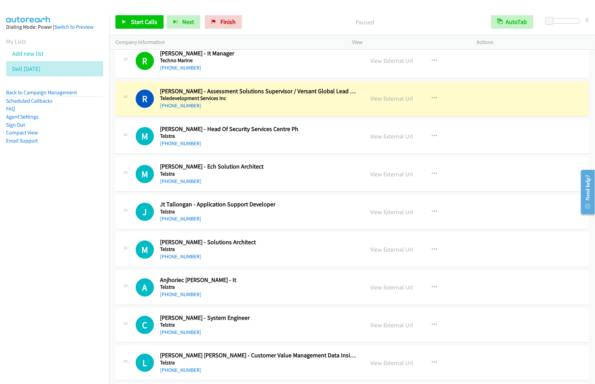
click at [286, 177] on h5 "Telstra" at bounding box center [258, 174] width 196 height 7
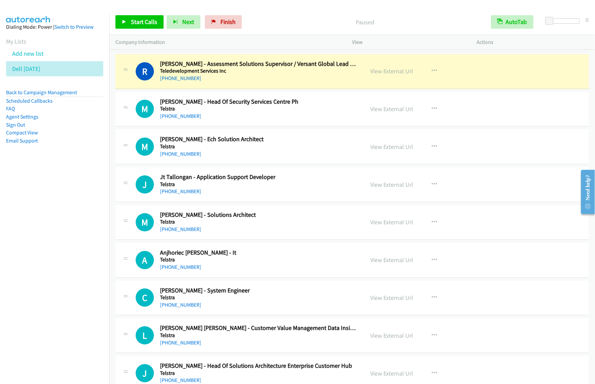
scroll to position [3751, 0]
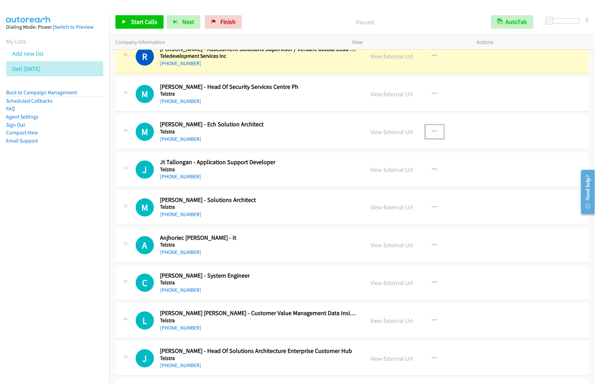
click at [435, 135] on button "button" at bounding box center [435, 132] width 18 height 14
click at [399, 181] on link "Start Calls Here" at bounding box center [399, 176] width 90 height 14
click at [429, 131] on button "button" at bounding box center [435, 132] width 18 height 14
click at [432, 134] on div at bounding box center [297, 192] width 595 height 384
click at [432, 134] on icon "button" at bounding box center [434, 131] width 5 height 5
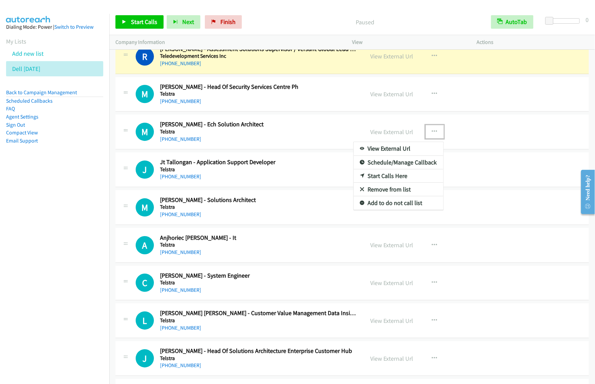
click at [404, 183] on link "Start Calls Here" at bounding box center [399, 176] width 90 height 14
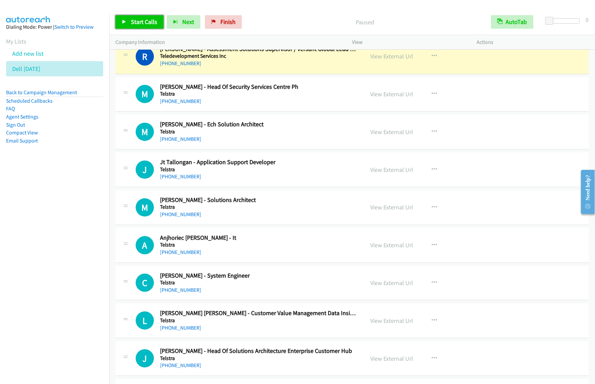
click at [146, 26] on link "Start Calls" at bounding box center [140, 22] width 48 height 14
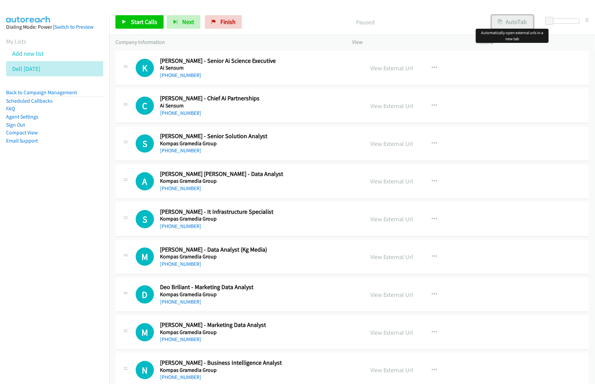
click at [519, 24] on button "AutoTab" at bounding box center [513, 22] width 42 height 14
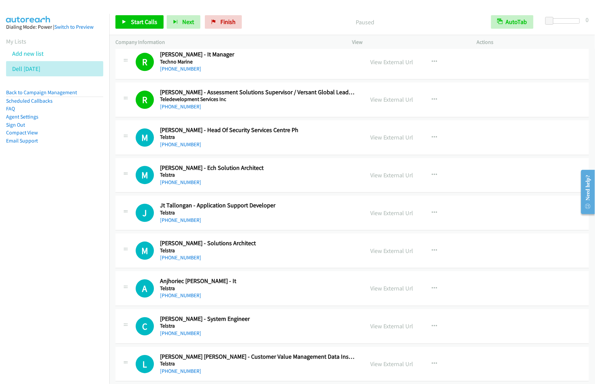
scroll to position [3714, 0]
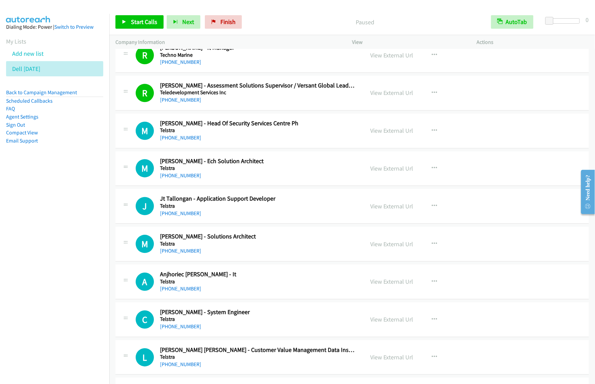
click at [324, 172] on h5 "Telstra" at bounding box center [258, 168] width 196 height 7
click at [435, 173] on button "button" at bounding box center [435, 168] width 18 height 14
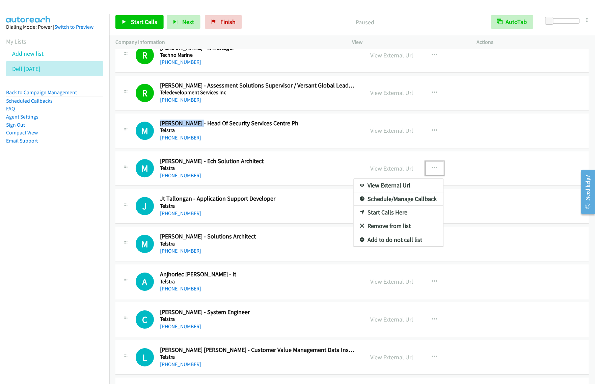
click at [394, 218] on link "Start Calls Here" at bounding box center [399, 213] width 90 height 14
click at [433, 171] on icon "button" at bounding box center [434, 167] width 5 height 5
click at [414, 219] on link "Start Calls Here" at bounding box center [399, 213] width 90 height 14
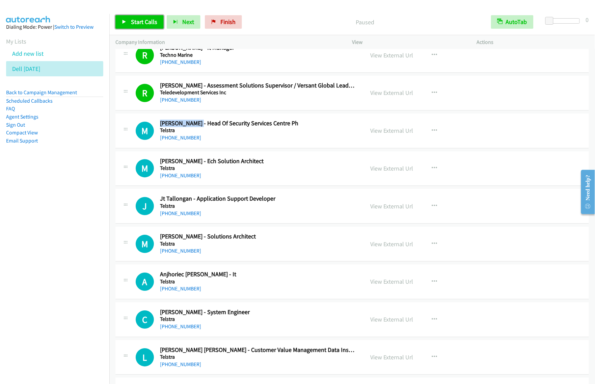
click at [157, 24] on link "Start Calls" at bounding box center [140, 22] width 48 height 14
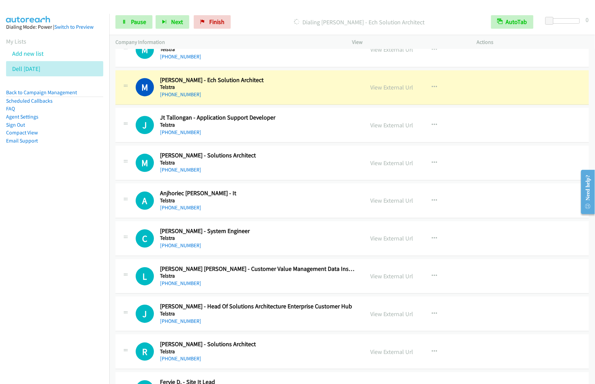
scroll to position [3798, 0]
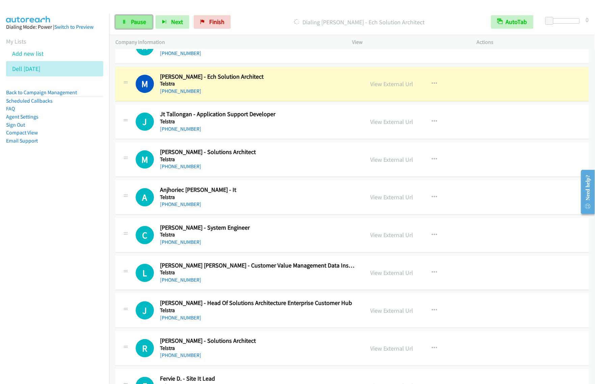
click at [139, 19] on span "Pause" at bounding box center [138, 22] width 15 height 8
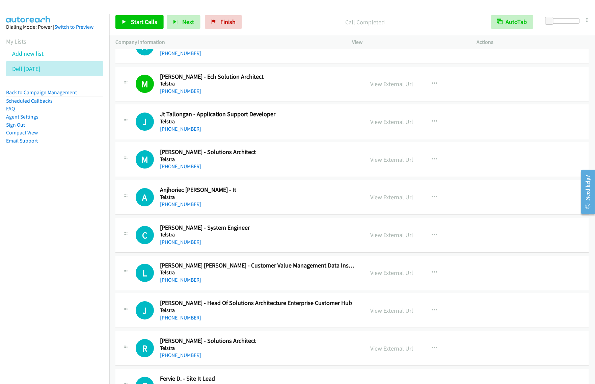
drag, startPoint x: 24, startPoint y: 237, endPoint x: 106, endPoint y: 173, distance: 103.2
click at [30, 234] on nav "Dialing Mode: Power | Switch to Preview My Lists Add new list Dell [DATE] Back …" at bounding box center [55, 206] width 110 height 384
